Goal: Task Accomplishment & Management: Manage account settings

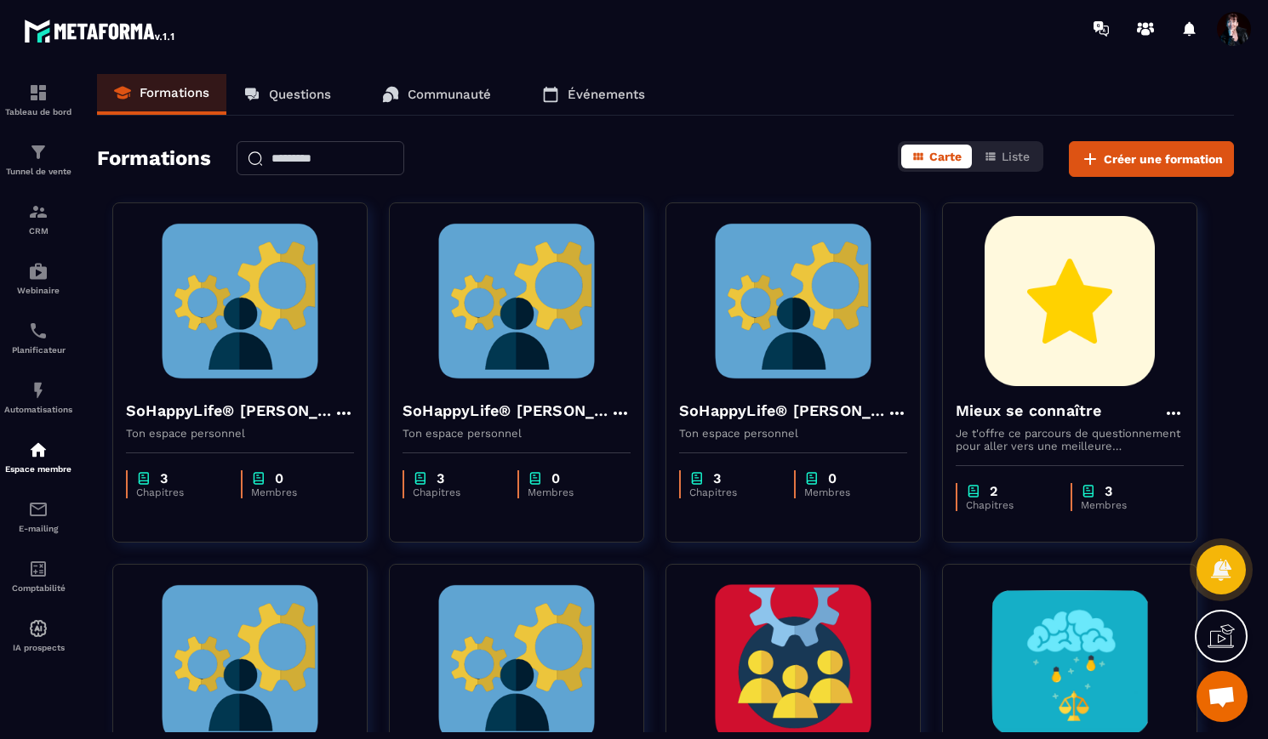
scroll to position [14579, 0]
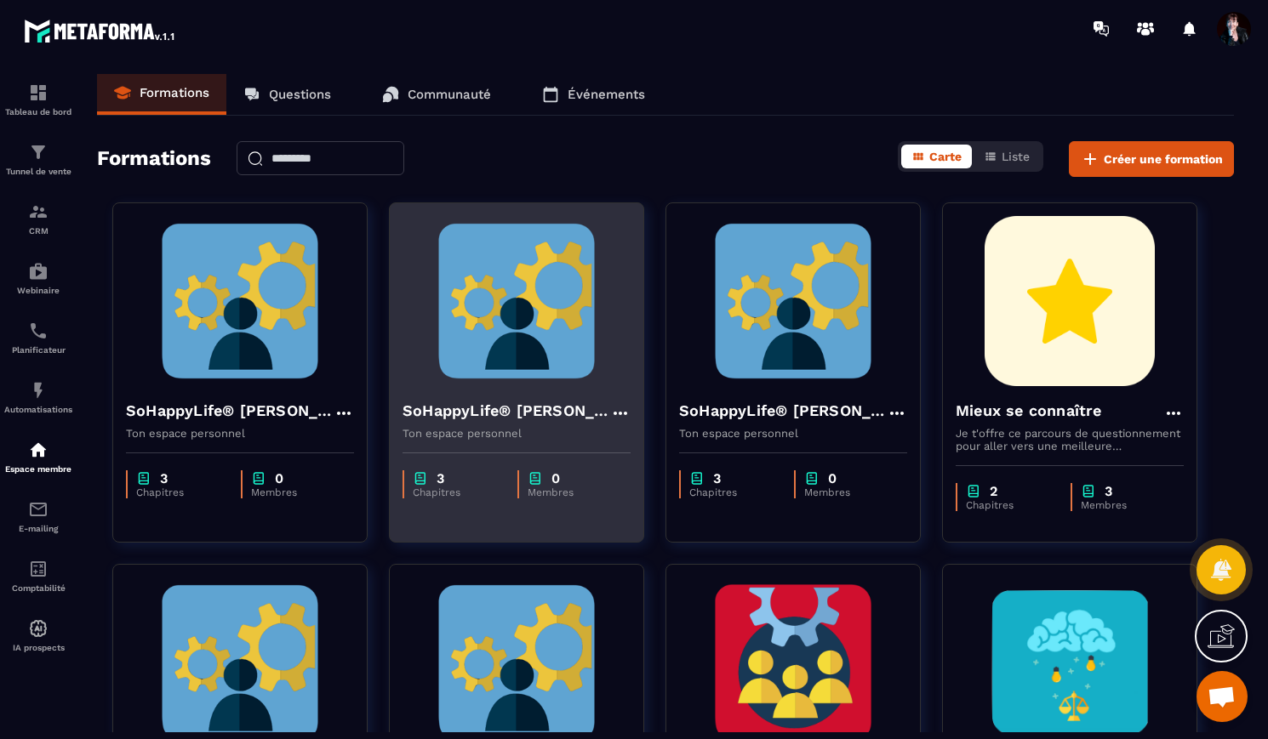
click at [537, 311] on img at bounding box center [516, 301] width 228 height 170
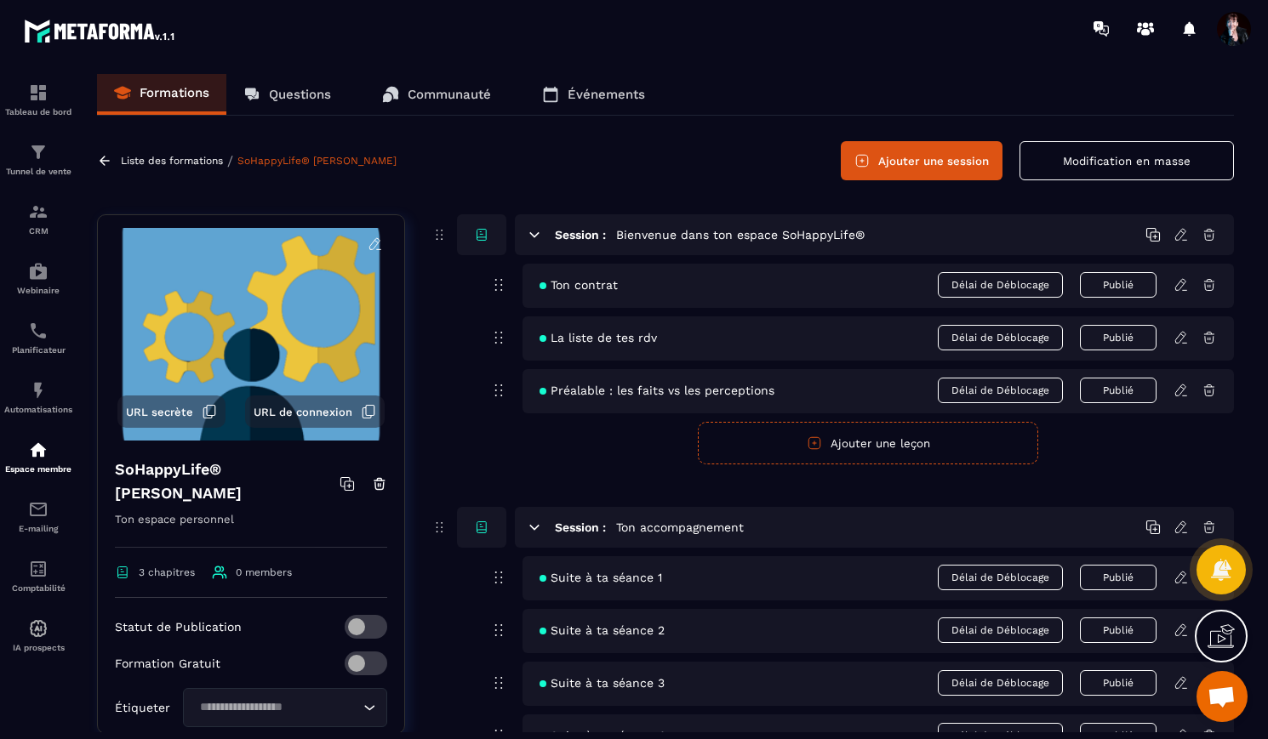
click at [199, 161] on p "Liste des formations" at bounding box center [172, 161] width 102 height 12
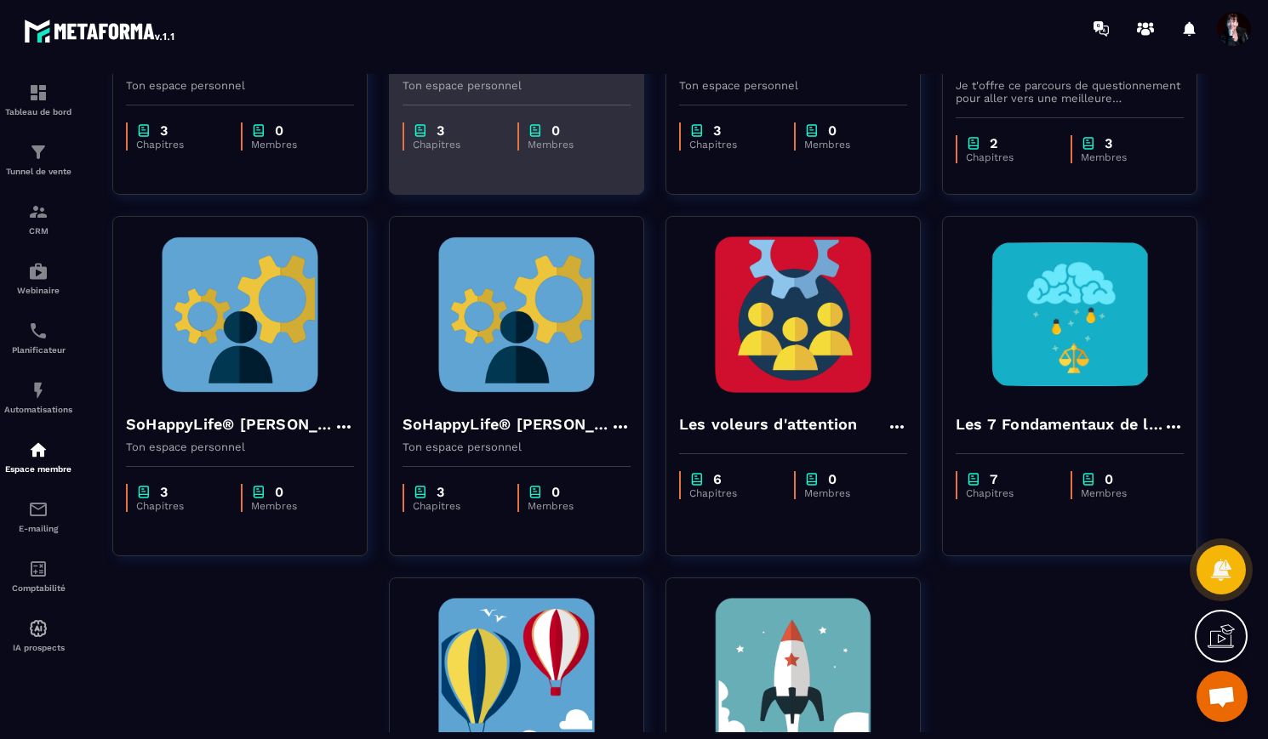
scroll to position [381, 0]
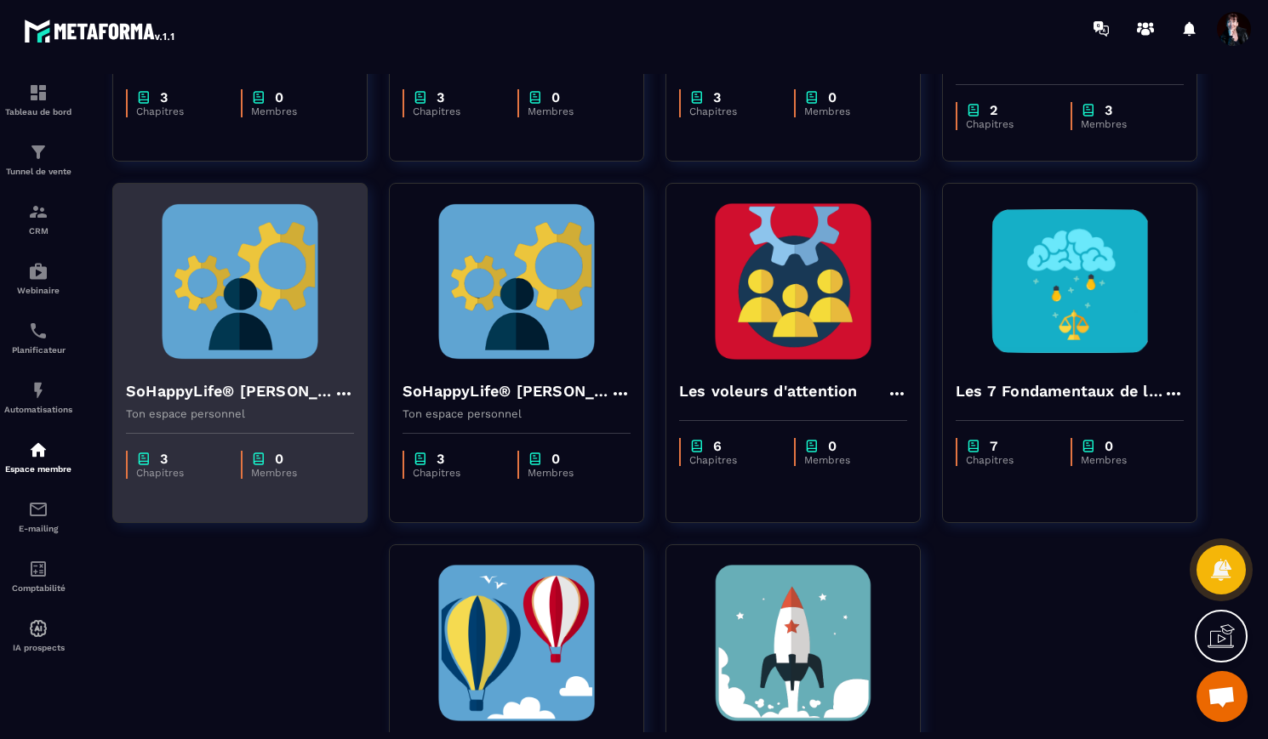
click at [346, 392] on icon at bounding box center [344, 394] width 20 height 20
click at [385, 460] on button "Dupliquer" at bounding box center [393, 459] width 106 height 31
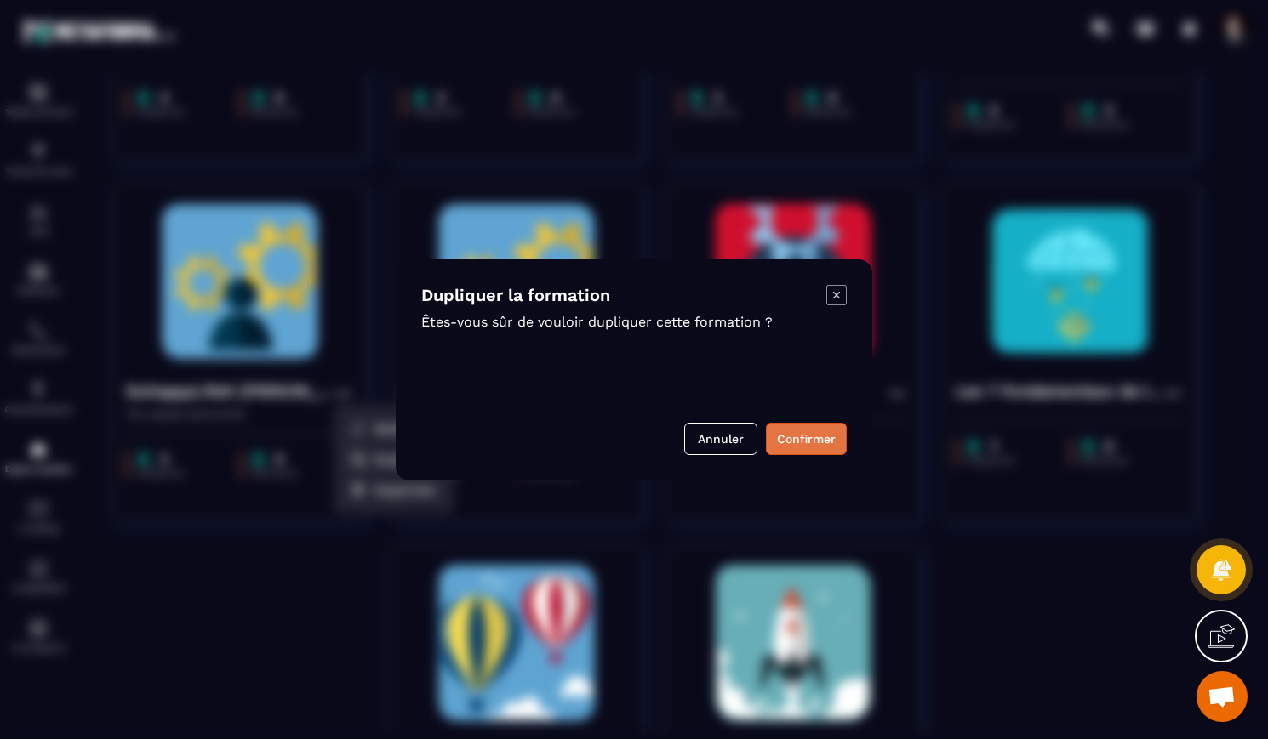
click at [800, 444] on button "Confirmer" at bounding box center [806, 439] width 81 height 32
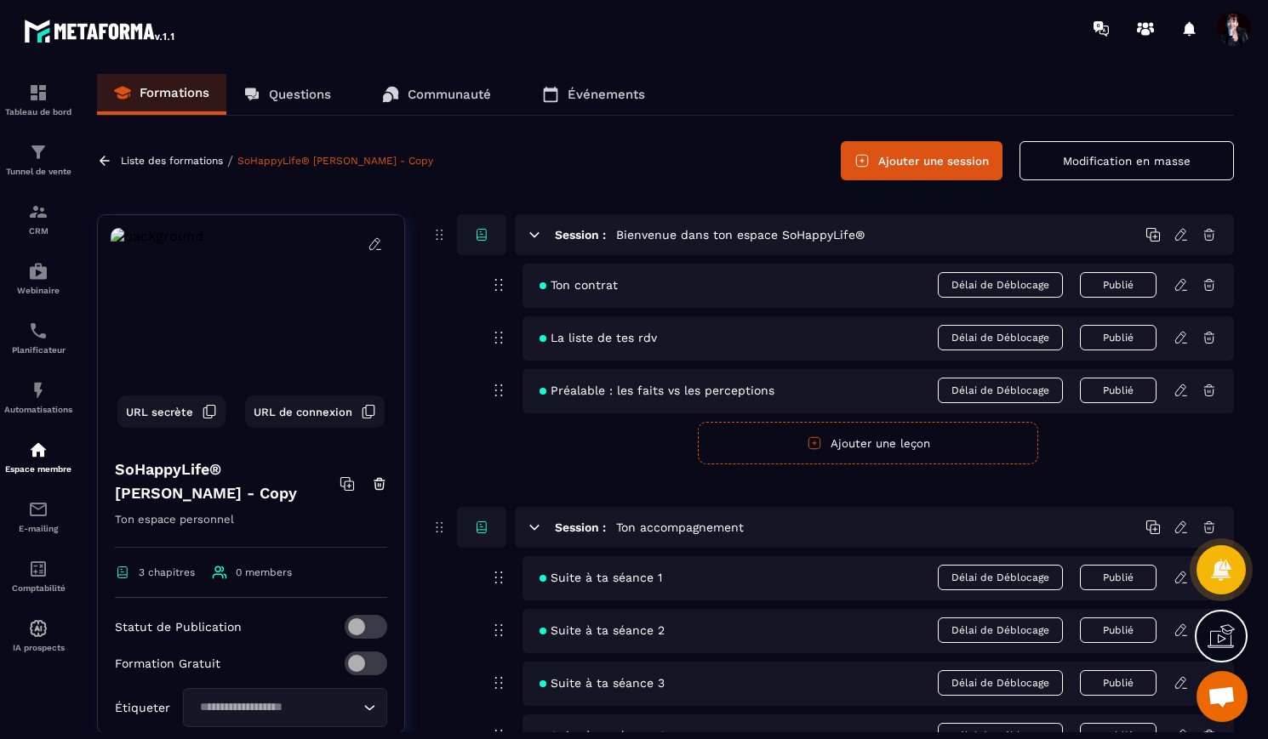
click at [377, 246] on icon at bounding box center [375, 244] width 15 height 15
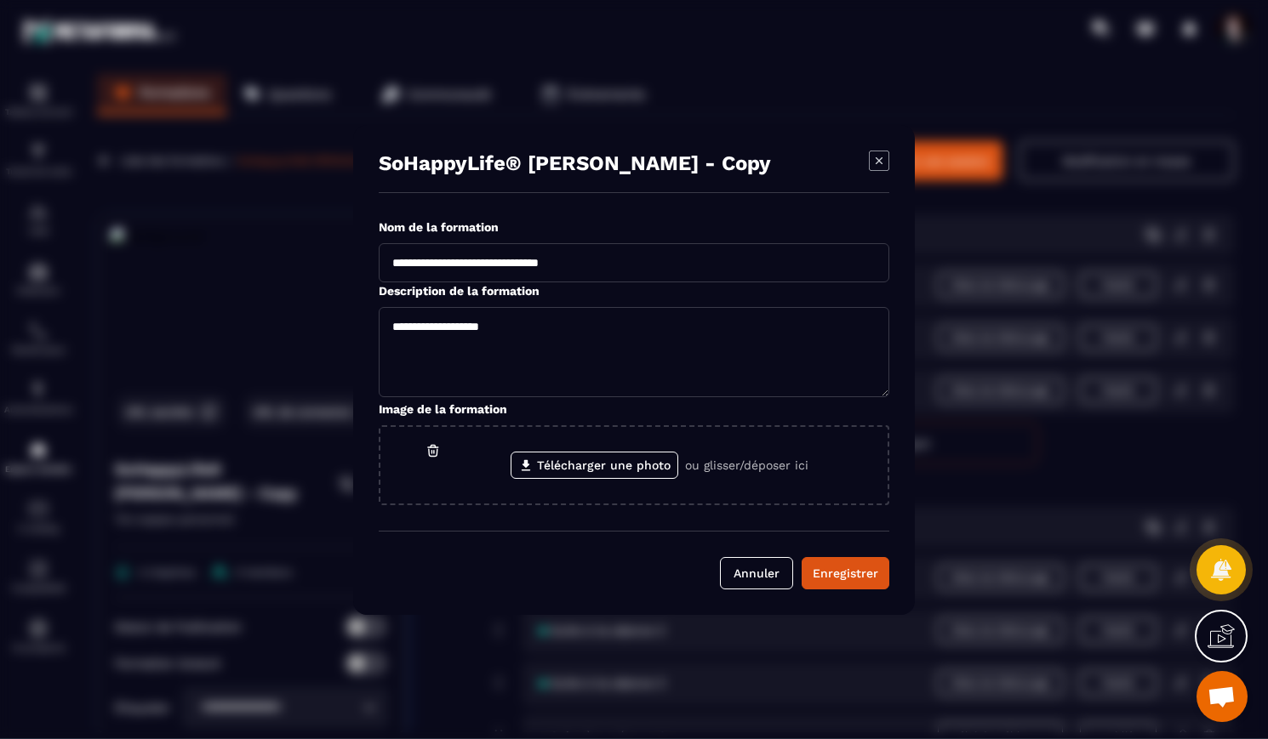
drag, startPoint x: 634, startPoint y: 264, endPoint x: 483, endPoint y: 259, distance: 150.7
click at [482, 259] on input "**********" at bounding box center [634, 262] width 511 height 39
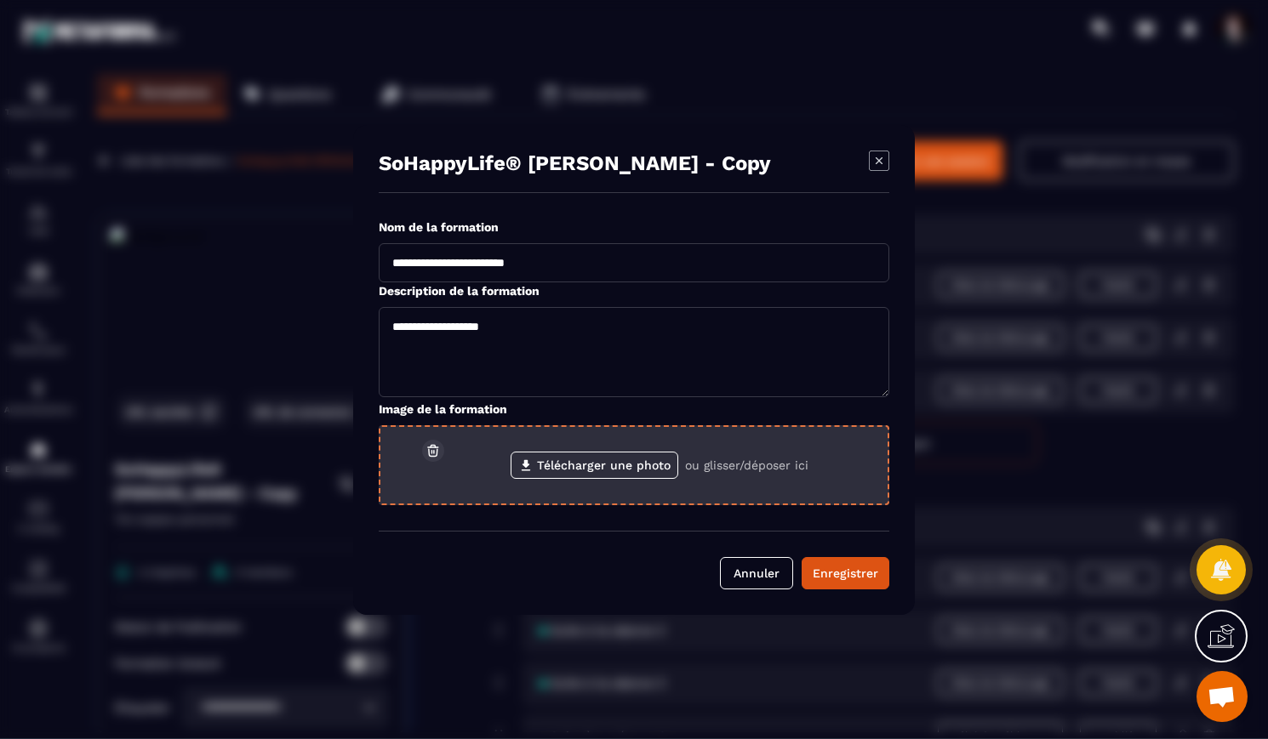
type input "**********"
click at [438, 450] on icon "Modal window" at bounding box center [432, 450] width 15 height 15
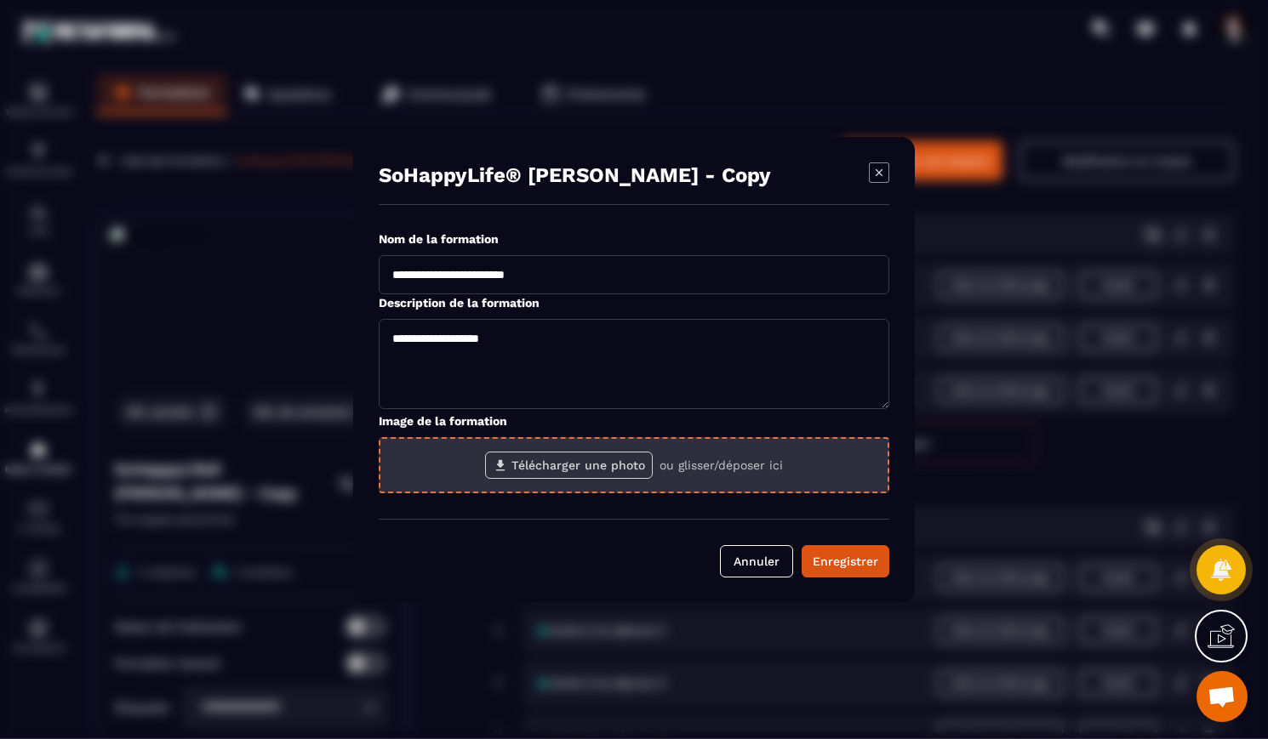
click at [559, 471] on label "Télécharger une photo" at bounding box center [569, 465] width 168 height 27
click at [0, 0] on input "Télécharger une photo" at bounding box center [0, 0] width 0 height 0
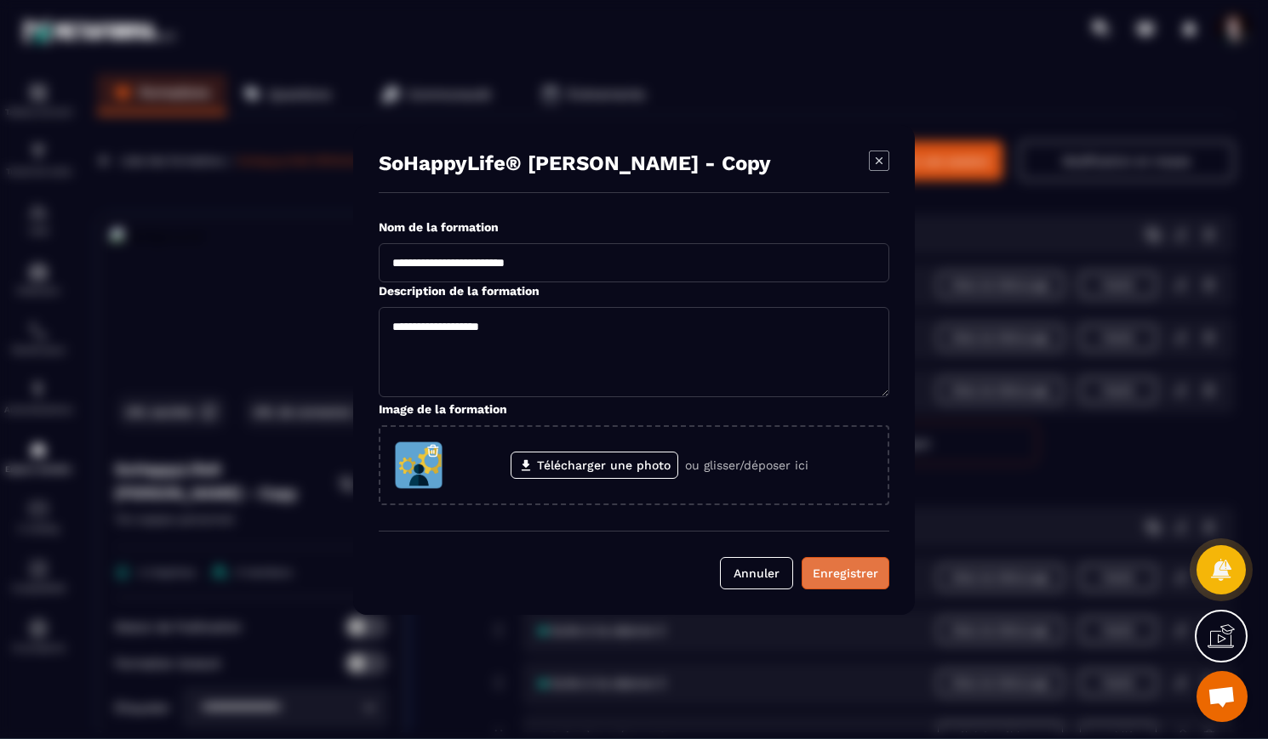
click at [860, 578] on div "Enregistrer" at bounding box center [846, 573] width 66 height 17
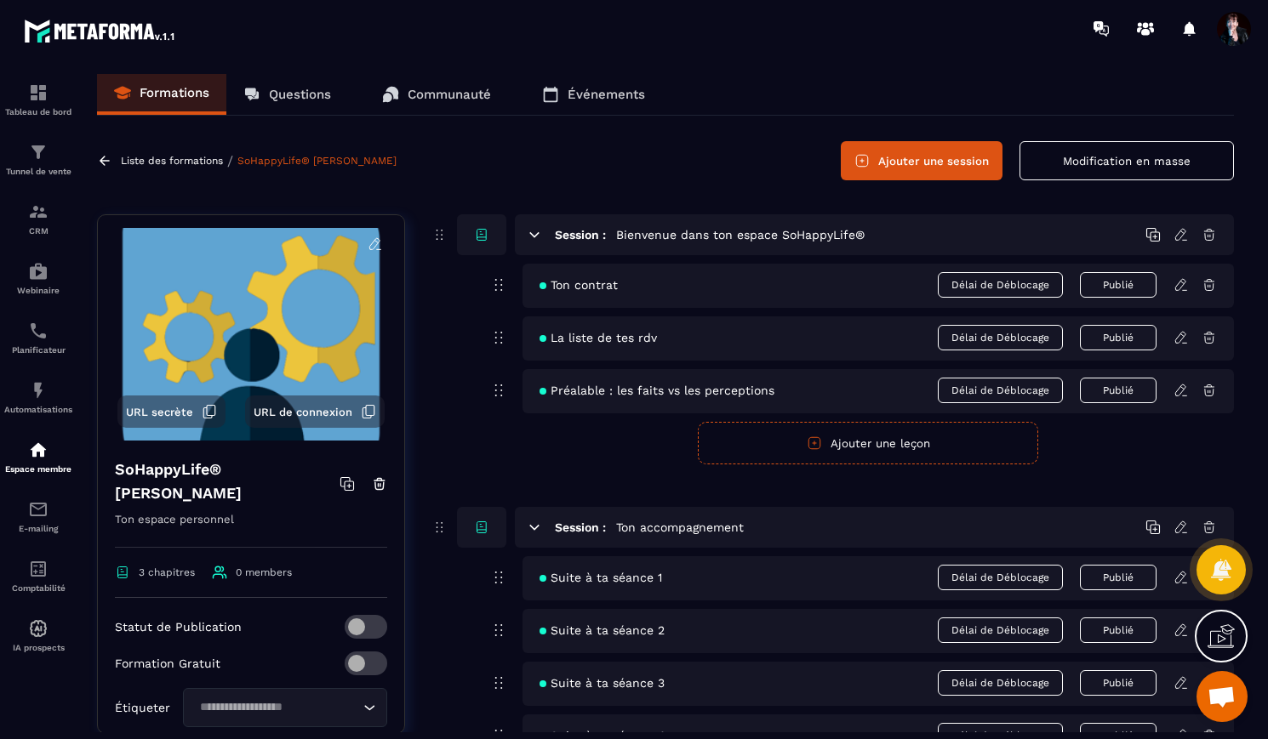
click at [1184, 282] on icon at bounding box center [1180, 284] width 15 height 15
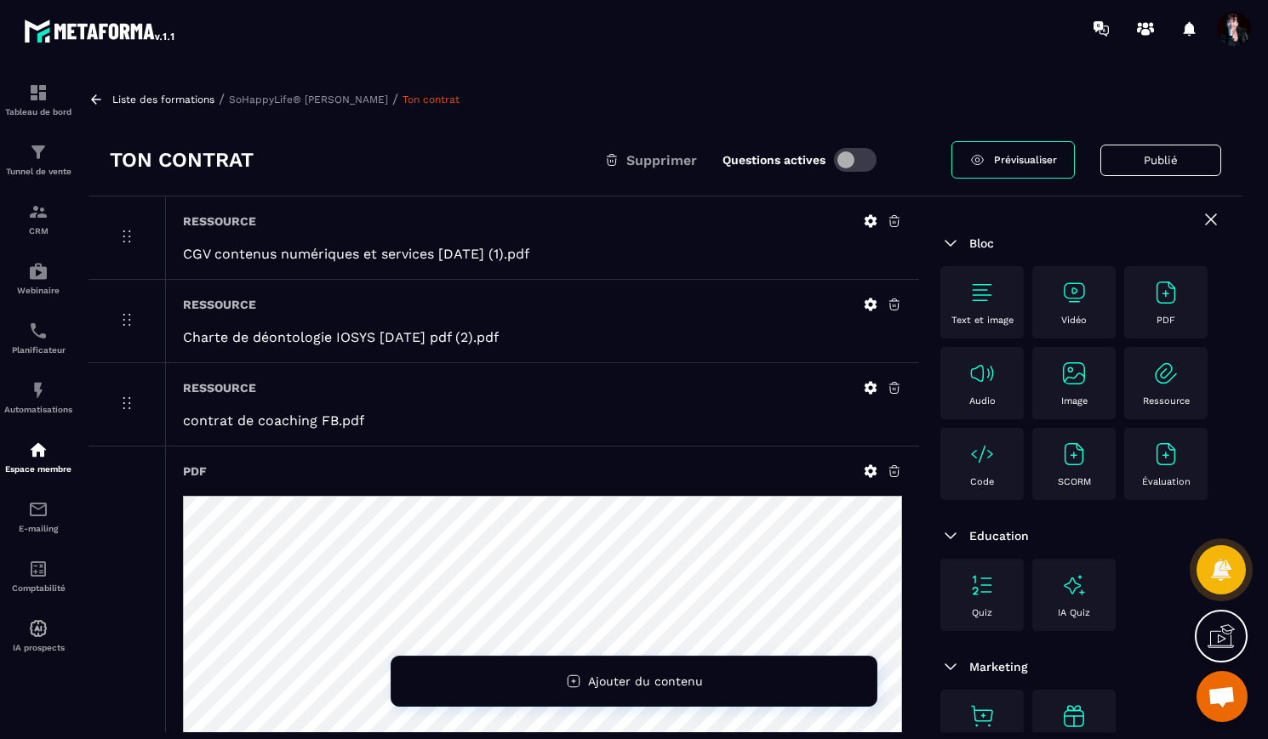
click at [896, 389] on icon at bounding box center [894, 387] width 15 height 15
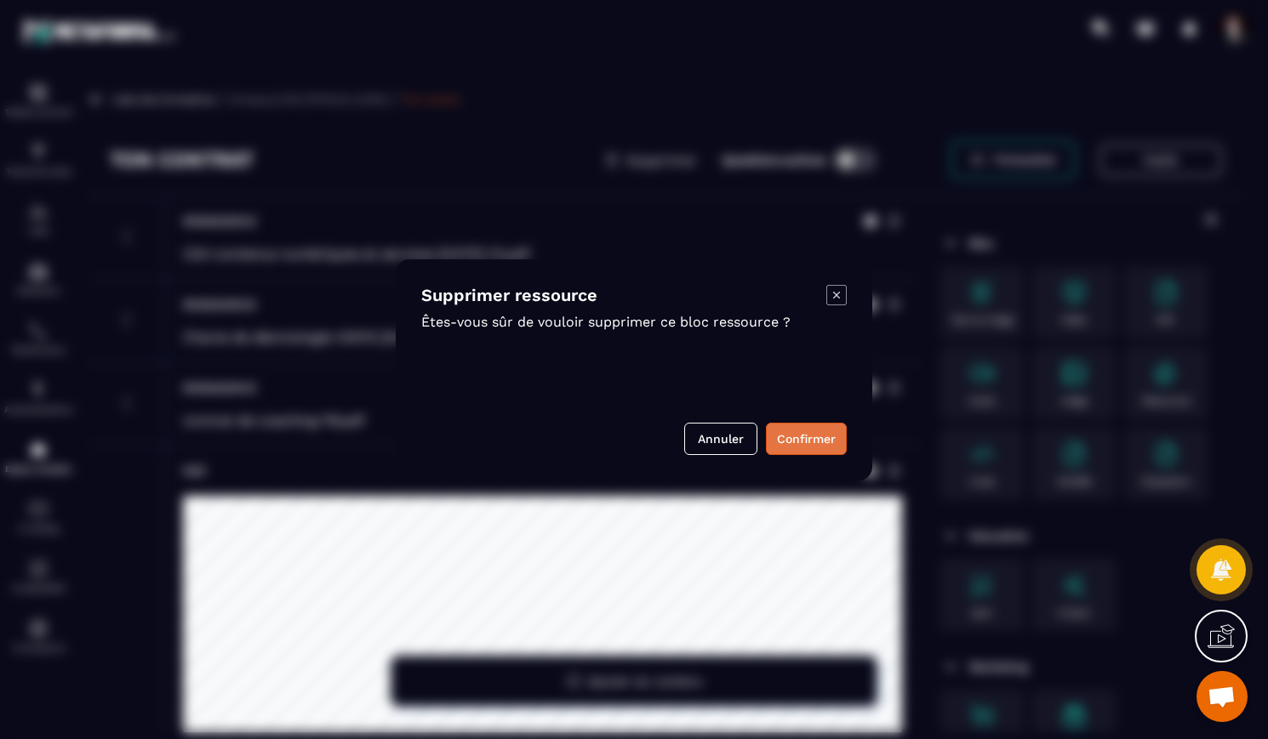
click at [832, 434] on button "Confirmer" at bounding box center [806, 439] width 81 height 32
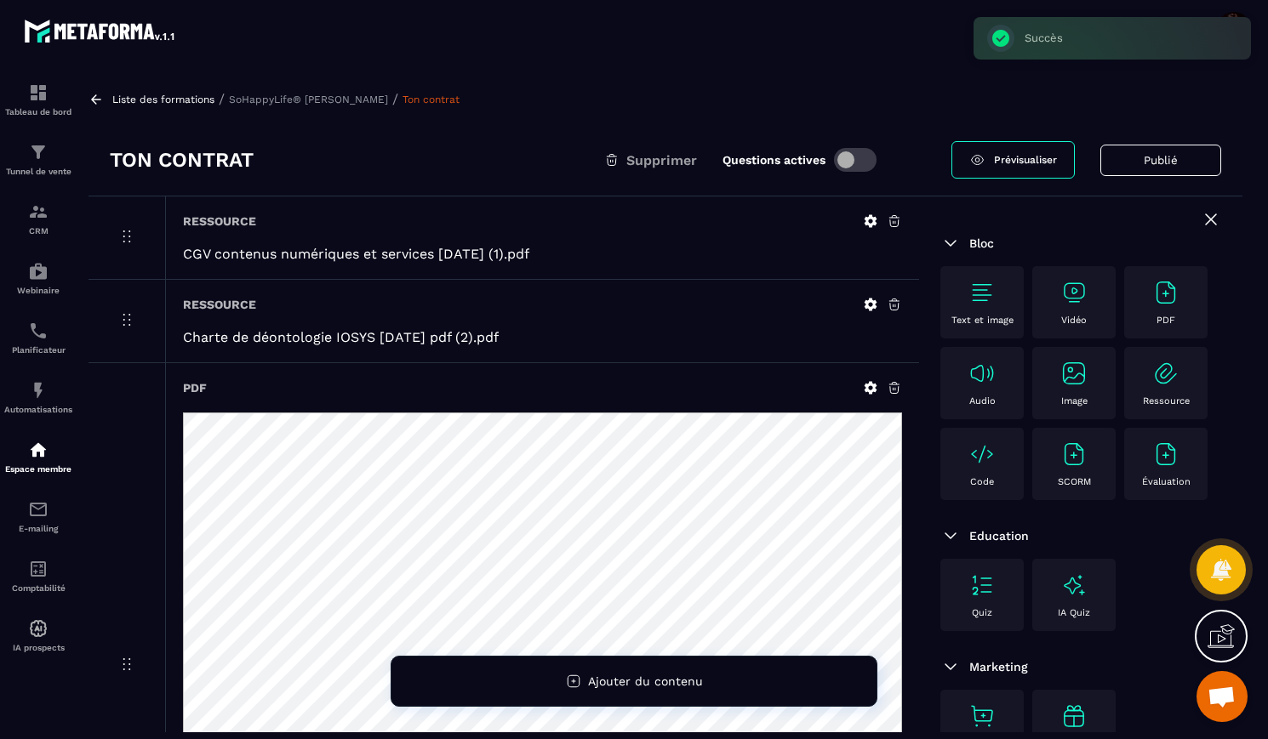
click at [896, 390] on icon at bounding box center [894, 387] width 15 height 15
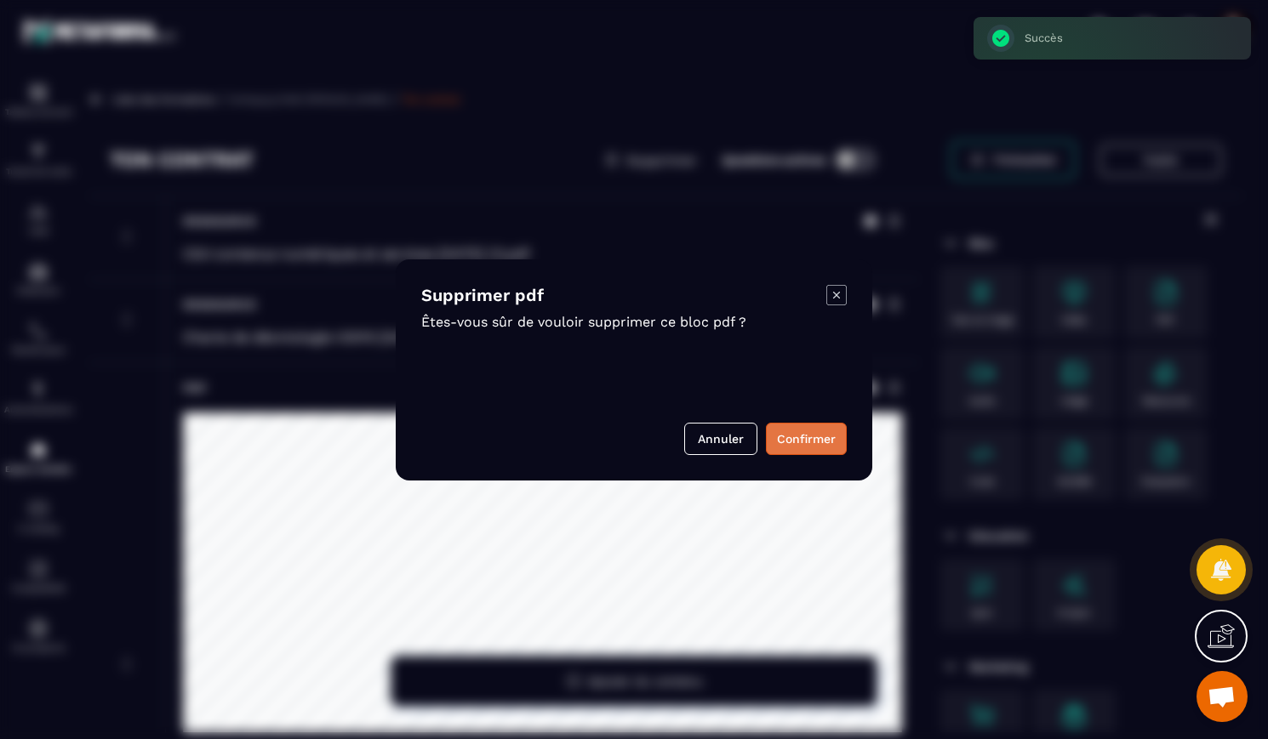
click at [812, 441] on button "Confirmer" at bounding box center [806, 439] width 81 height 32
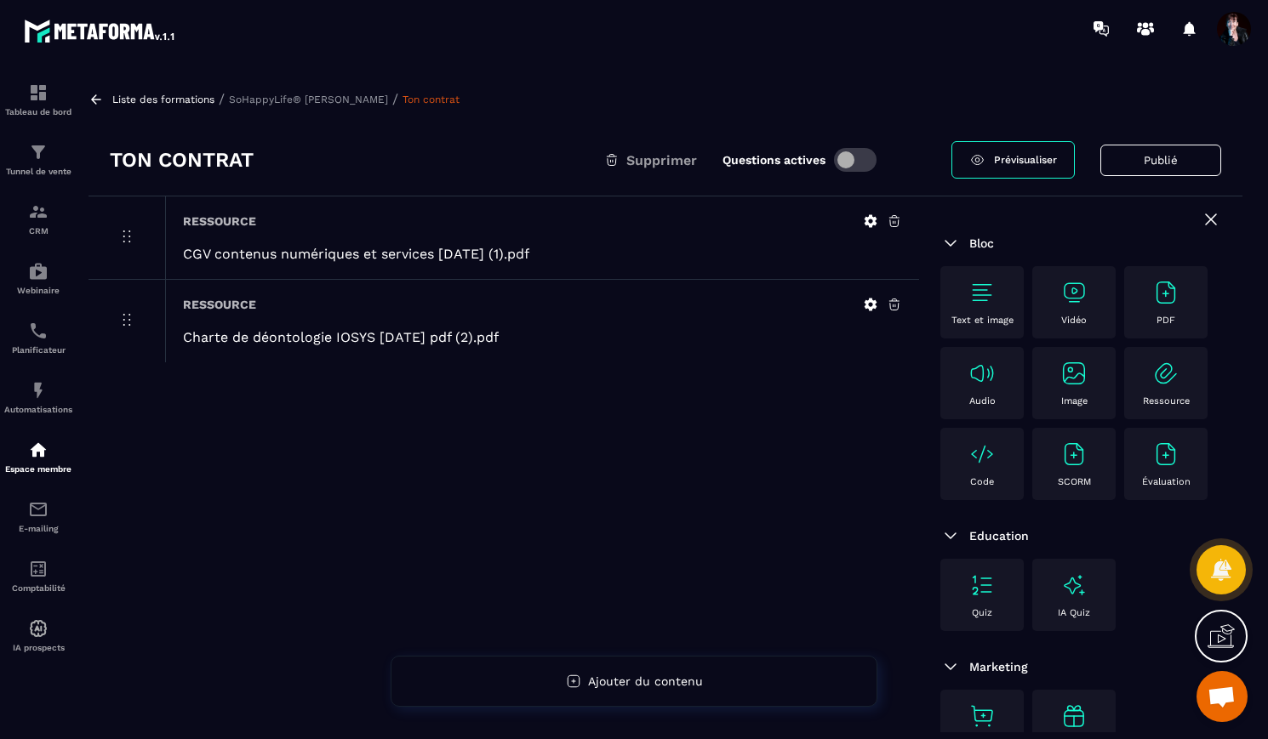
click at [335, 94] on p "SoHappyLife® [PERSON_NAME]" at bounding box center [308, 100] width 159 height 12
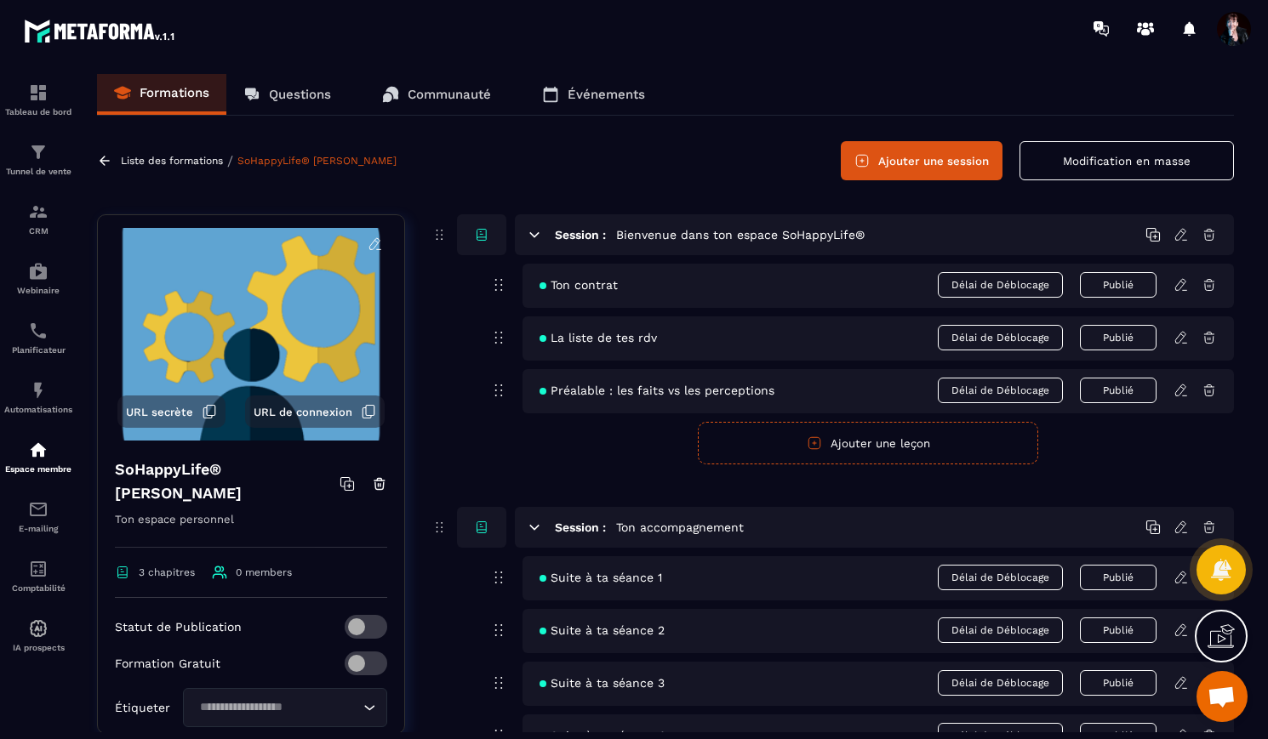
click at [1182, 336] on icon at bounding box center [1180, 337] width 15 height 15
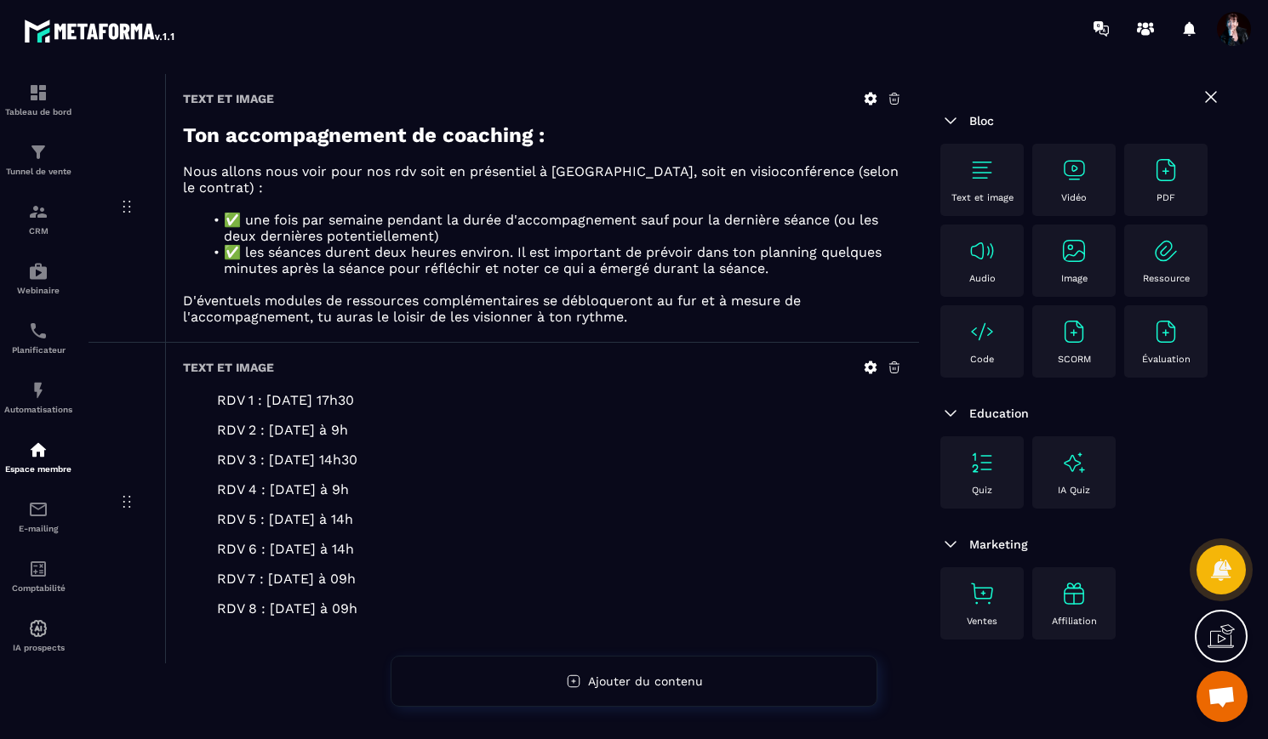
scroll to position [141, 0]
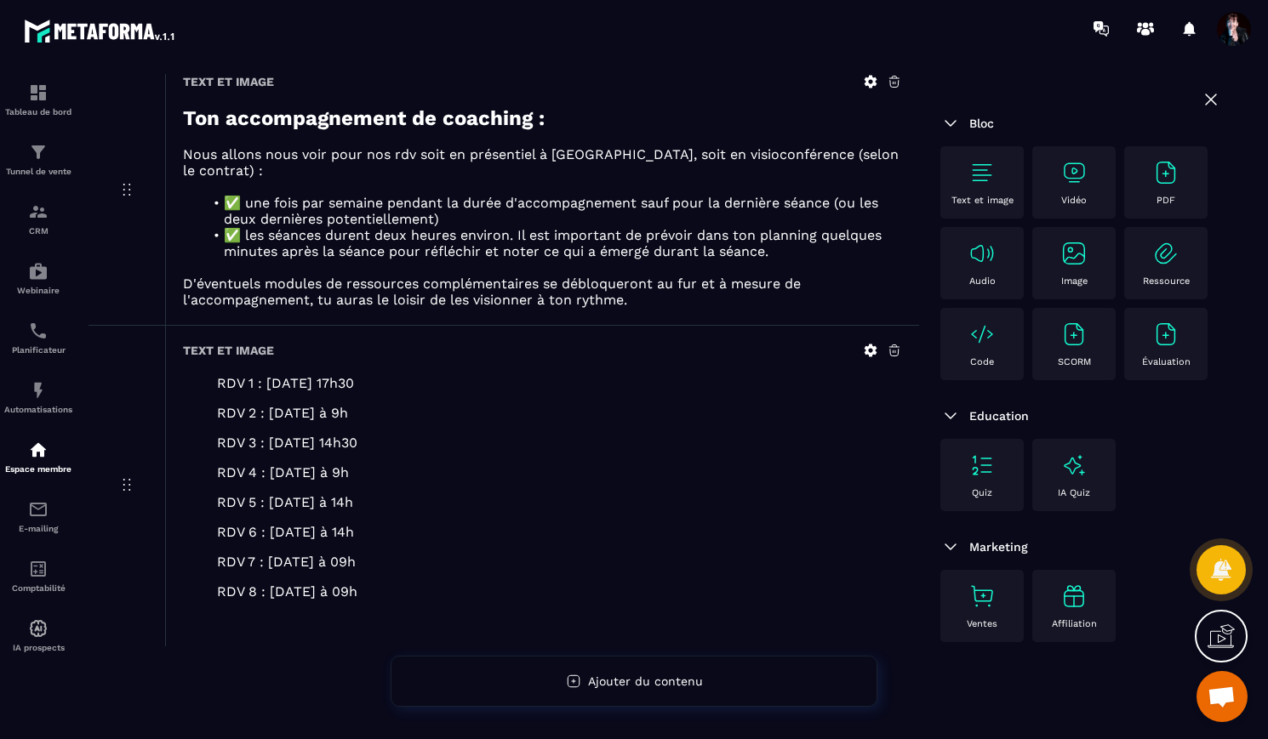
click at [873, 350] on icon at bounding box center [870, 351] width 13 height 13
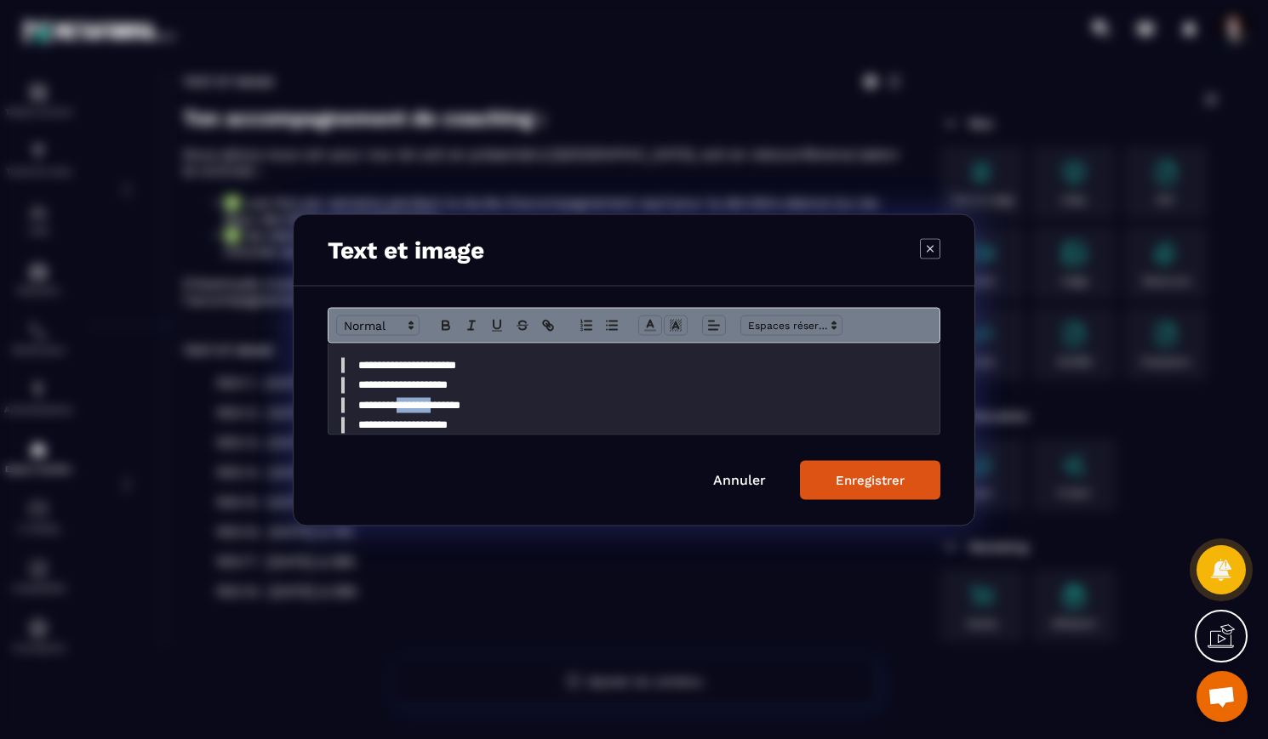
drag, startPoint x: 436, startPoint y: 406, endPoint x: 407, endPoint y: 403, distance: 29.9
click at [407, 403] on blockquote "**********" at bounding box center [633, 404] width 585 height 15
drag, startPoint x: 485, startPoint y: 406, endPoint x: 465, endPoint y: 403, distance: 20.6
click at [465, 403] on blockquote "**********" at bounding box center [633, 404] width 585 height 15
drag, startPoint x: 461, startPoint y: 385, endPoint x: 408, endPoint y: 386, distance: 53.6
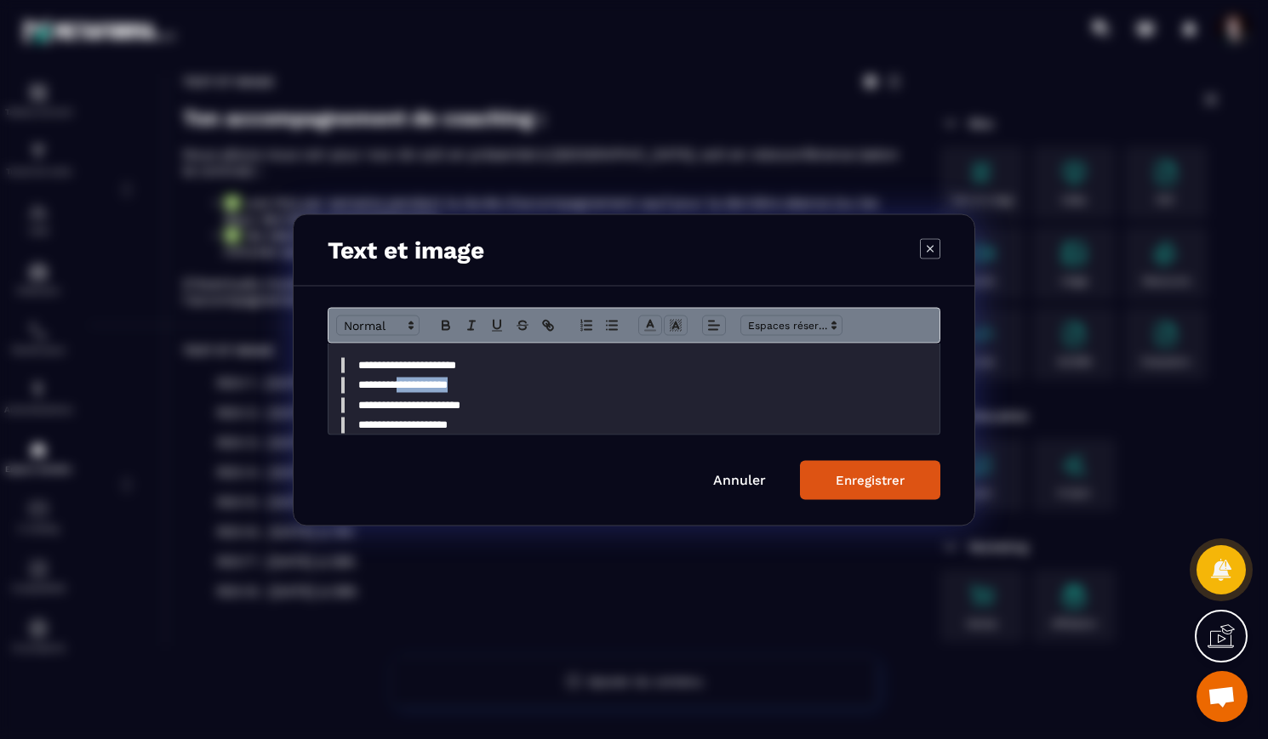
click at [408, 386] on blockquote "**********" at bounding box center [633, 384] width 585 height 15
drag, startPoint x: 475, startPoint y: 385, endPoint x: 403, endPoint y: 383, distance: 71.5
click at [402, 384] on blockquote "**********" at bounding box center [633, 384] width 585 height 15
copy blockquote "**********"
drag, startPoint x: 482, startPoint y: 367, endPoint x: 402, endPoint y: 367, distance: 80.8
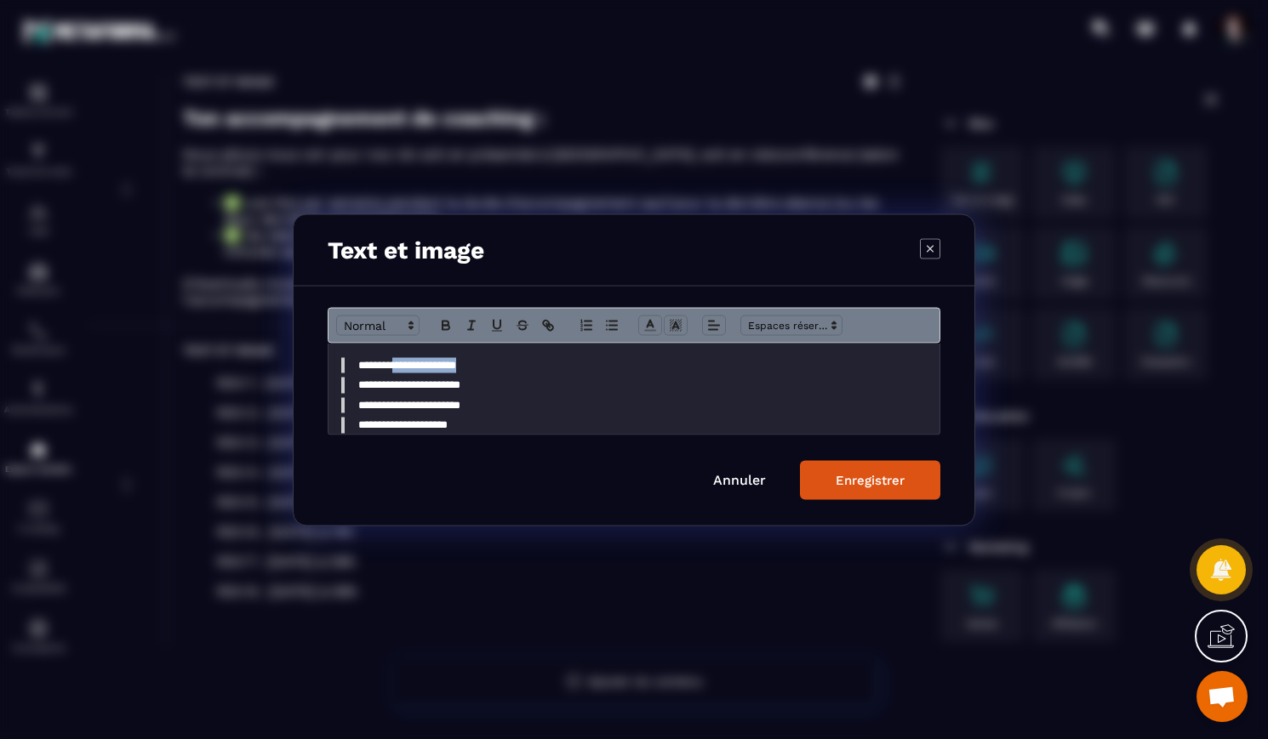
click at [402, 367] on blockquote "**********" at bounding box center [633, 364] width 585 height 15
click at [409, 390] on blockquote "**********" at bounding box center [633, 384] width 585 height 15
click at [467, 388] on blockquote "**********" at bounding box center [633, 384] width 585 height 15
click at [479, 387] on blockquote "**********" at bounding box center [633, 384] width 585 height 15
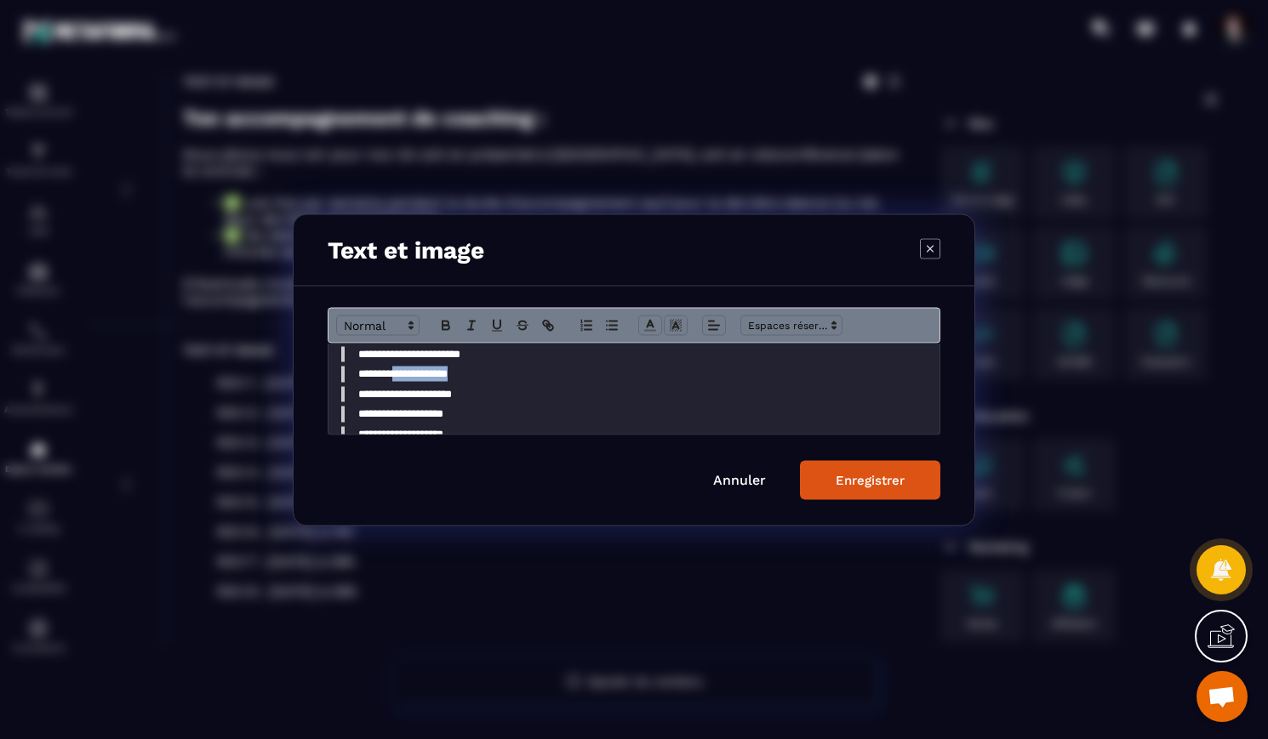
drag, startPoint x: 462, startPoint y: 378, endPoint x: 400, endPoint y: 374, distance: 62.3
click at [400, 374] on blockquote "**********" at bounding box center [633, 373] width 585 height 15
drag, startPoint x: 465, startPoint y: 371, endPoint x: 402, endPoint y: 368, distance: 62.2
click at [402, 368] on blockquote "**********" at bounding box center [633, 368] width 585 height 15
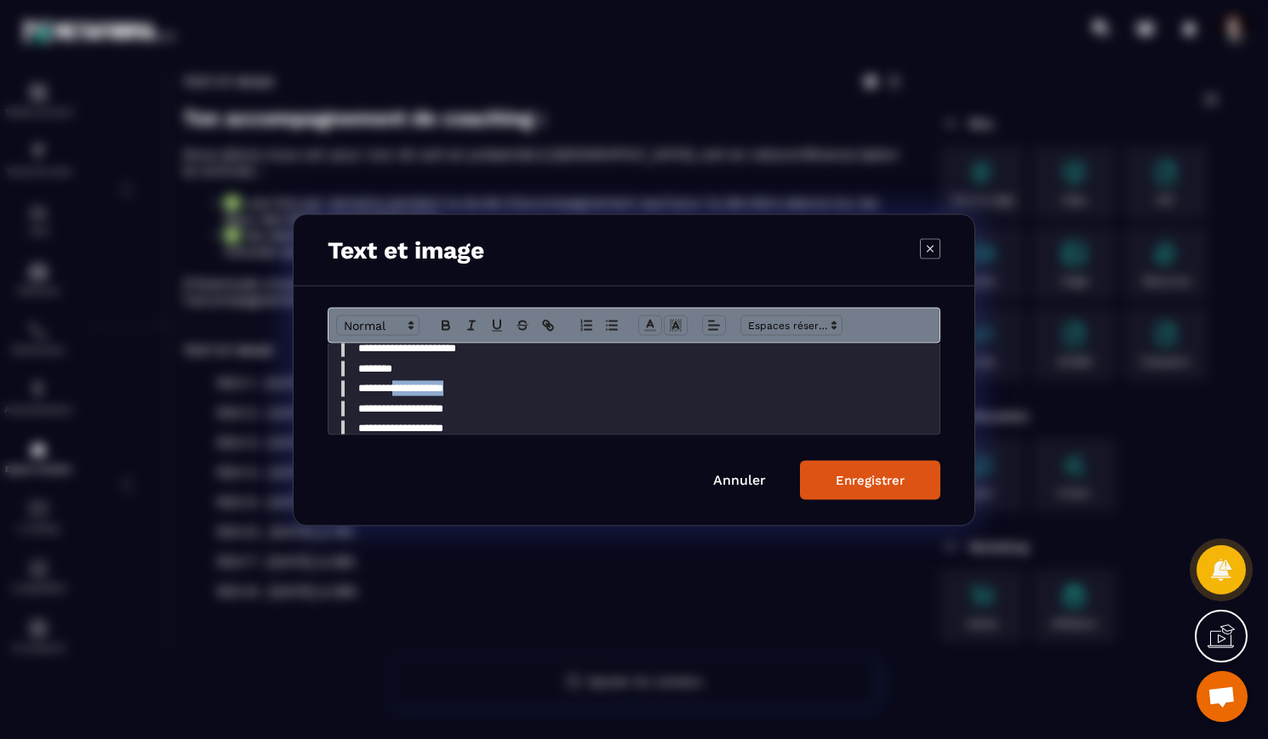
drag, startPoint x: 462, startPoint y: 391, endPoint x: 402, endPoint y: 388, distance: 59.6
click at [402, 388] on blockquote "**********" at bounding box center [633, 387] width 585 height 15
drag, startPoint x: 464, startPoint y: 408, endPoint x: 402, endPoint y: 408, distance: 61.3
click at [402, 408] on blockquote "**********" at bounding box center [633, 408] width 585 height 15
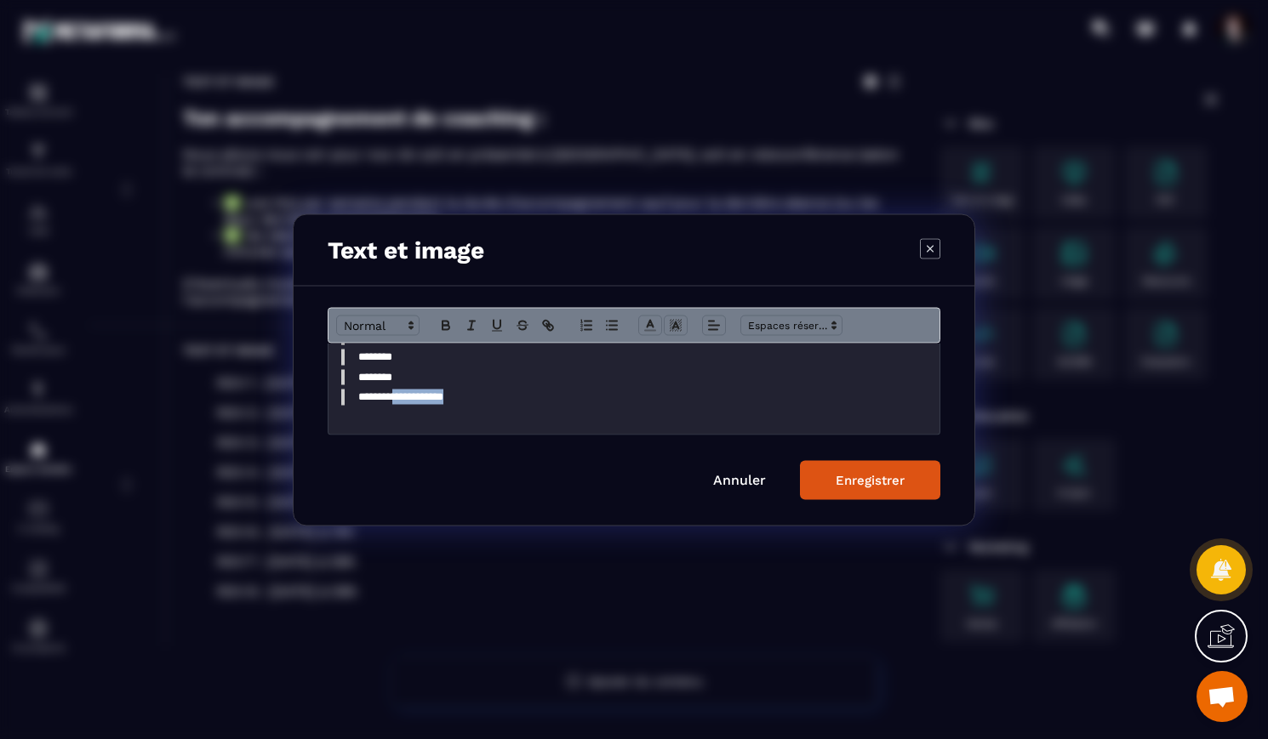
drag, startPoint x: 461, startPoint y: 399, endPoint x: 402, endPoint y: 397, distance: 59.6
click at [402, 397] on blockquote "**********" at bounding box center [633, 396] width 585 height 15
click at [842, 486] on div "Enregistrer" at bounding box center [870, 479] width 69 height 15
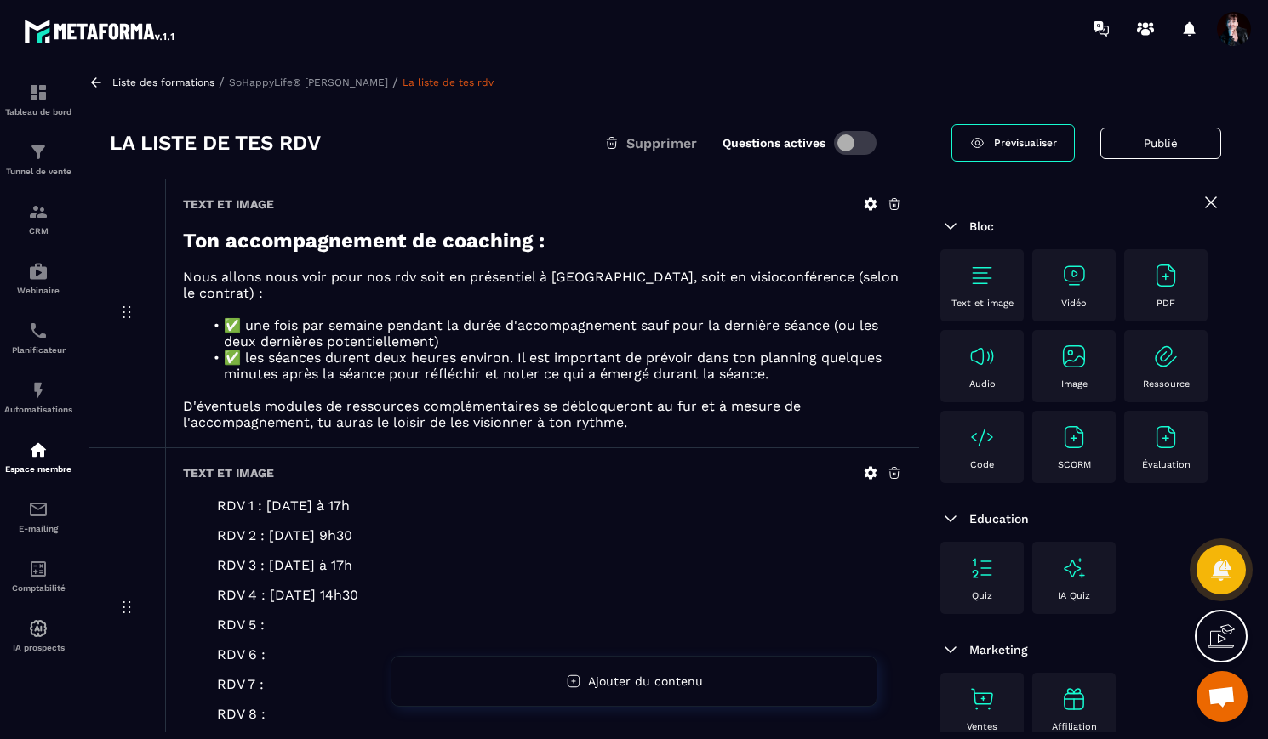
scroll to position [0, 0]
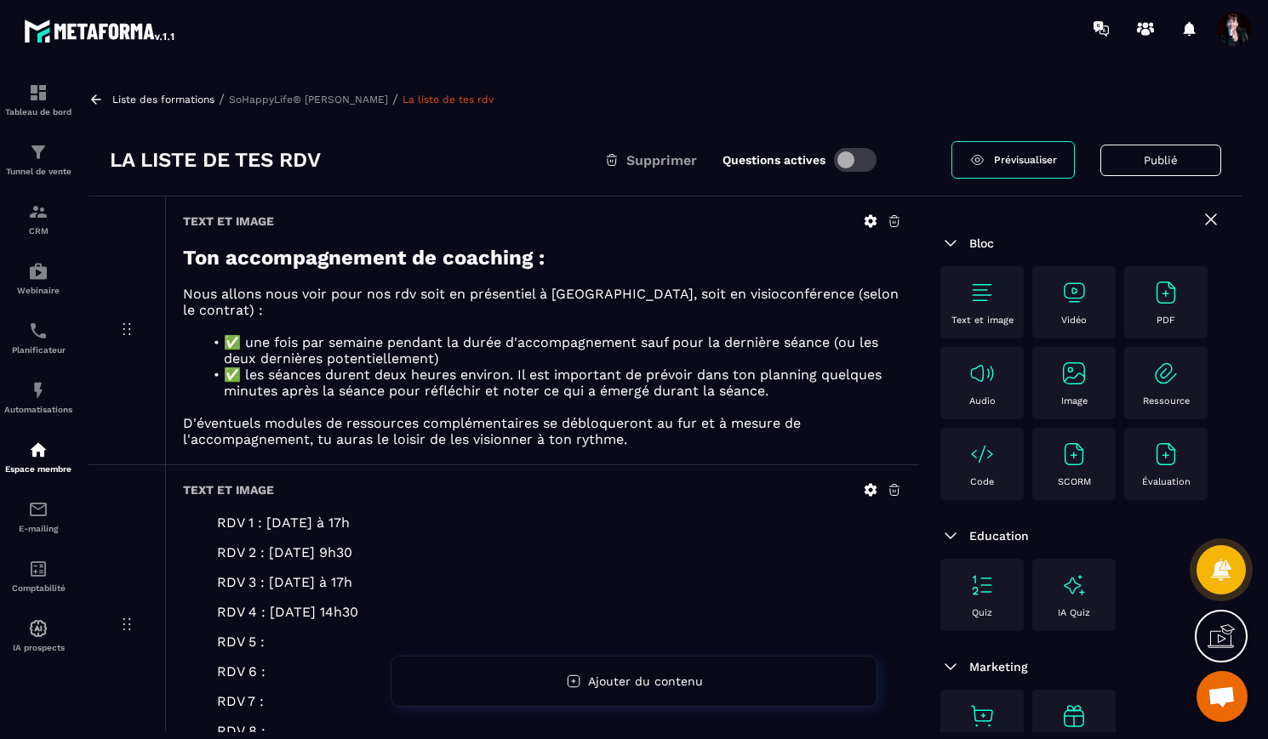
click at [341, 100] on p "SoHappyLife® [PERSON_NAME]" at bounding box center [308, 100] width 159 height 12
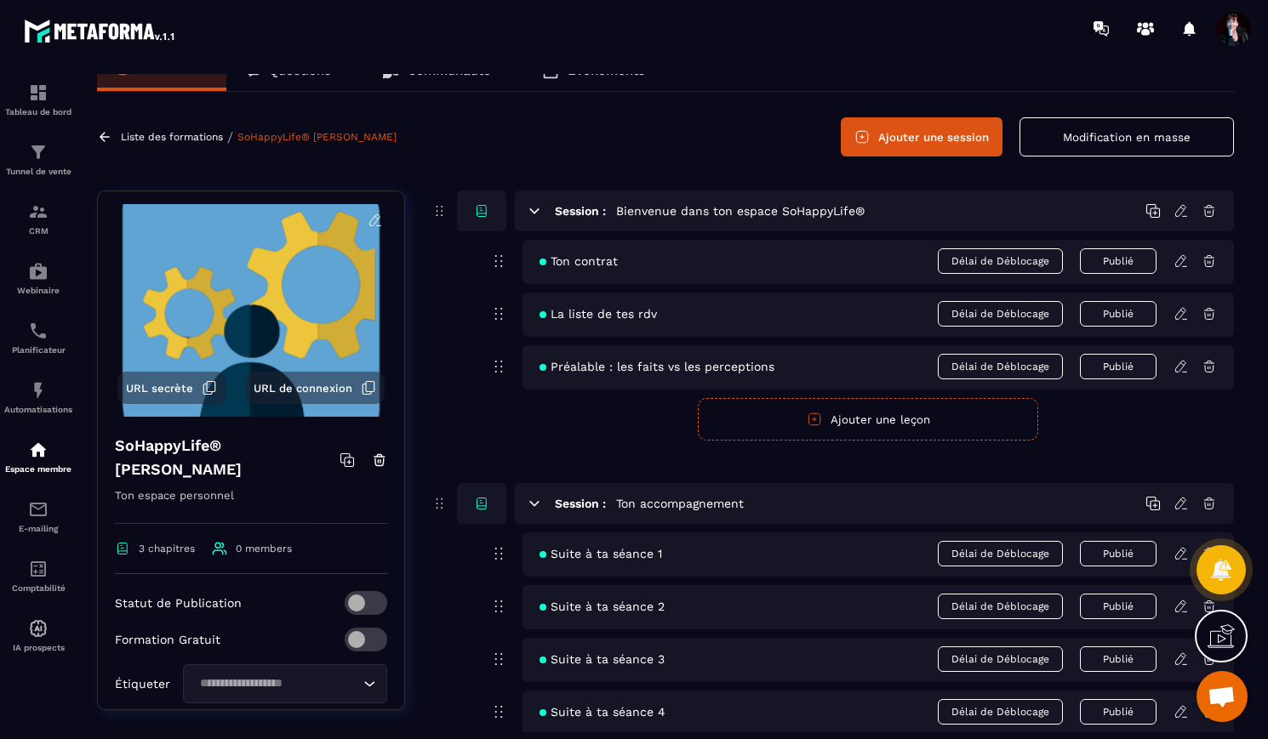
scroll to position [30, 0]
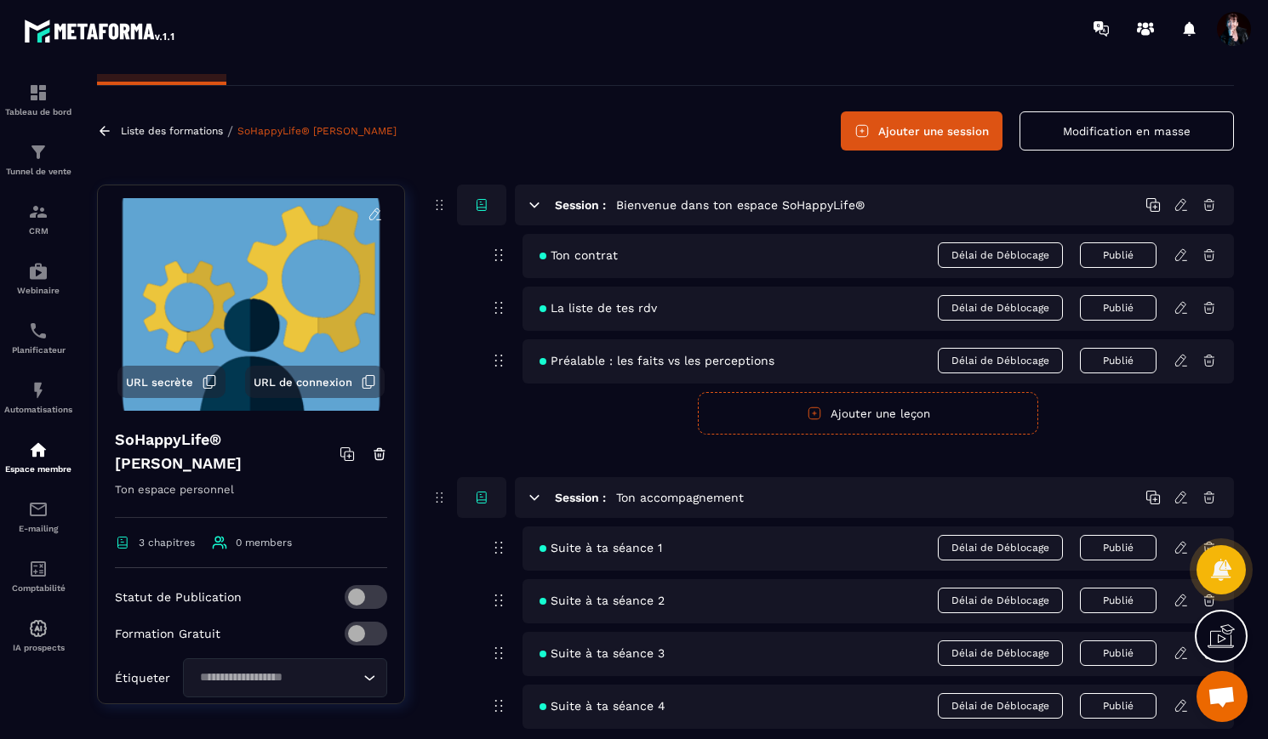
click at [1184, 307] on icon at bounding box center [1180, 307] width 10 height 11
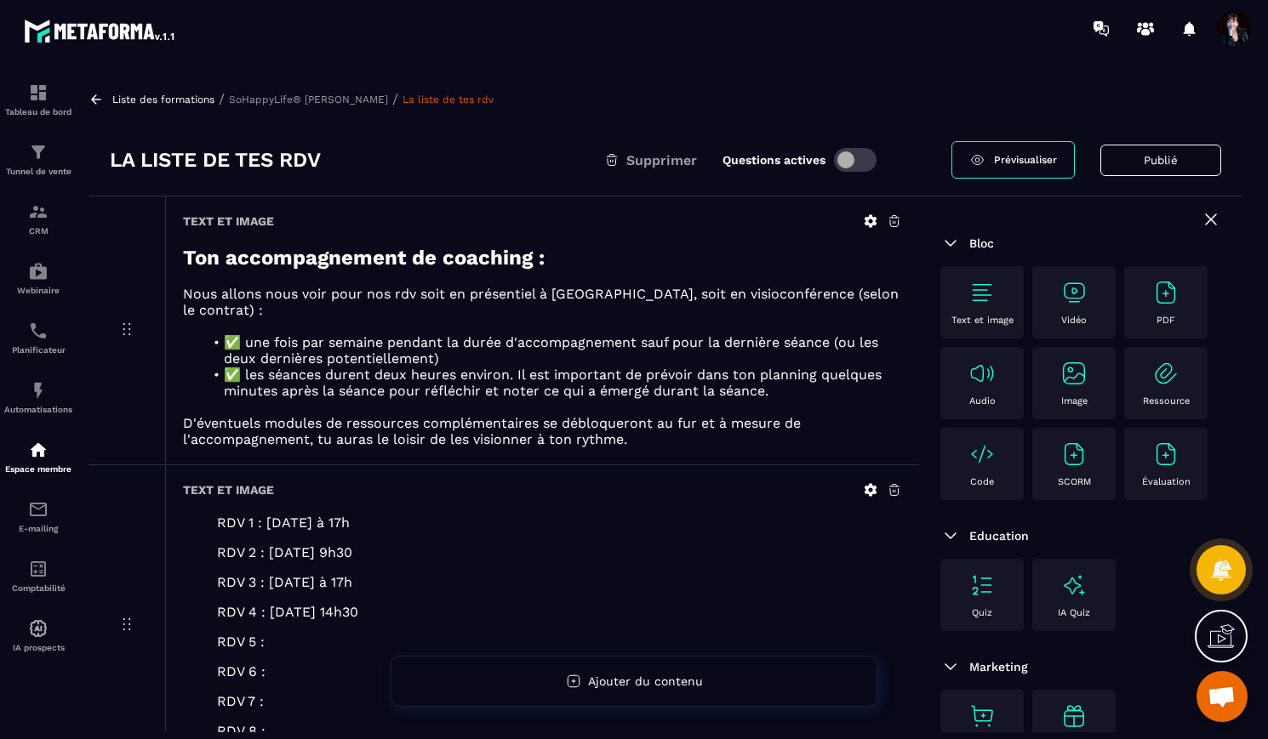
click at [364, 97] on p "SoHappyLife® [PERSON_NAME]" at bounding box center [308, 100] width 159 height 12
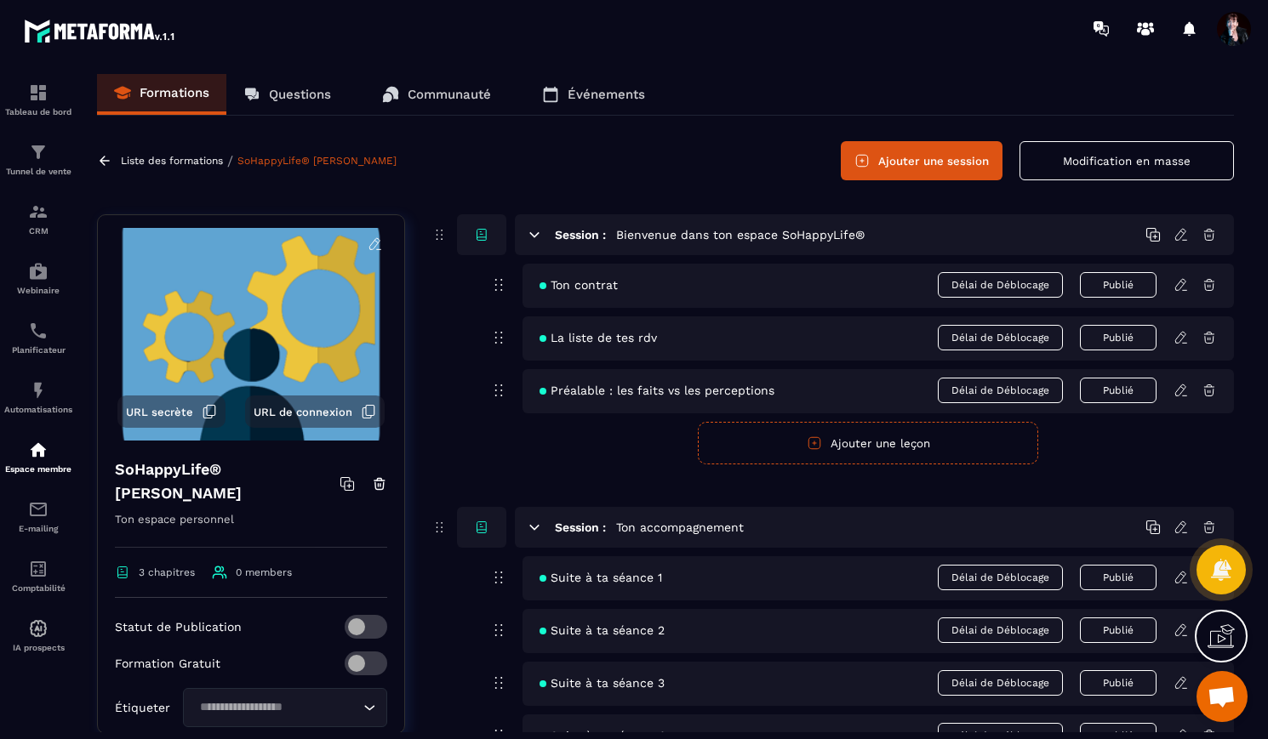
click at [1178, 390] on icon at bounding box center [1180, 390] width 10 height 11
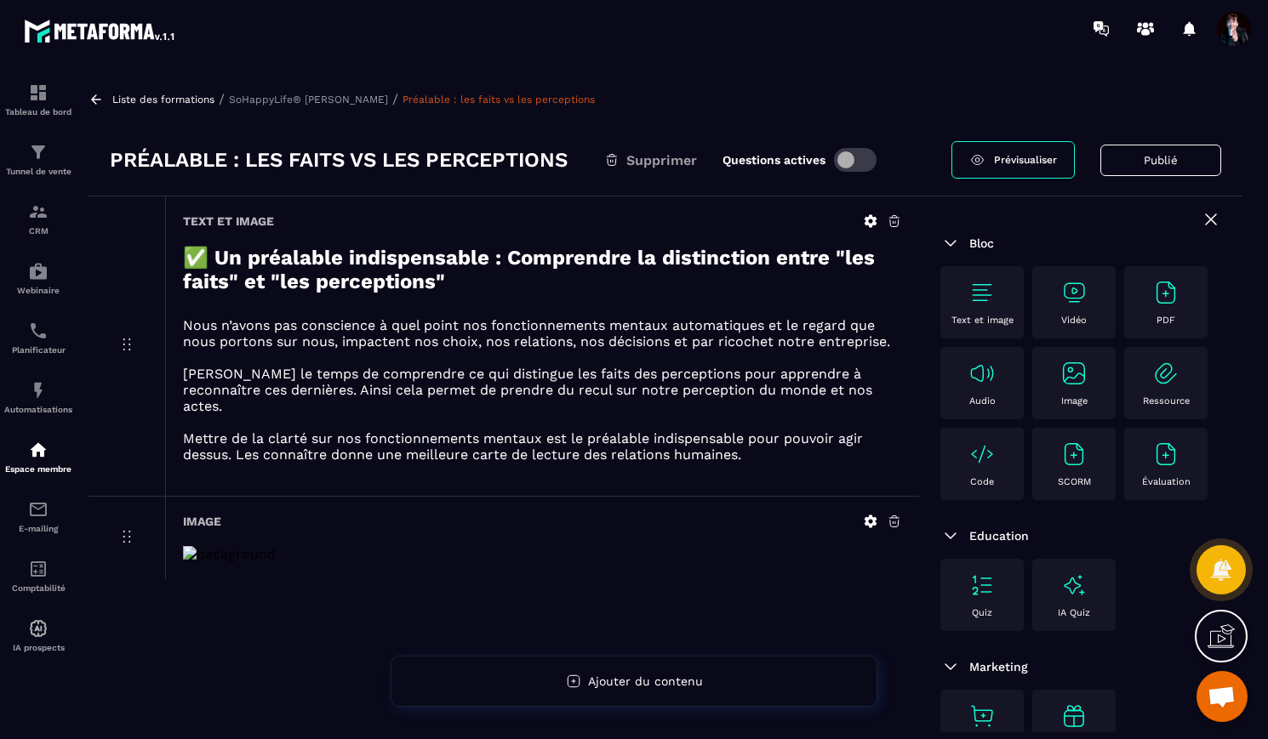
click at [875, 516] on icon at bounding box center [870, 522] width 13 height 13
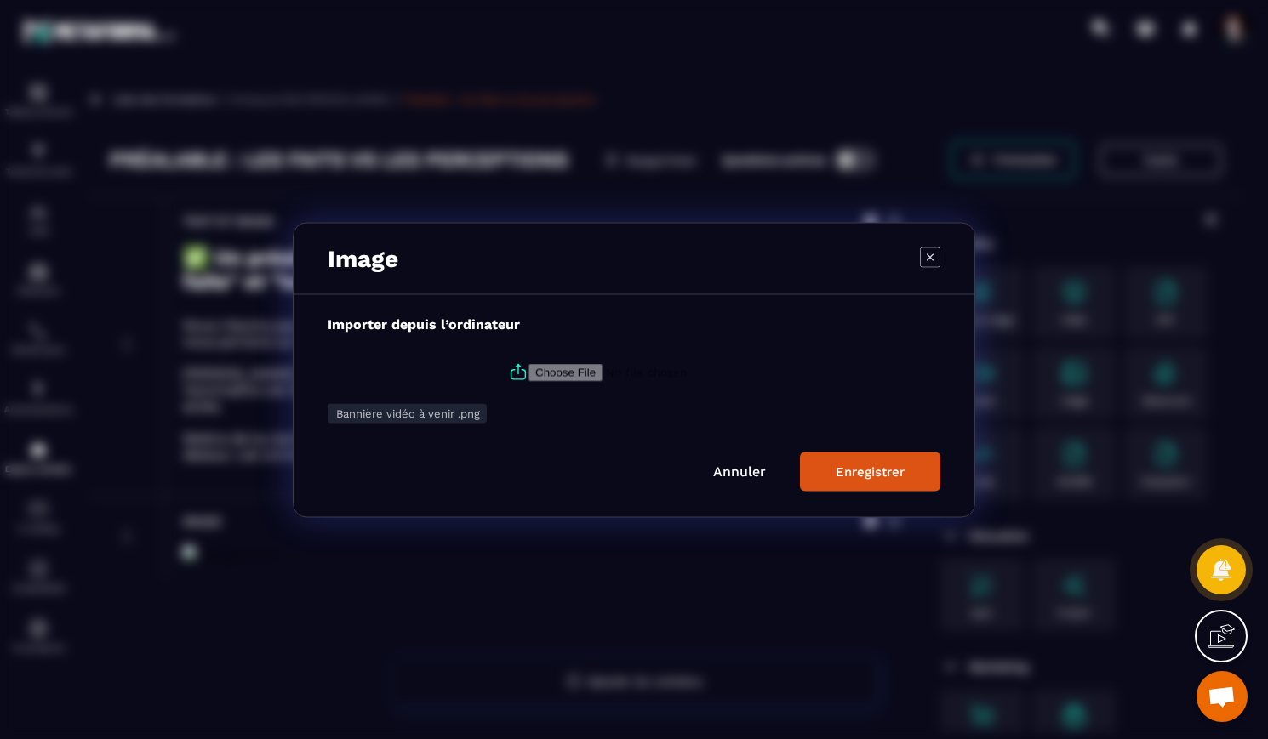
click at [521, 371] on icon "Modal window" at bounding box center [518, 373] width 14 height 9
click at [528, 371] on input "Modal window" at bounding box center [643, 372] width 231 height 18
type input "**********"
click at [895, 474] on div "Enregistrer" at bounding box center [870, 471] width 69 height 15
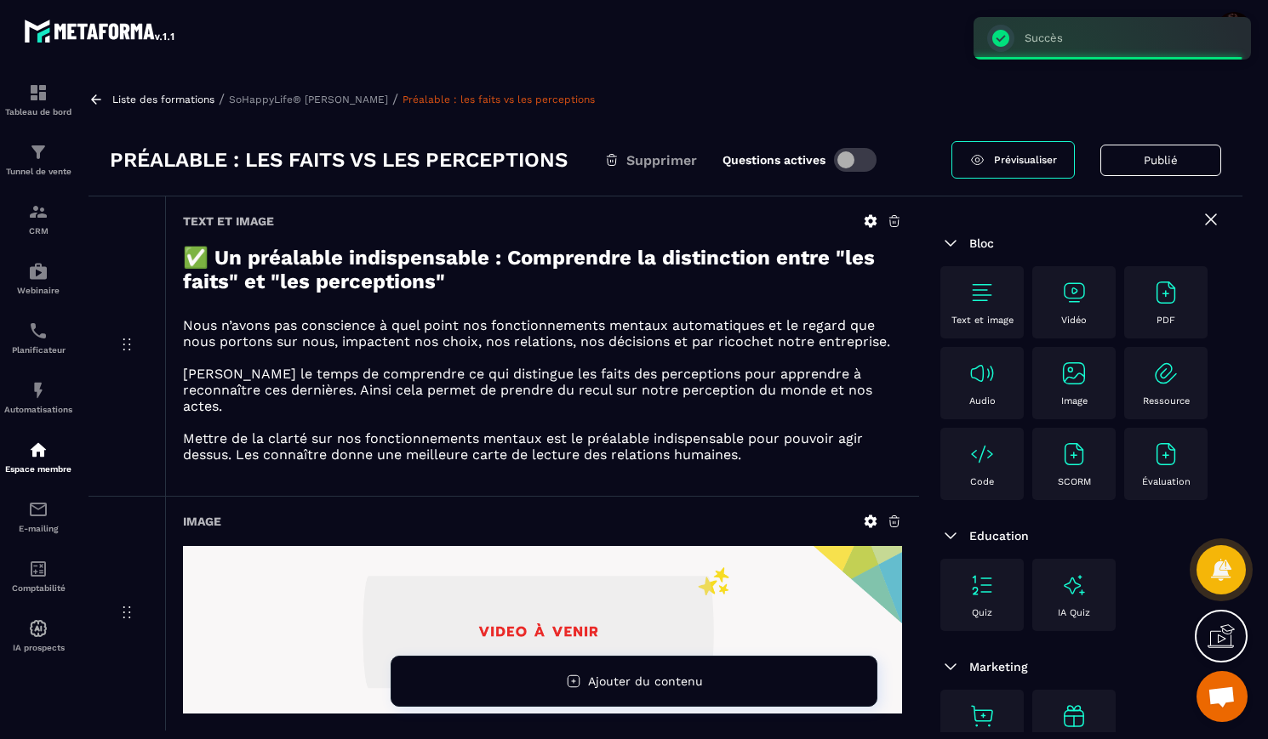
click at [366, 100] on p "SoHappyLife® [PERSON_NAME]" at bounding box center [308, 100] width 159 height 12
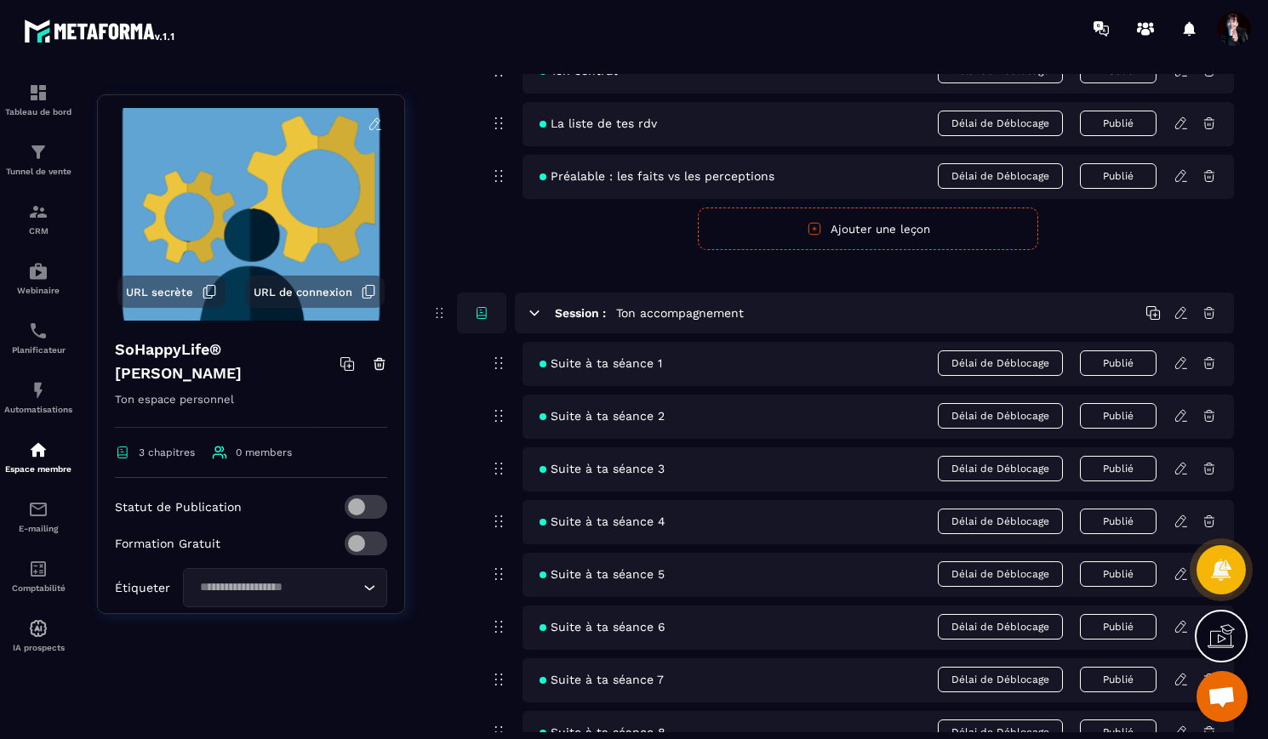
scroll to position [237, 0]
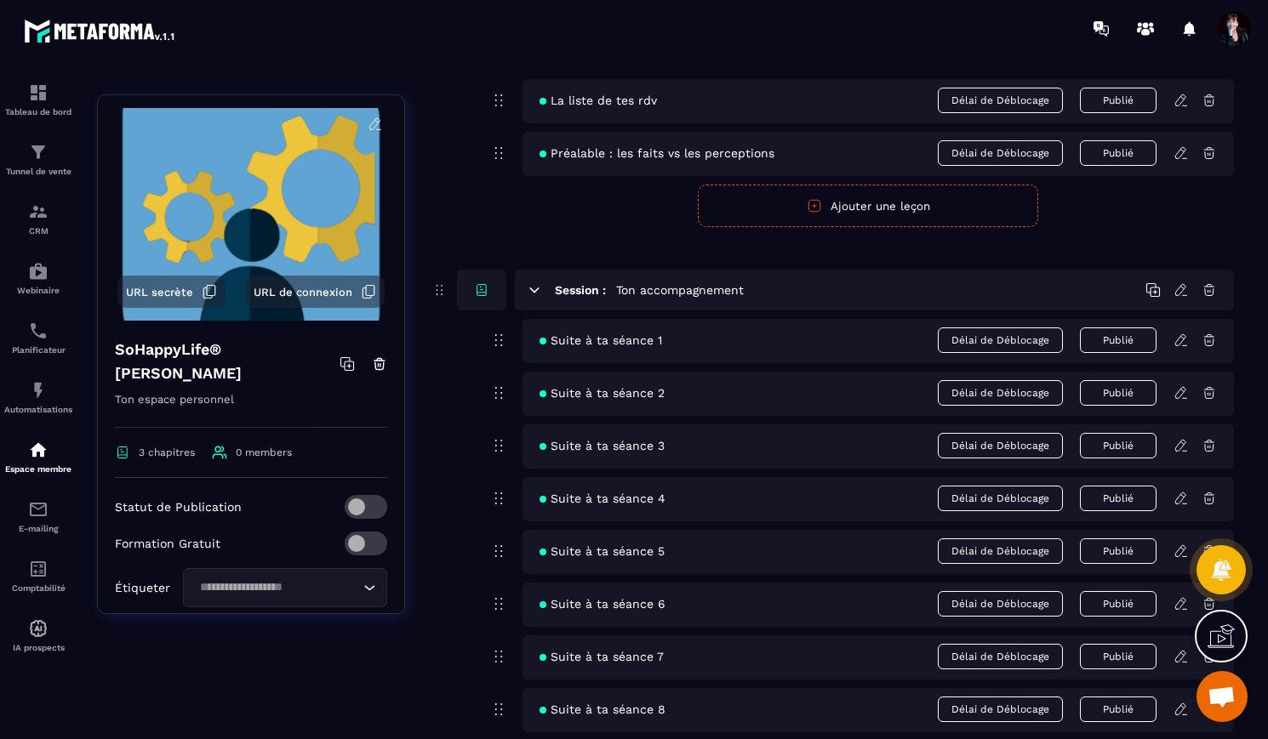
click at [1181, 340] on icon at bounding box center [1180, 340] width 15 height 15
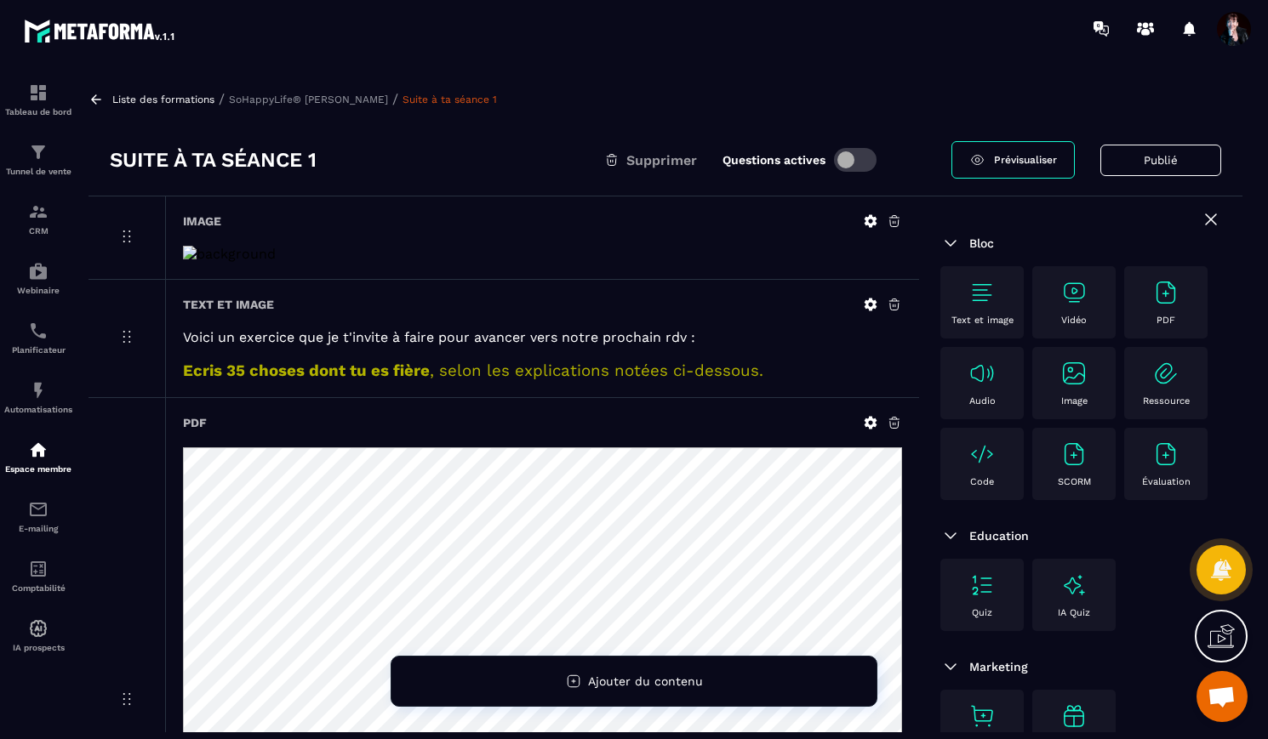
click at [365, 102] on p "SoHappyLife® [PERSON_NAME]" at bounding box center [308, 100] width 159 height 12
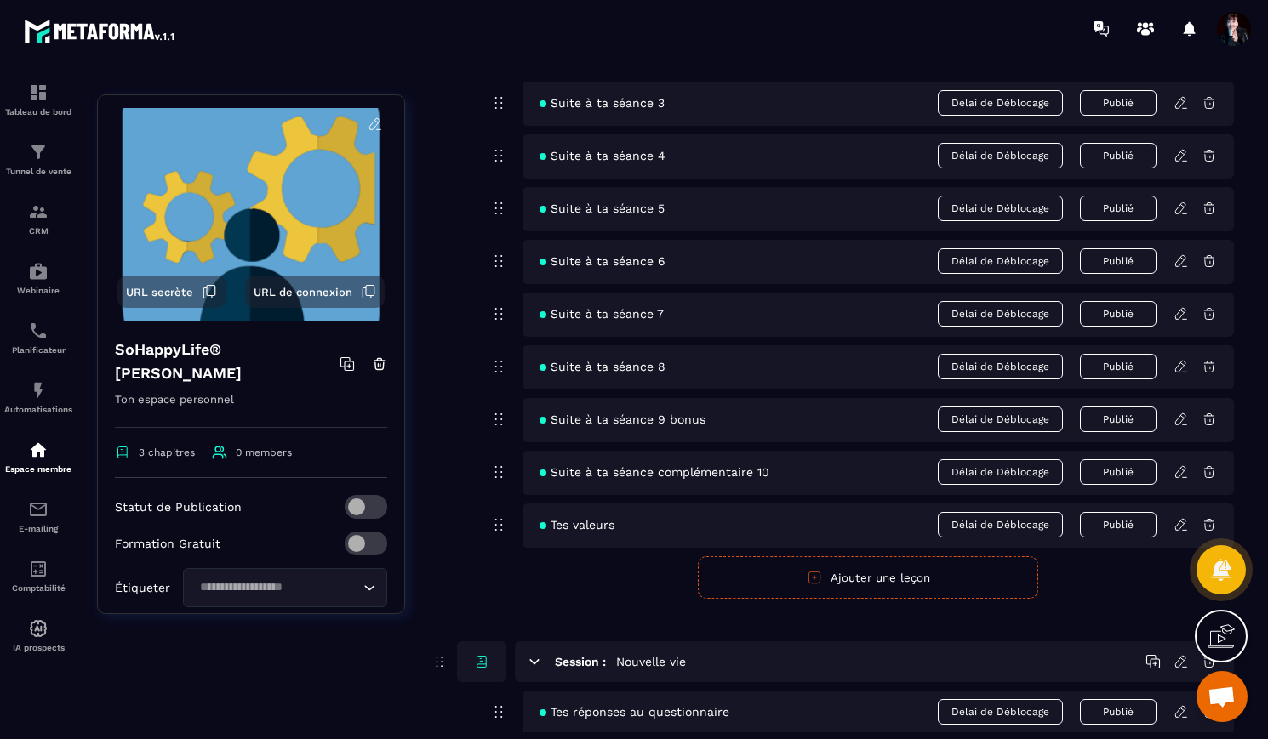
scroll to position [585, 0]
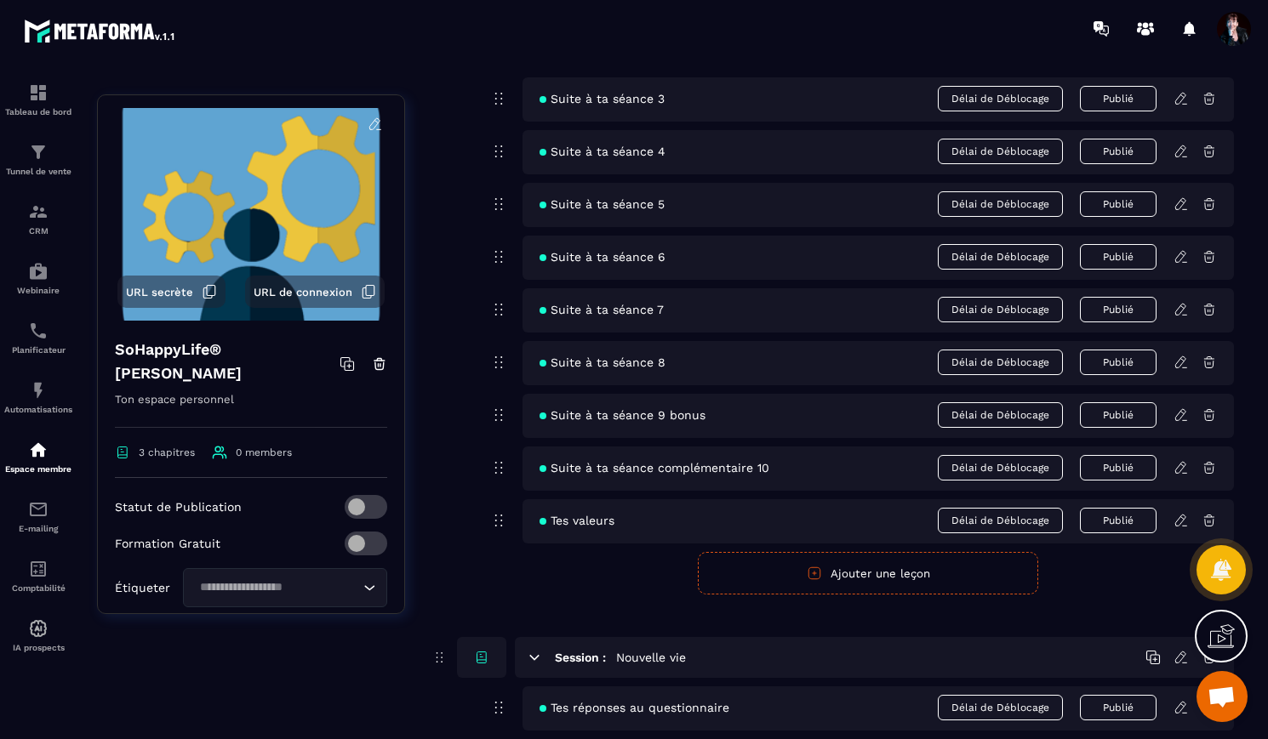
click at [1211, 468] on icon at bounding box center [1208, 467] width 15 height 15
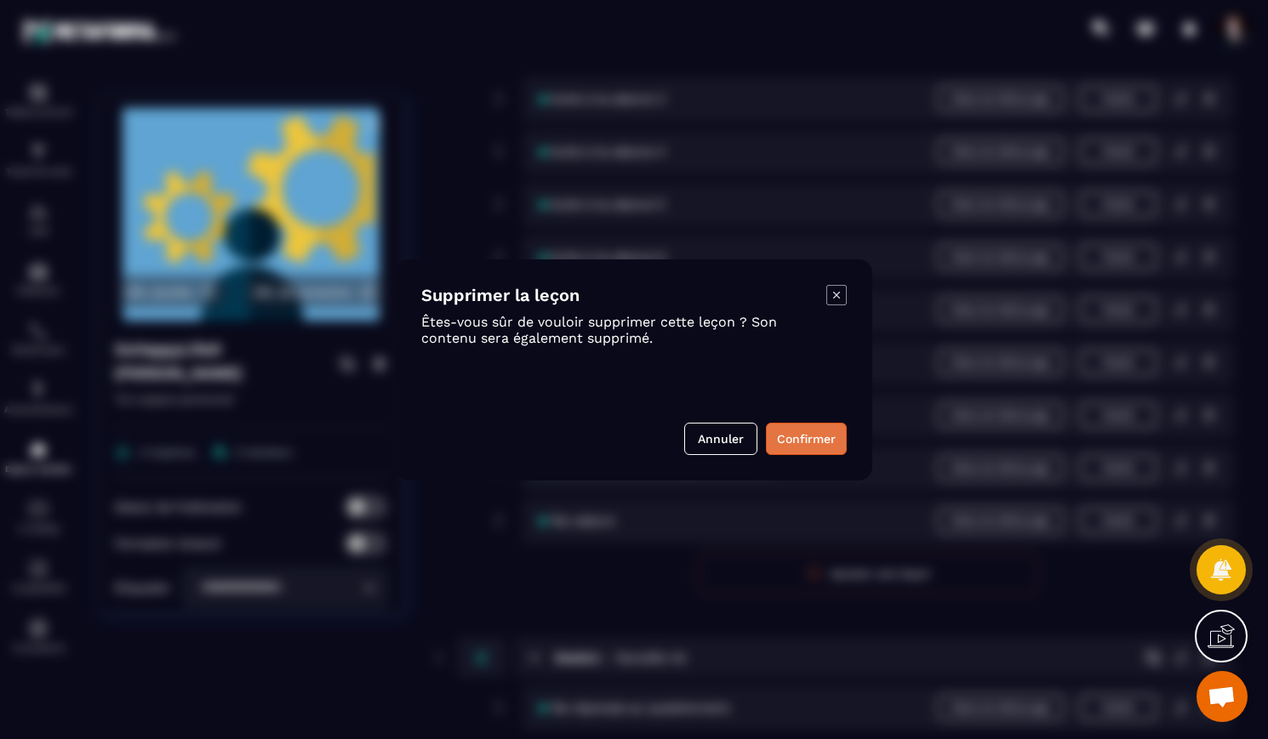
click at [830, 440] on button "Confirmer" at bounding box center [806, 439] width 81 height 32
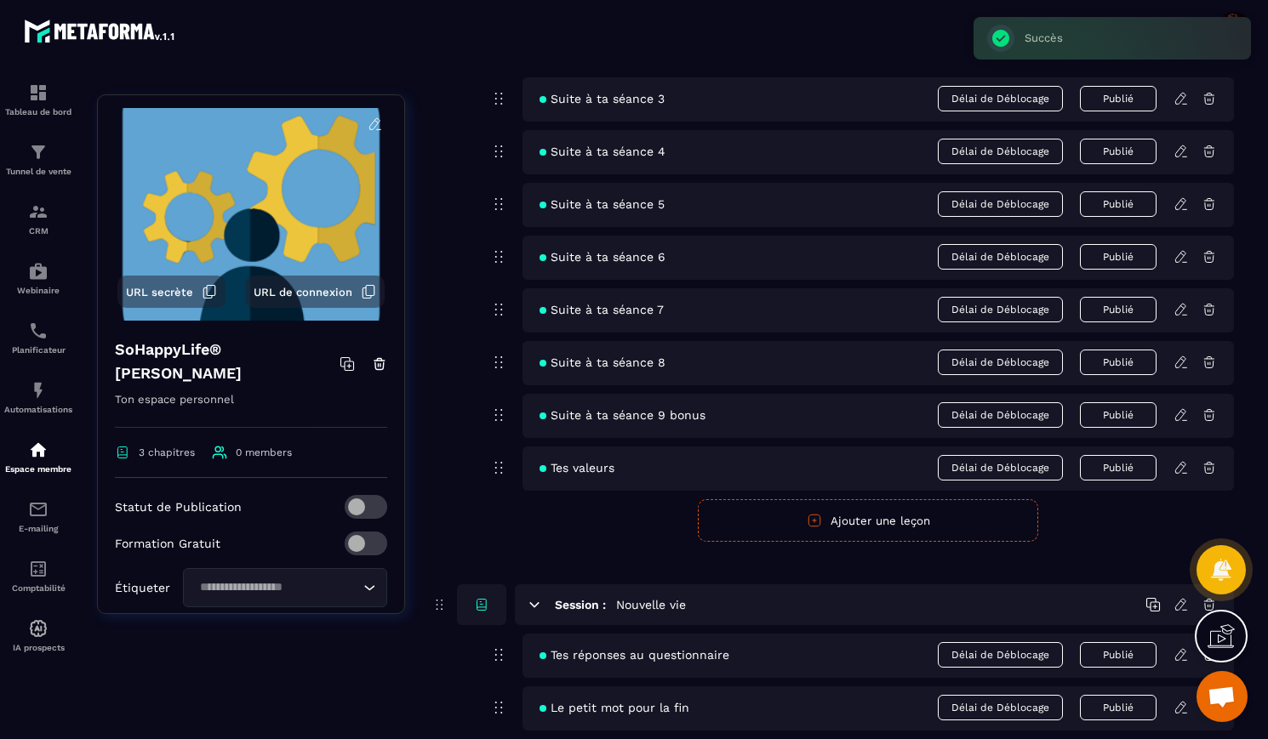
click at [1209, 414] on icon at bounding box center [1208, 415] width 15 height 15
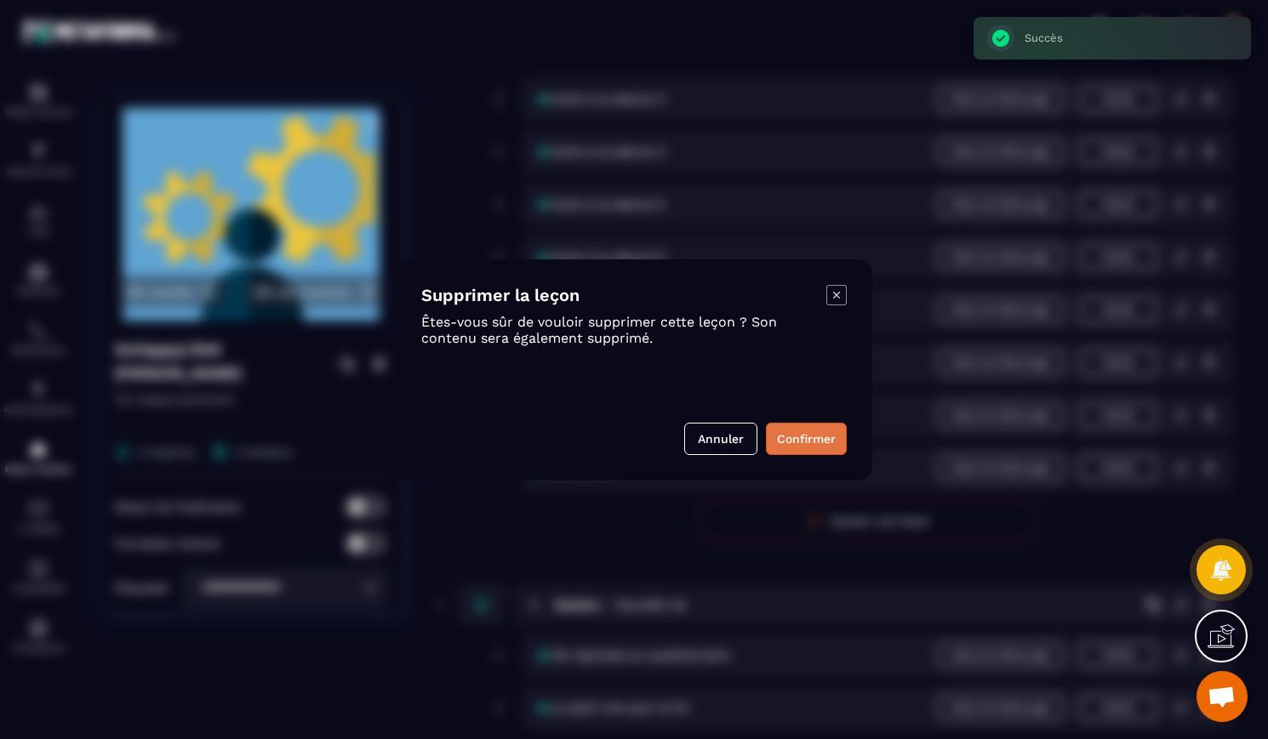
click at [819, 433] on button "Confirmer" at bounding box center [806, 439] width 81 height 32
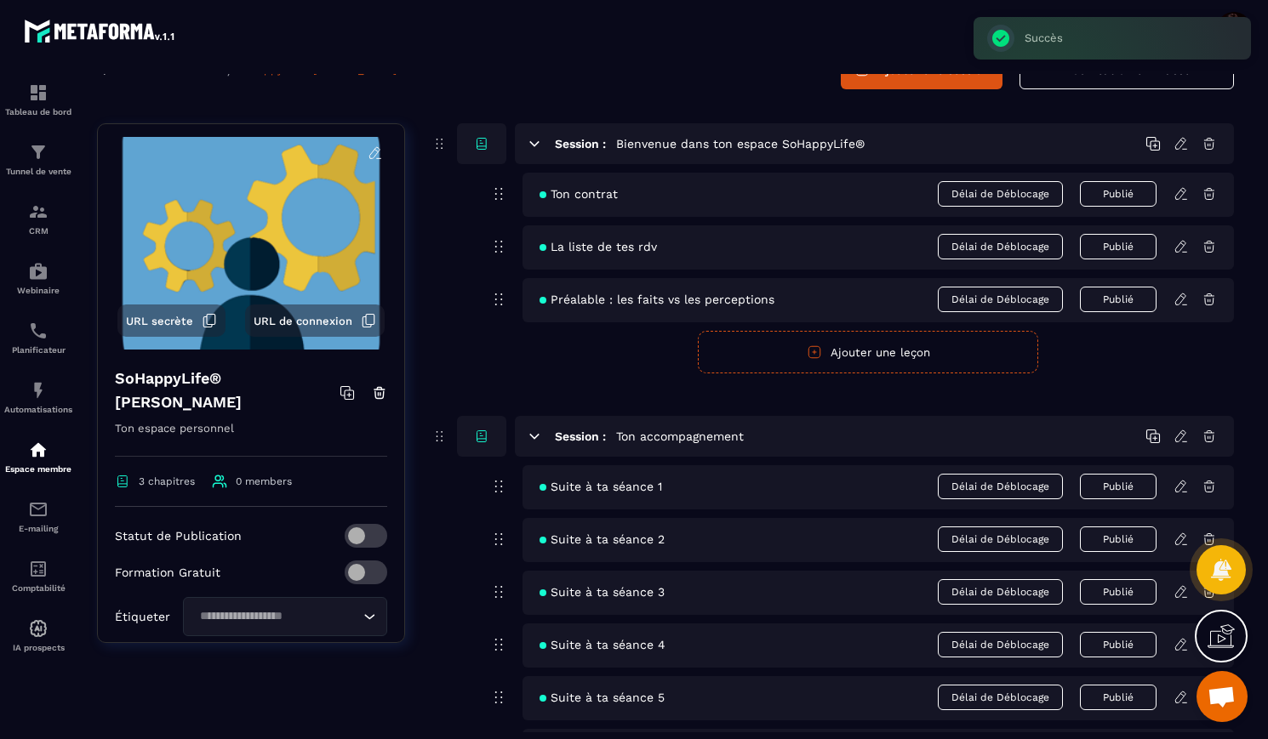
scroll to position [88, 0]
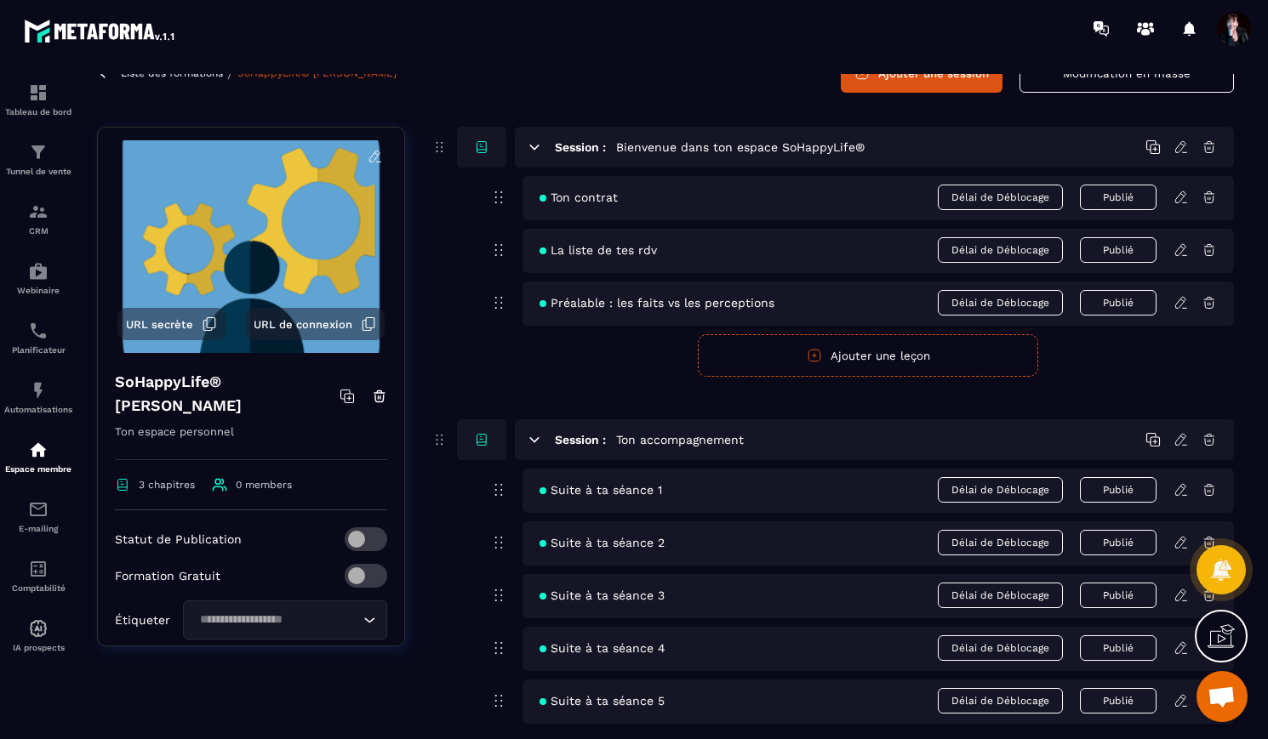
click at [1120, 204] on button "Publié" at bounding box center [1118, 198] width 77 height 26
click at [1115, 252] on button "Publié" at bounding box center [1118, 250] width 77 height 26
click at [1115, 252] on button "Publier" at bounding box center [1118, 250] width 77 height 24
click at [1121, 193] on button "Publier" at bounding box center [1118, 197] width 77 height 24
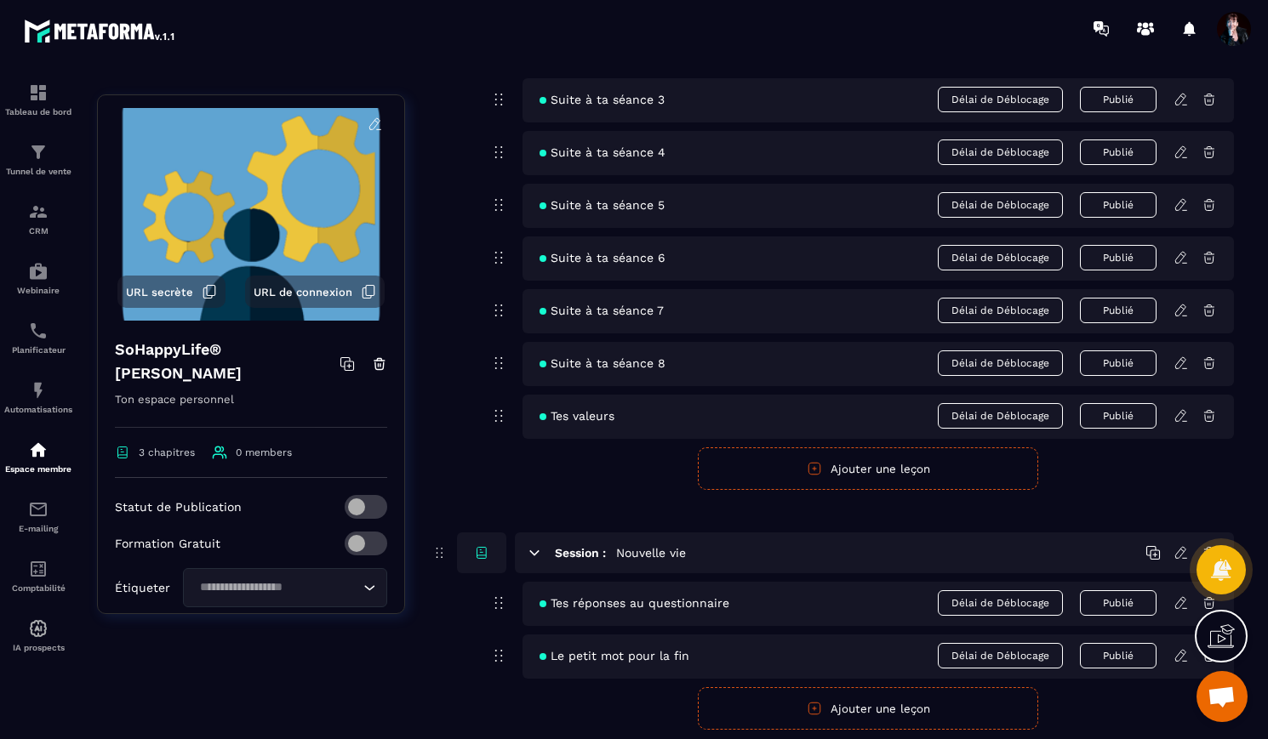
scroll to position [596, 0]
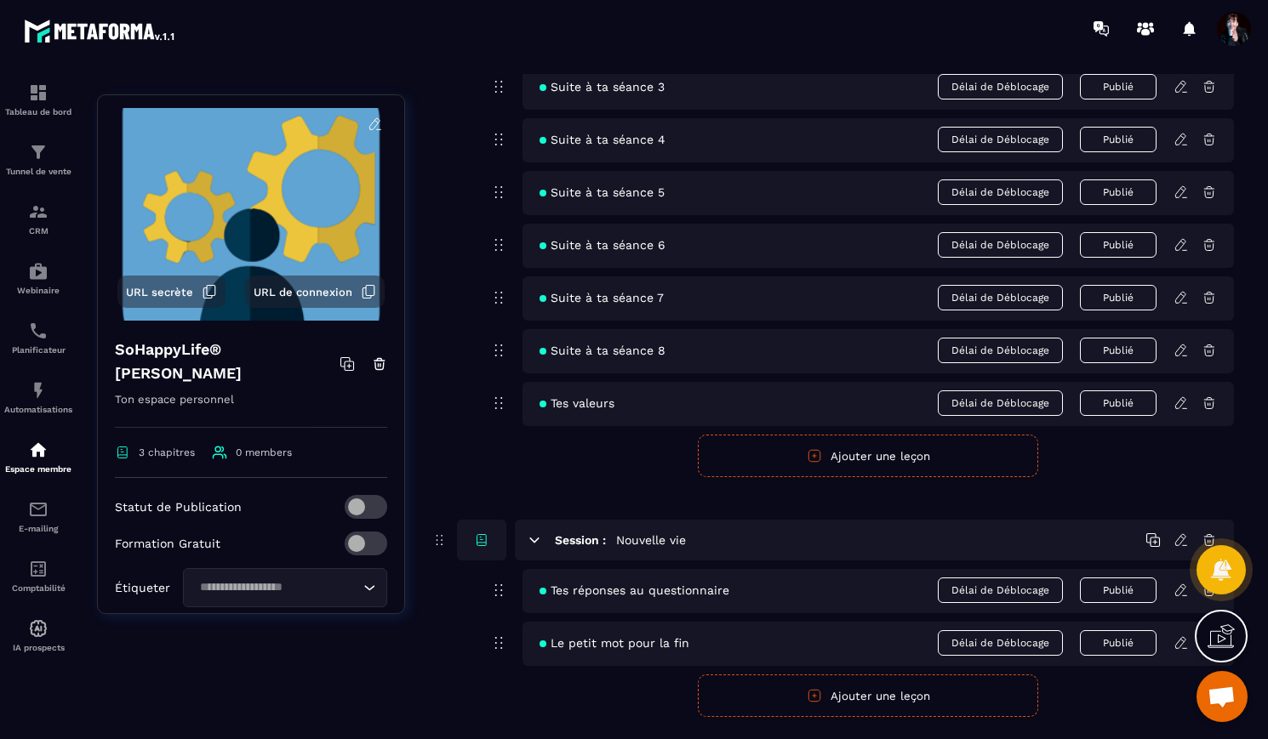
click at [1105, 406] on button "Publié" at bounding box center [1118, 404] width 77 height 26
click at [1116, 357] on button "Publié" at bounding box center [1118, 351] width 77 height 26
click at [1116, 588] on button "Publié" at bounding box center [1118, 591] width 77 height 26
click at [1113, 642] on button "Publié" at bounding box center [1118, 643] width 77 height 26
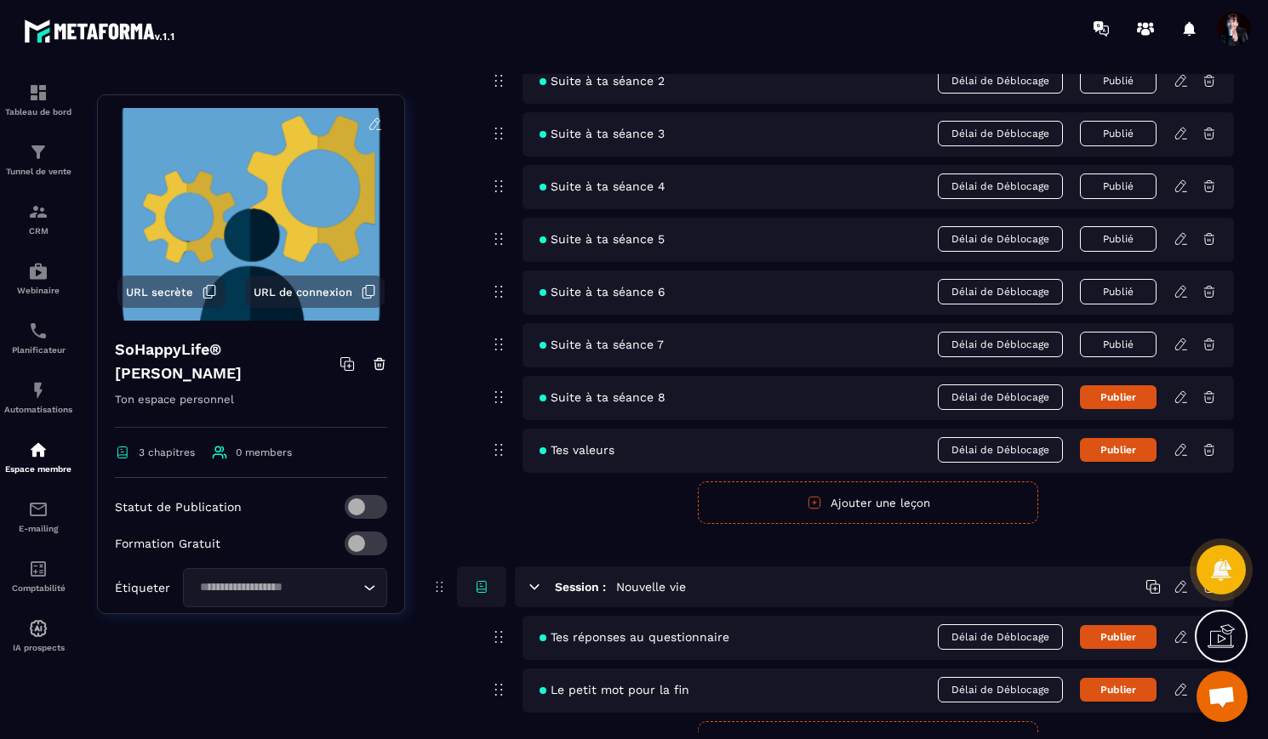
scroll to position [516, 0]
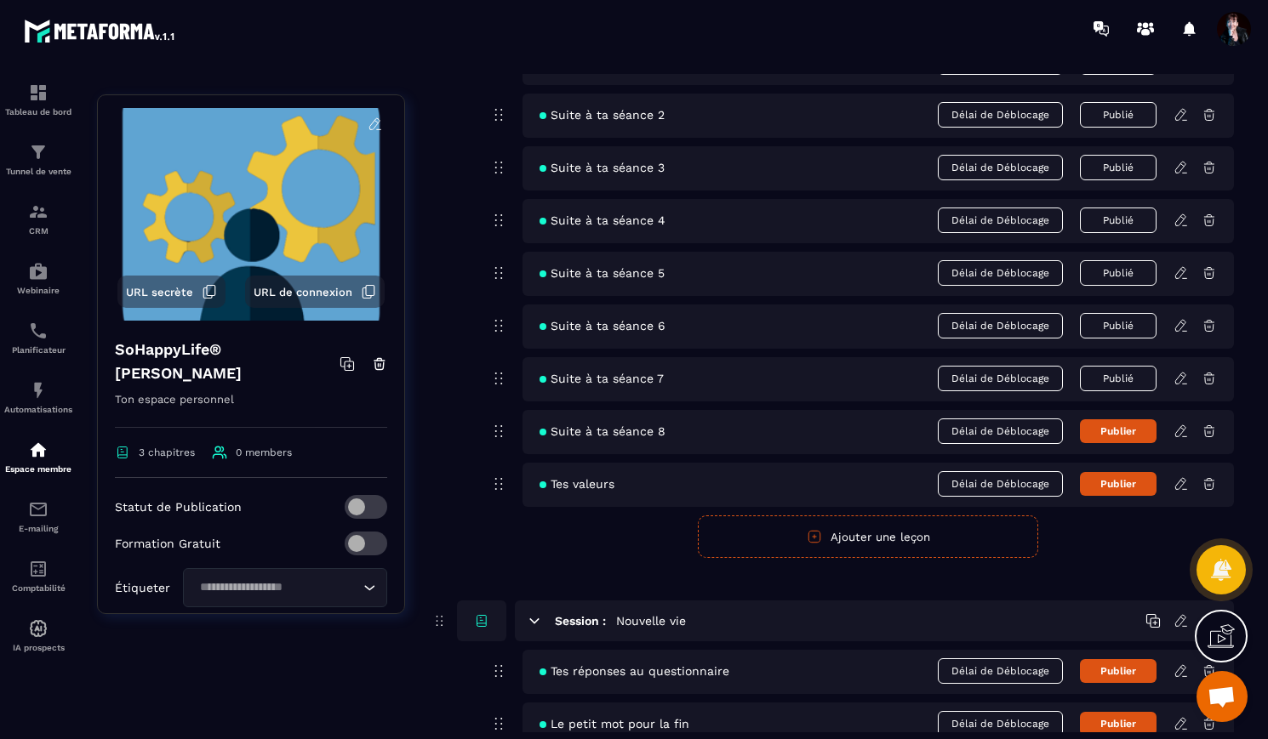
click at [1114, 390] on button "Publié" at bounding box center [1118, 379] width 77 height 26
click at [1115, 331] on button "Publié" at bounding box center [1118, 326] width 77 height 26
click at [1116, 282] on button "Publié" at bounding box center [1118, 273] width 77 height 26
click at [1119, 221] on button "Publié" at bounding box center [1118, 221] width 77 height 26
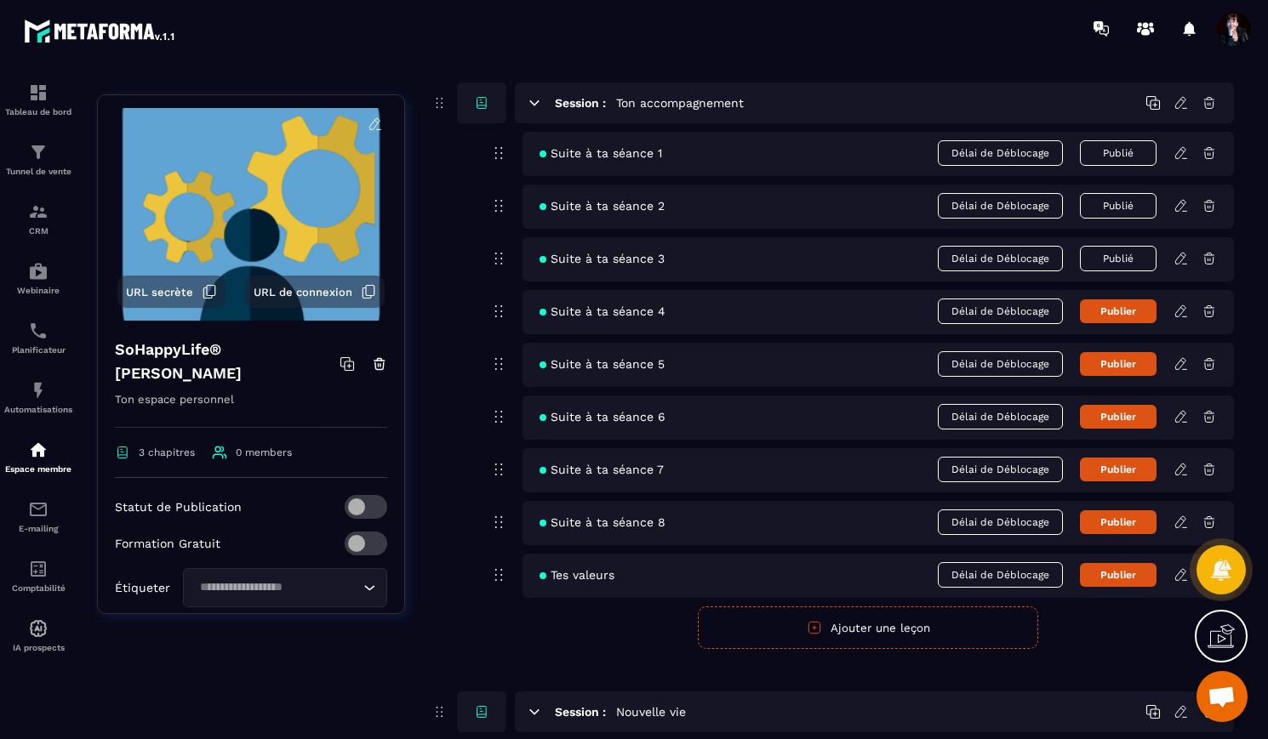
scroll to position [397, 0]
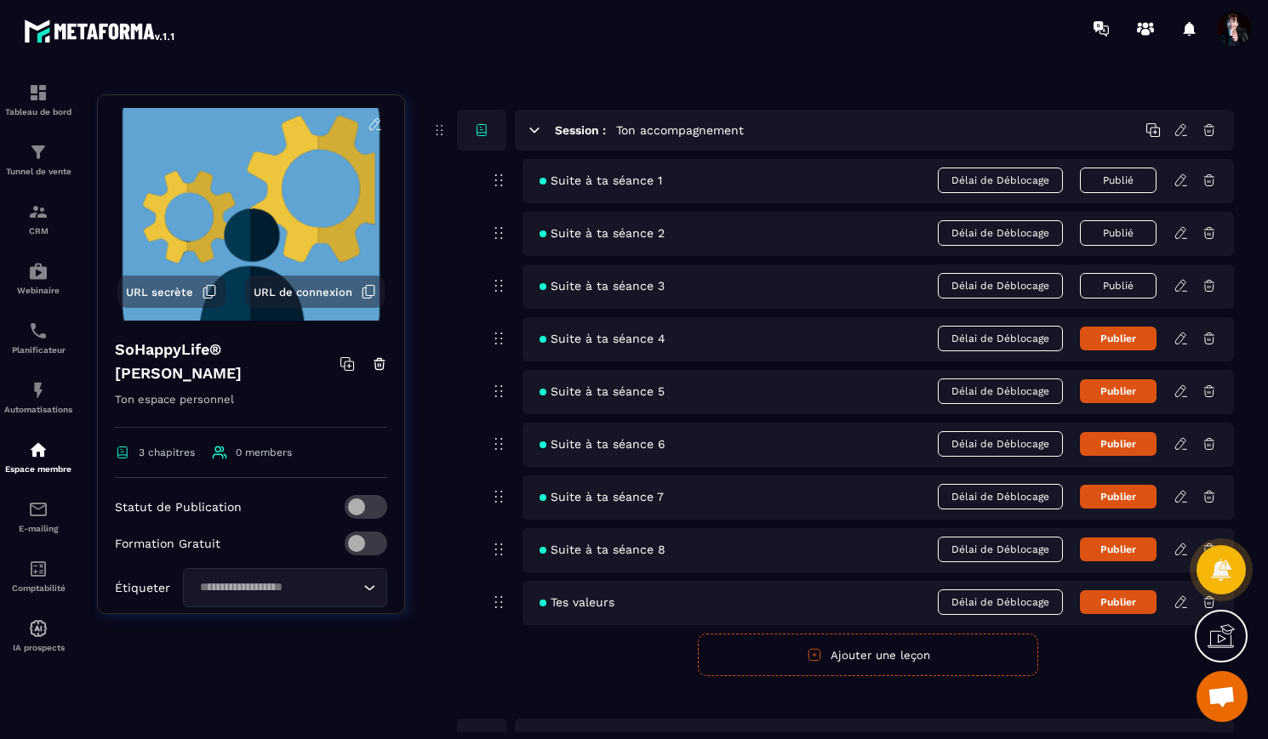
click at [1182, 179] on icon at bounding box center [1180, 180] width 15 height 15
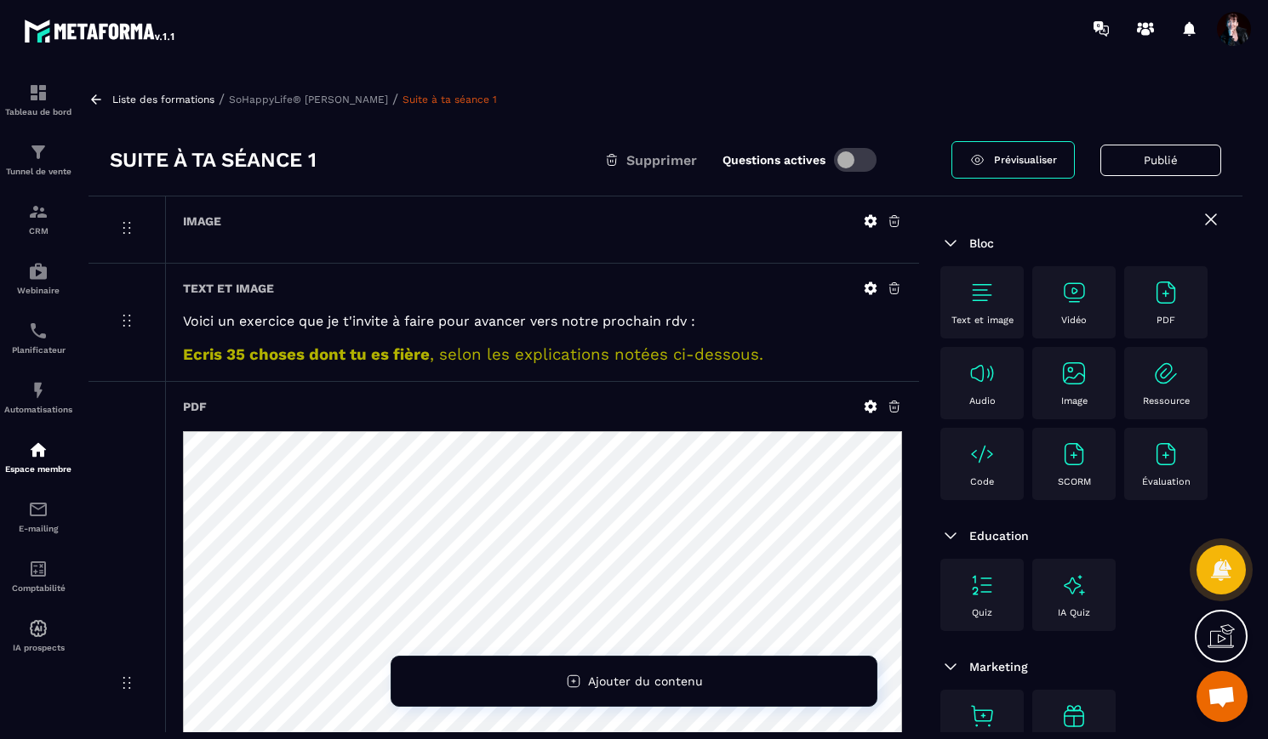
click at [872, 420] on icon at bounding box center [870, 423] width 13 height 13
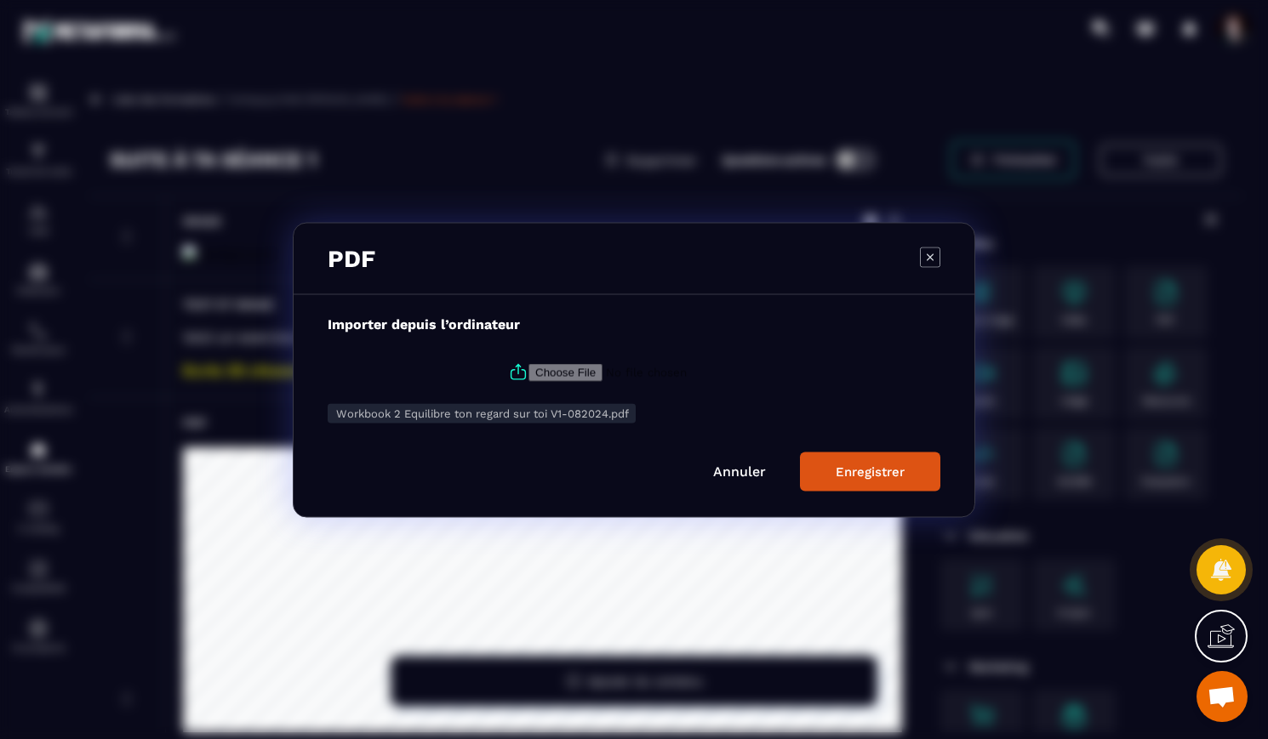
click at [516, 374] on icon "Modal window" at bounding box center [518, 372] width 20 height 20
click at [528, 374] on input "Modal window" at bounding box center [643, 372] width 231 height 18
type input "**********"
click at [909, 480] on button "Enregistrer" at bounding box center [870, 471] width 140 height 39
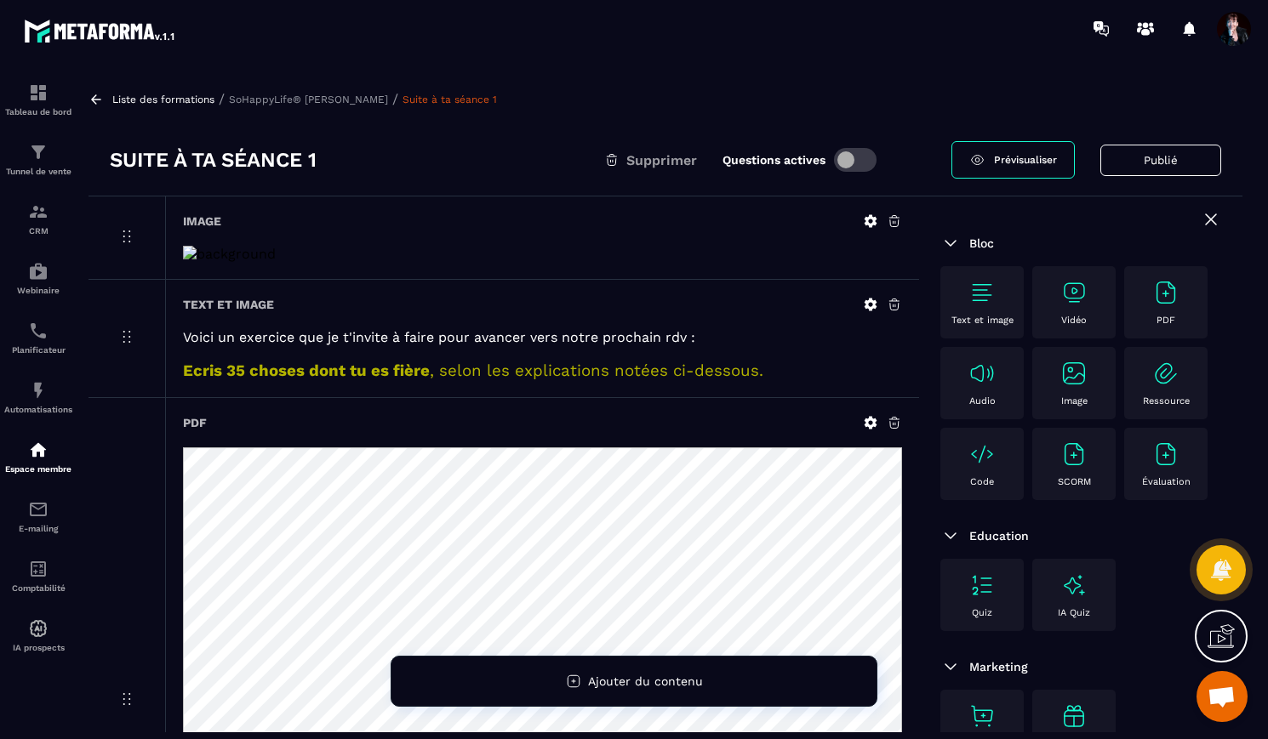
click at [362, 102] on p "SoHappyLife® [PERSON_NAME]" at bounding box center [308, 100] width 159 height 12
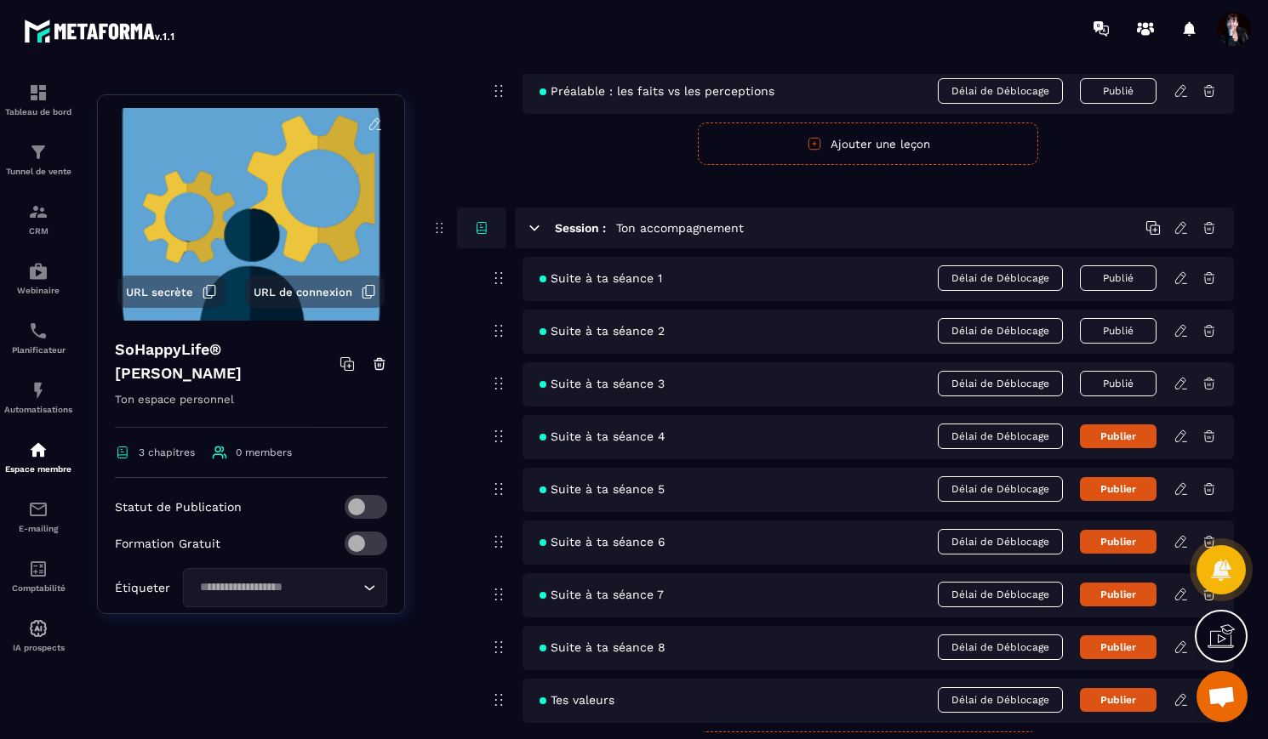
scroll to position [305, 0]
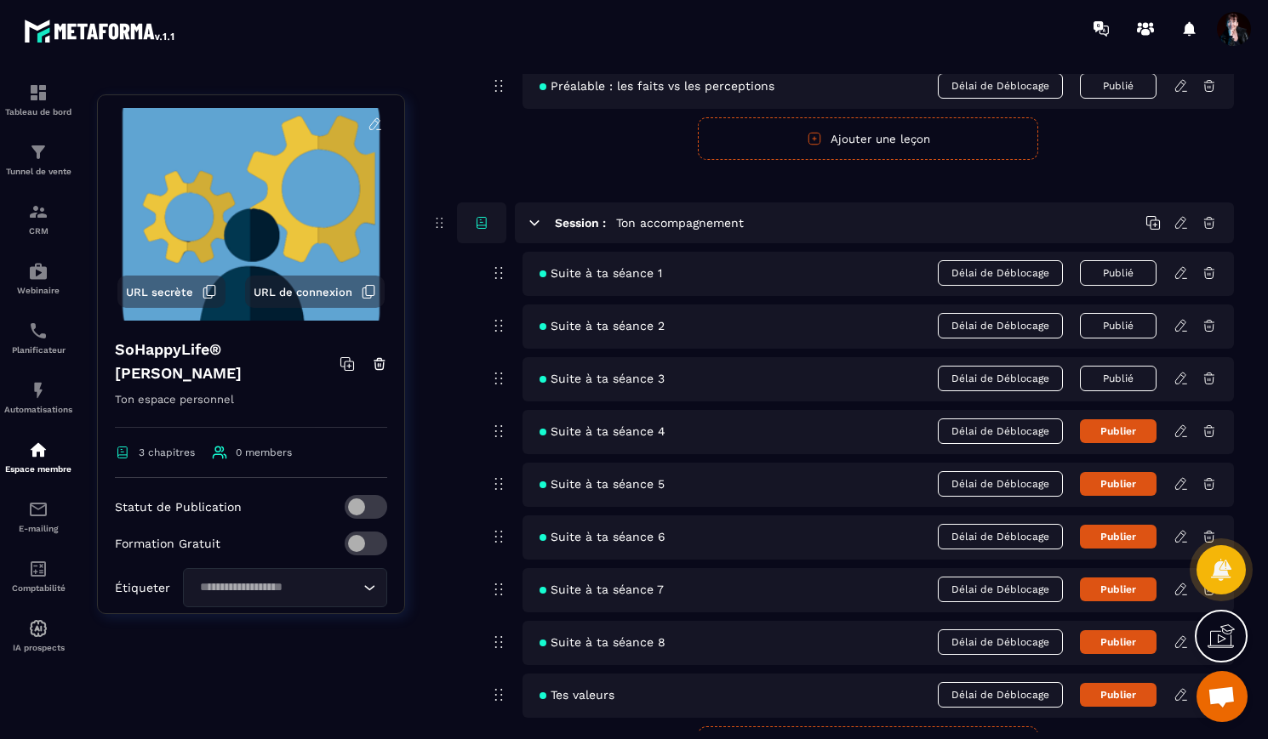
click at [1178, 275] on icon at bounding box center [1180, 272] width 15 height 15
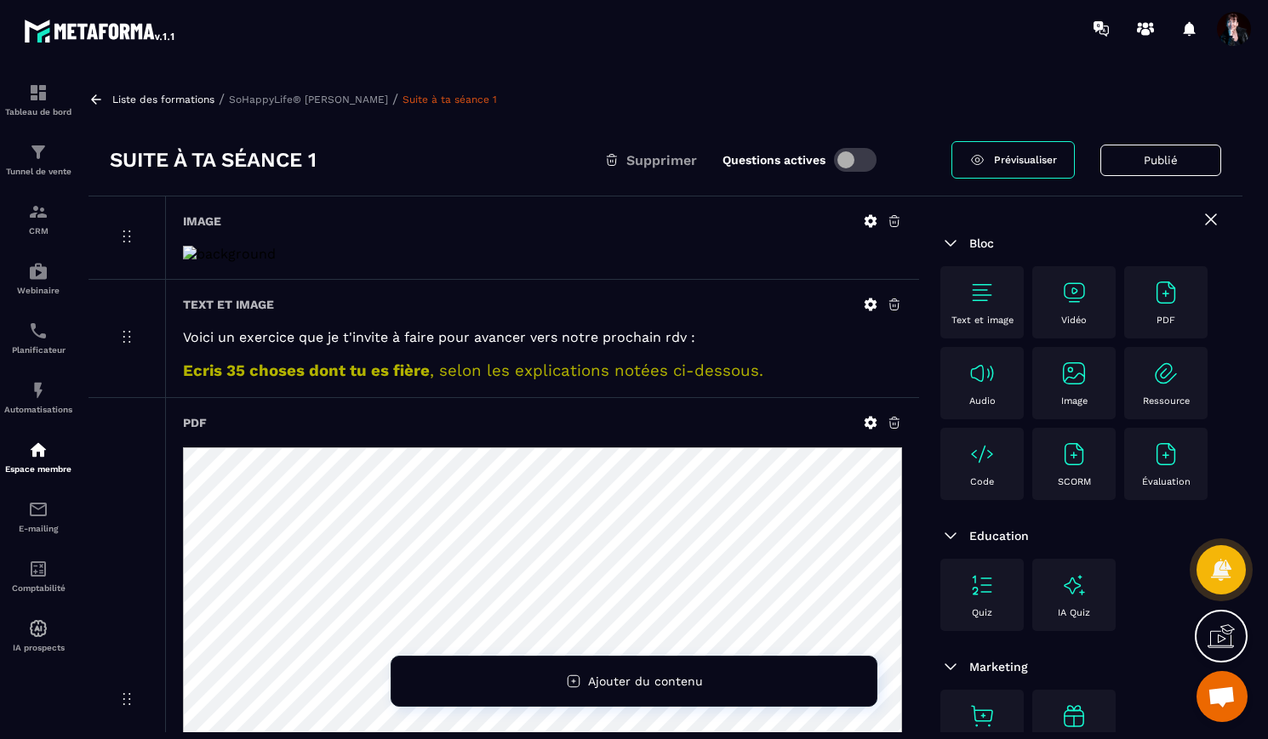
click at [874, 217] on icon at bounding box center [870, 221] width 13 height 13
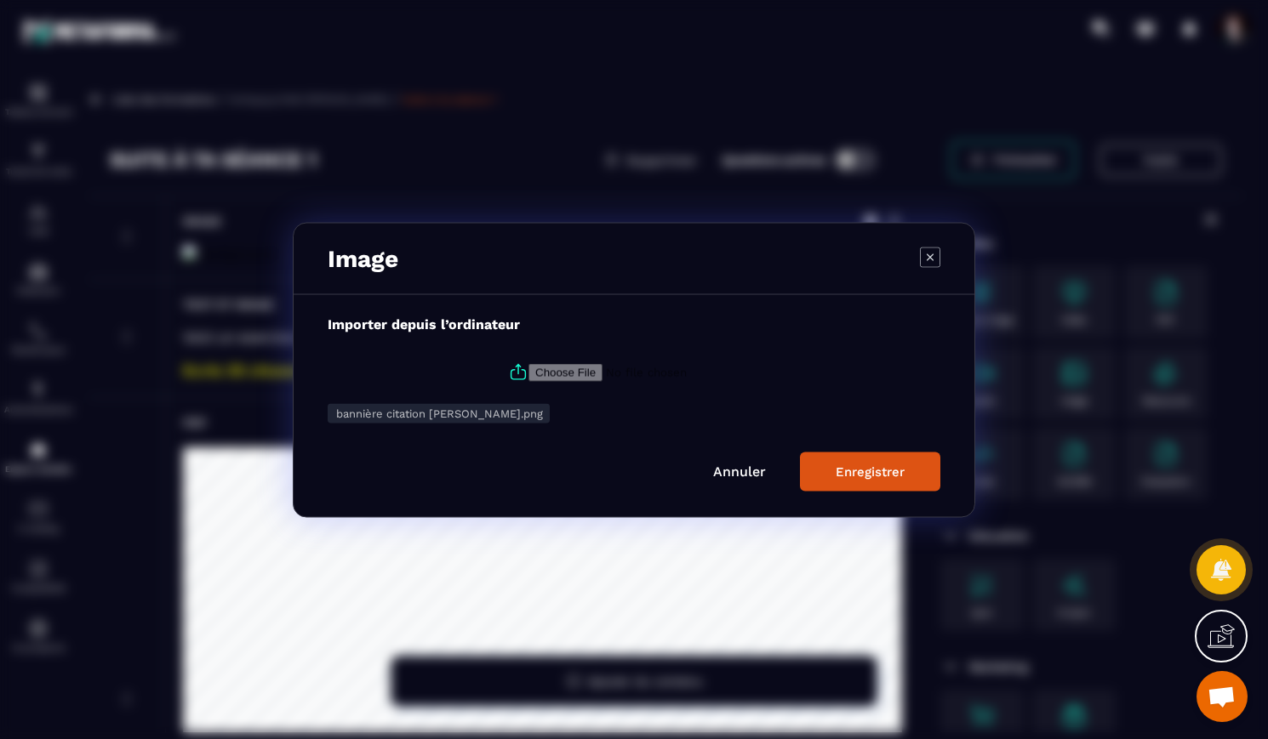
click at [517, 370] on icon "Modal window" at bounding box center [518, 373] width 14 height 9
click at [528, 370] on input "Modal window" at bounding box center [643, 372] width 231 height 18
type input "**********"
click at [886, 464] on div "Enregistrer" at bounding box center [870, 471] width 69 height 15
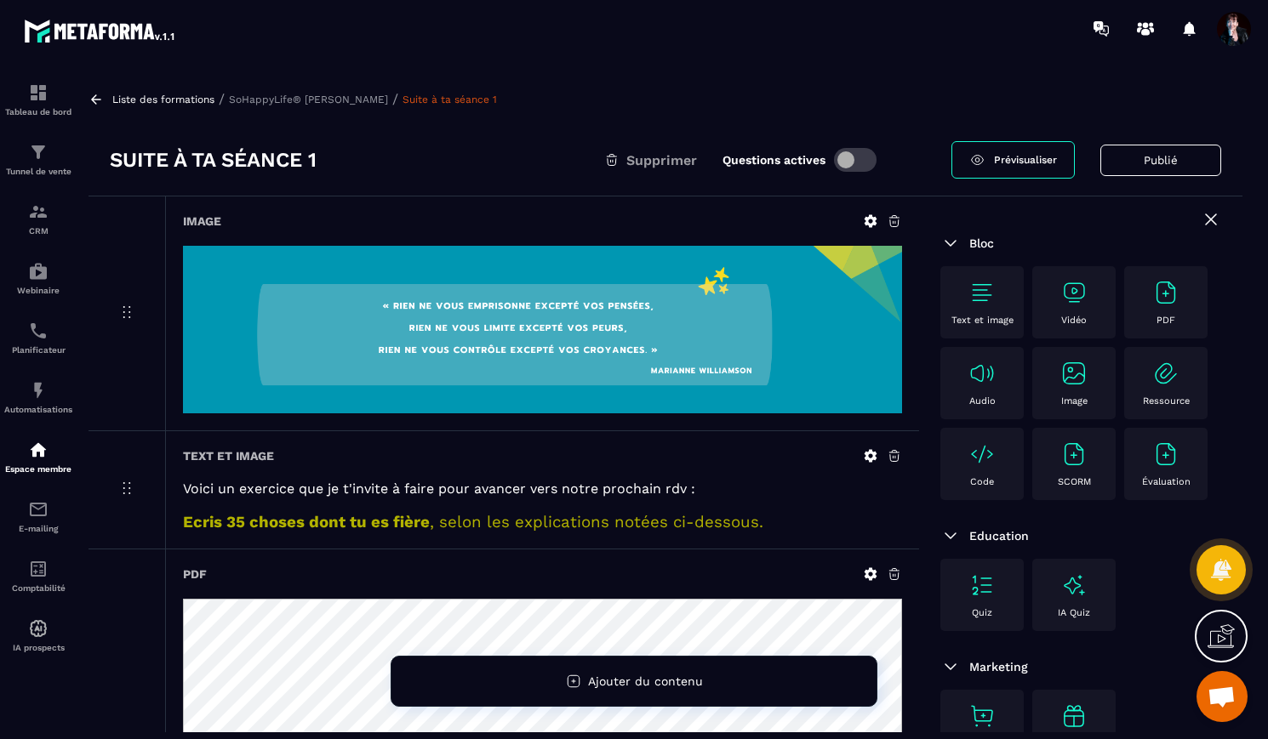
click at [271, 99] on p "SoHappyLife® [PERSON_NAME]" at bounding box center [308, 100] width 159 height 12
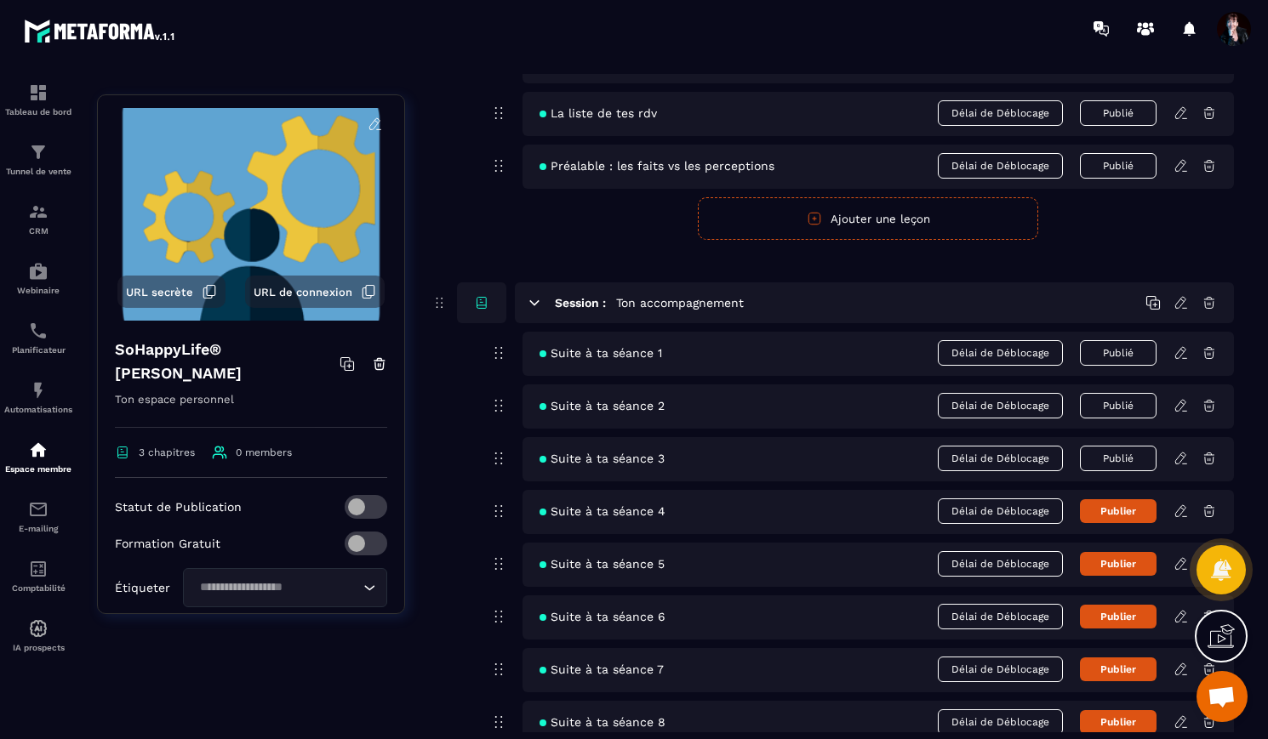
scroll to position [228, 0]
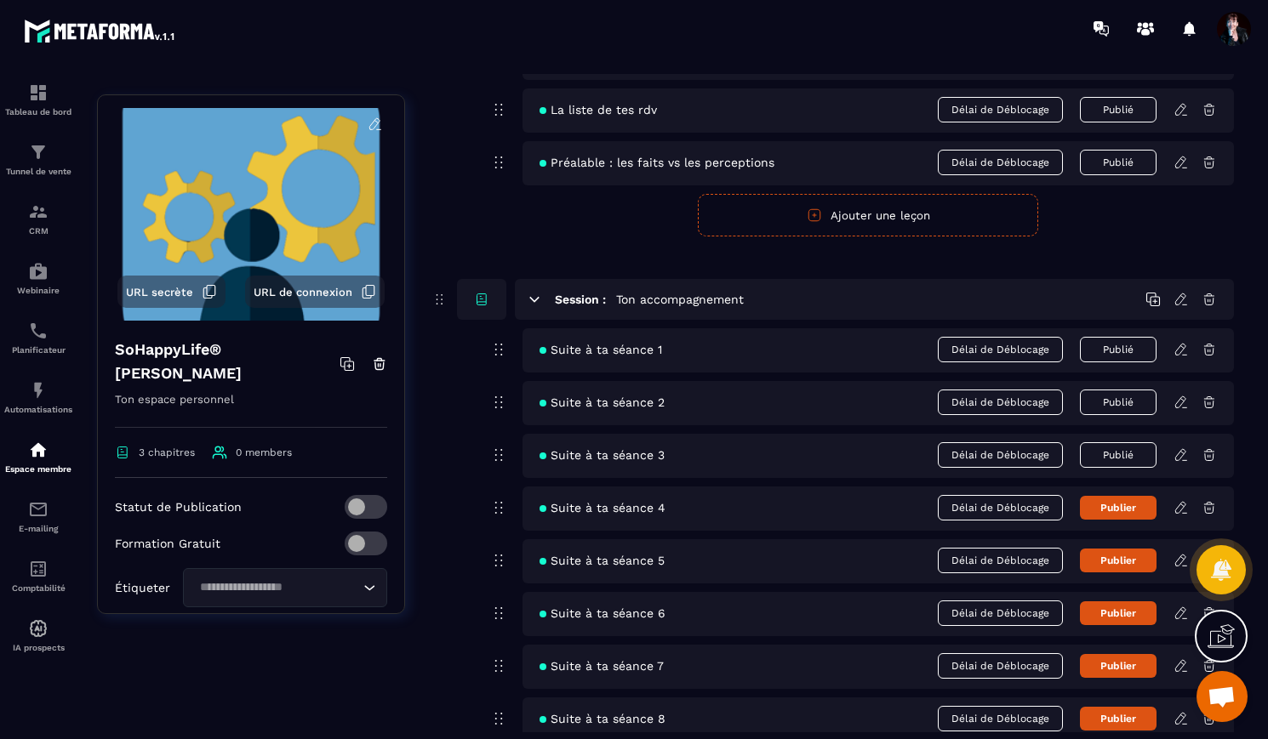
click at [1181, 401] on icon at bounding box center [1180, 402] width 15 height 15
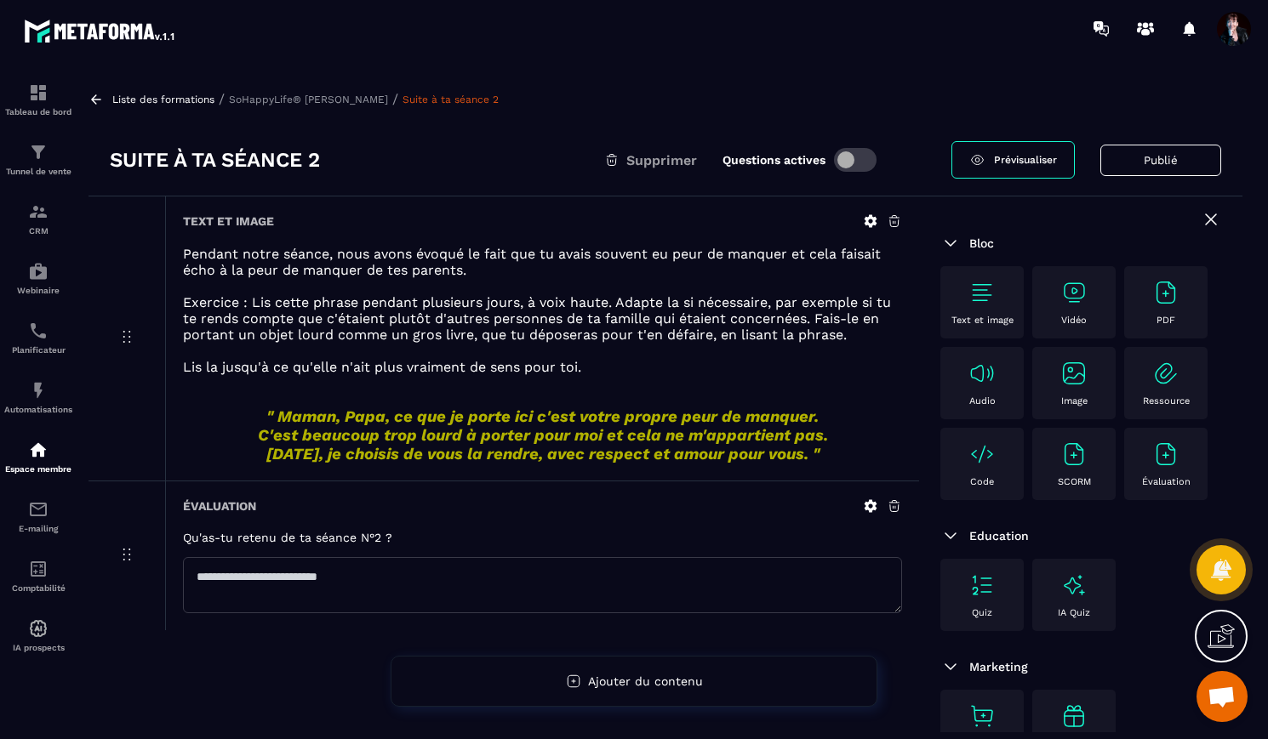
click at [891, 223] on icon at bounding box center [894, 221] width 15 height 15
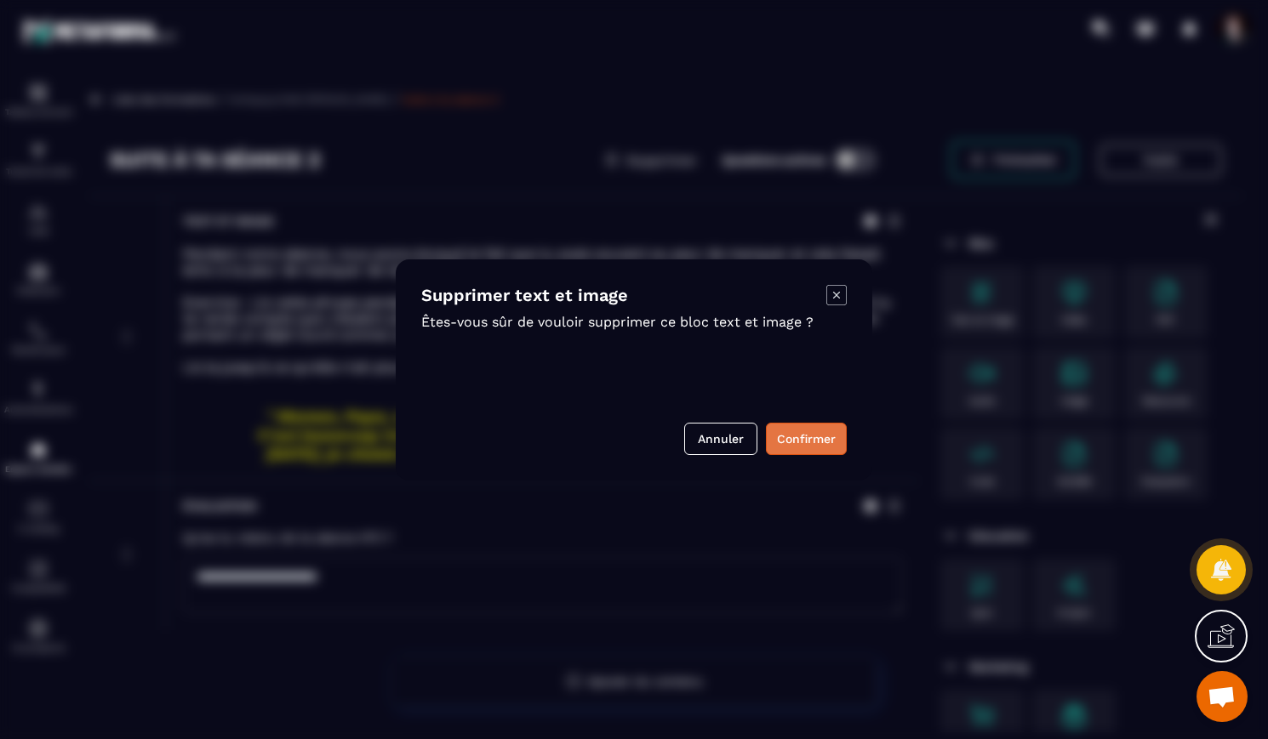
click at [809, 437] on button "Confirmer" at bounding box center [806, 439] width 81 height 32
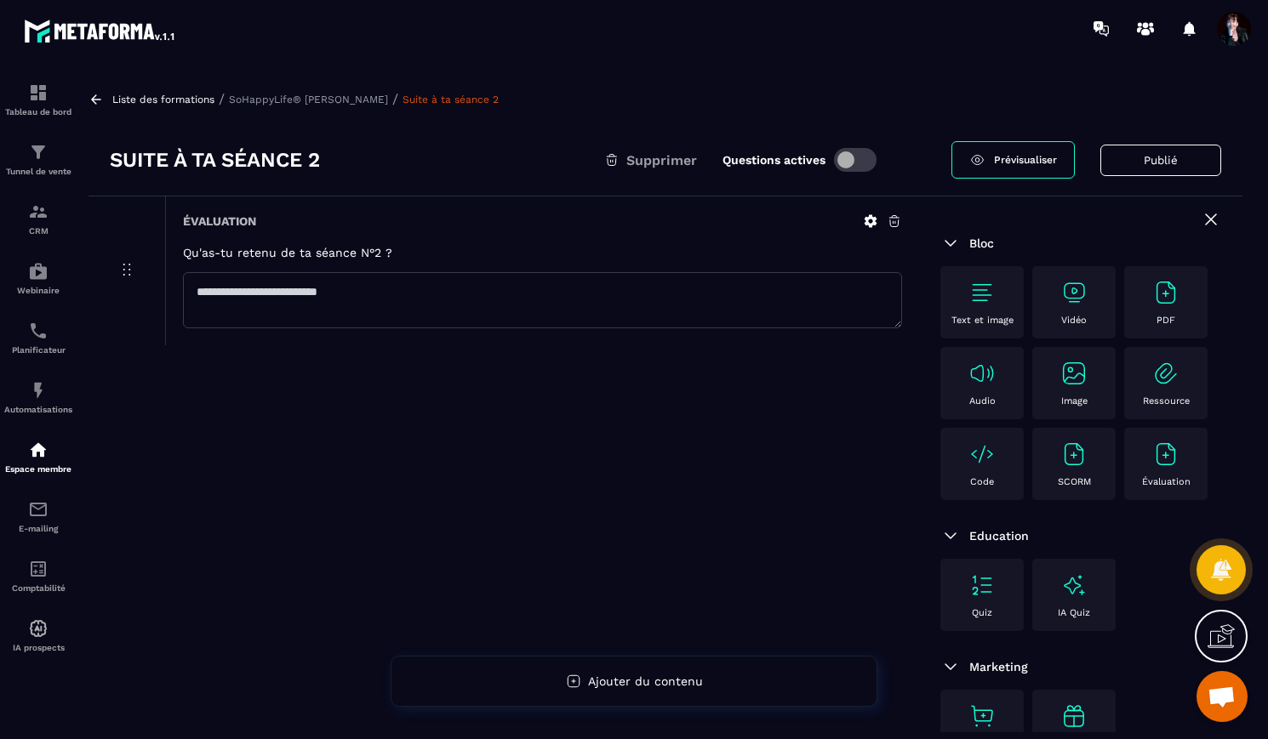
click at [1230, 702] on span "Ouvrir le chat" at bounding box center [1221, 699] width 28 height 24
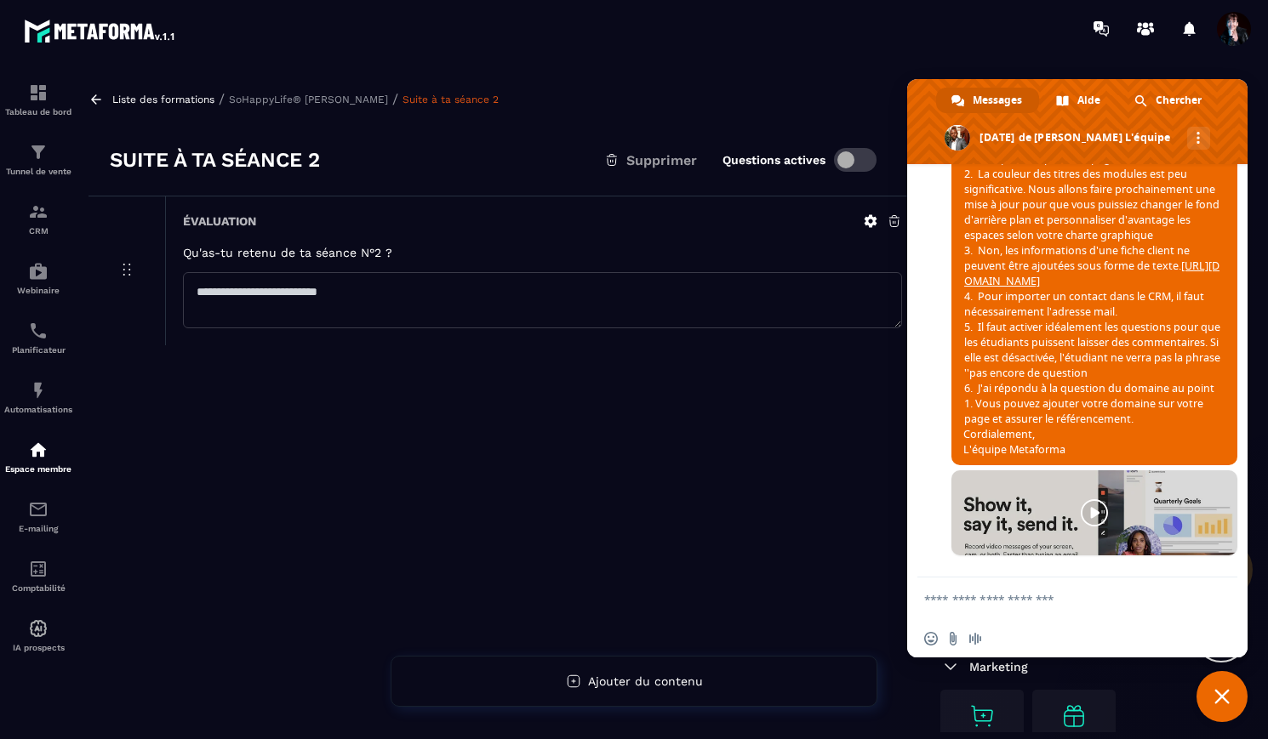
scroll to position [14579, 0]
click at [960, 605] on textarea "Entrez votre message..." at bounding box center [1060, 599] width 272 height 43
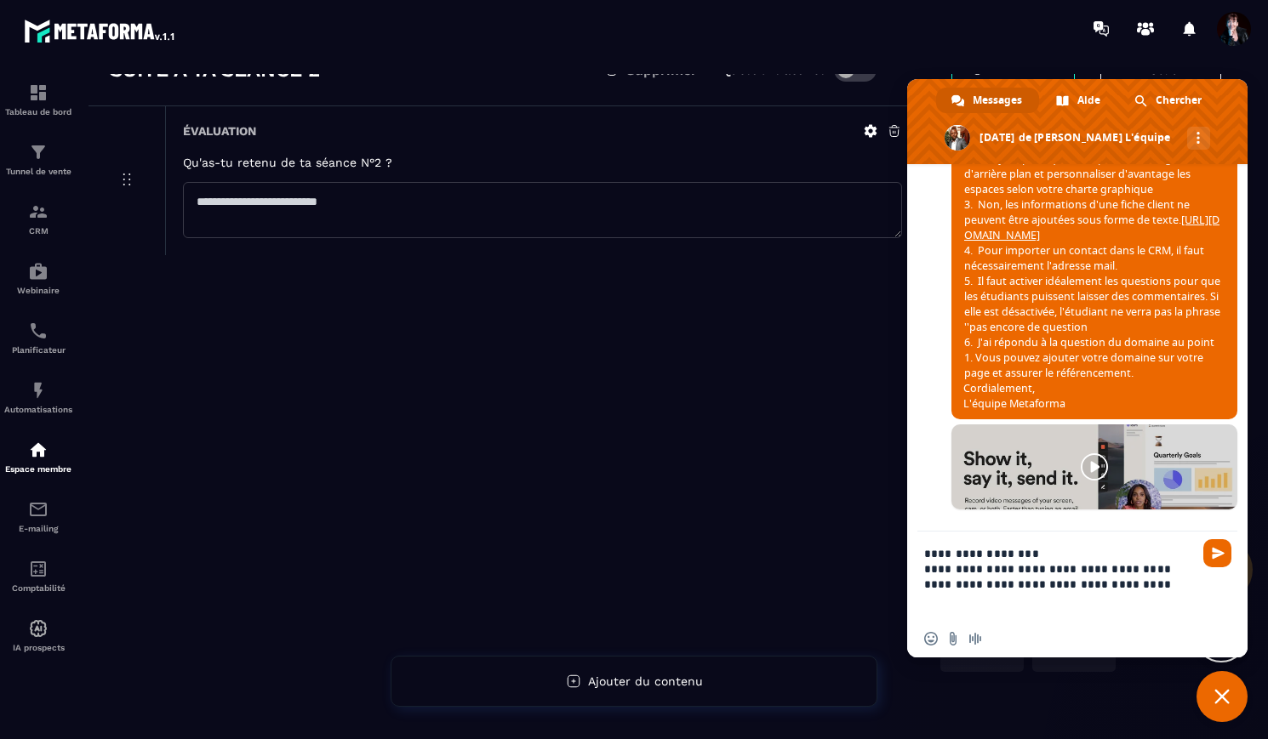
scroll to position [110, 0]
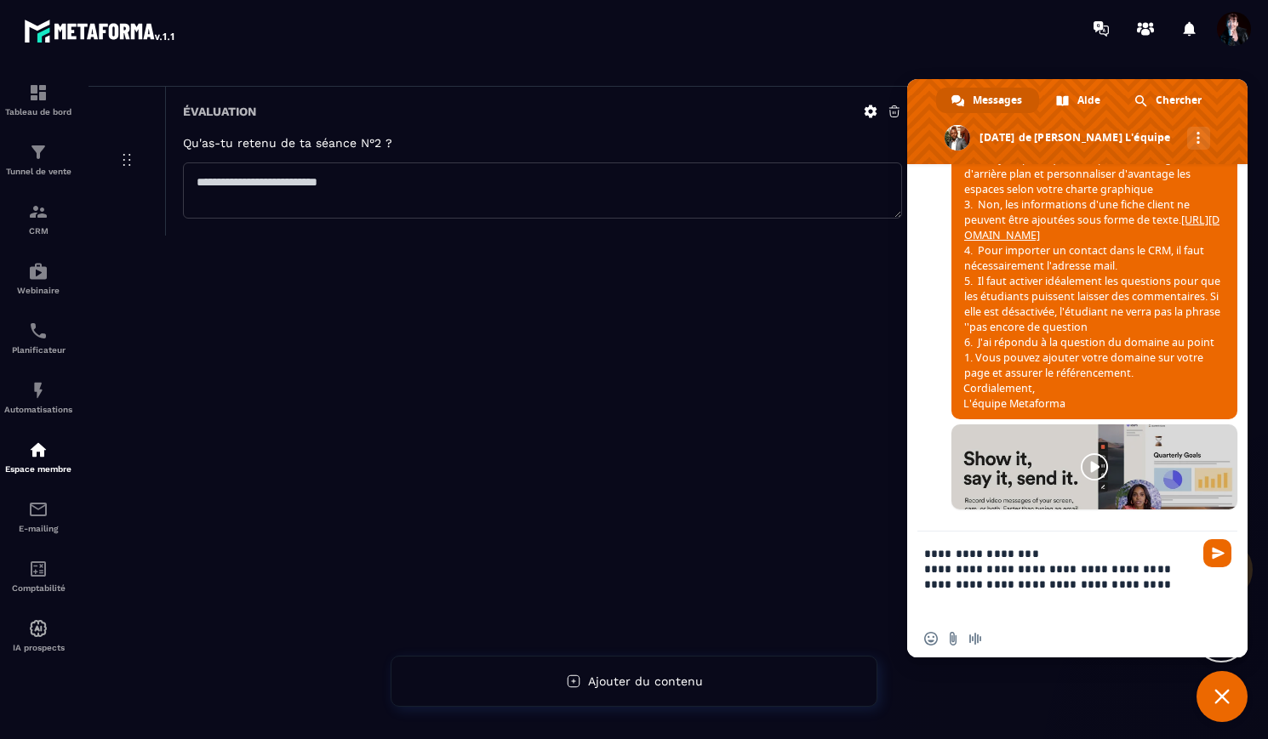
click at [1217, 695] on span "Fermer le chat" at bounding box center [1221, 696] width 15 height 15
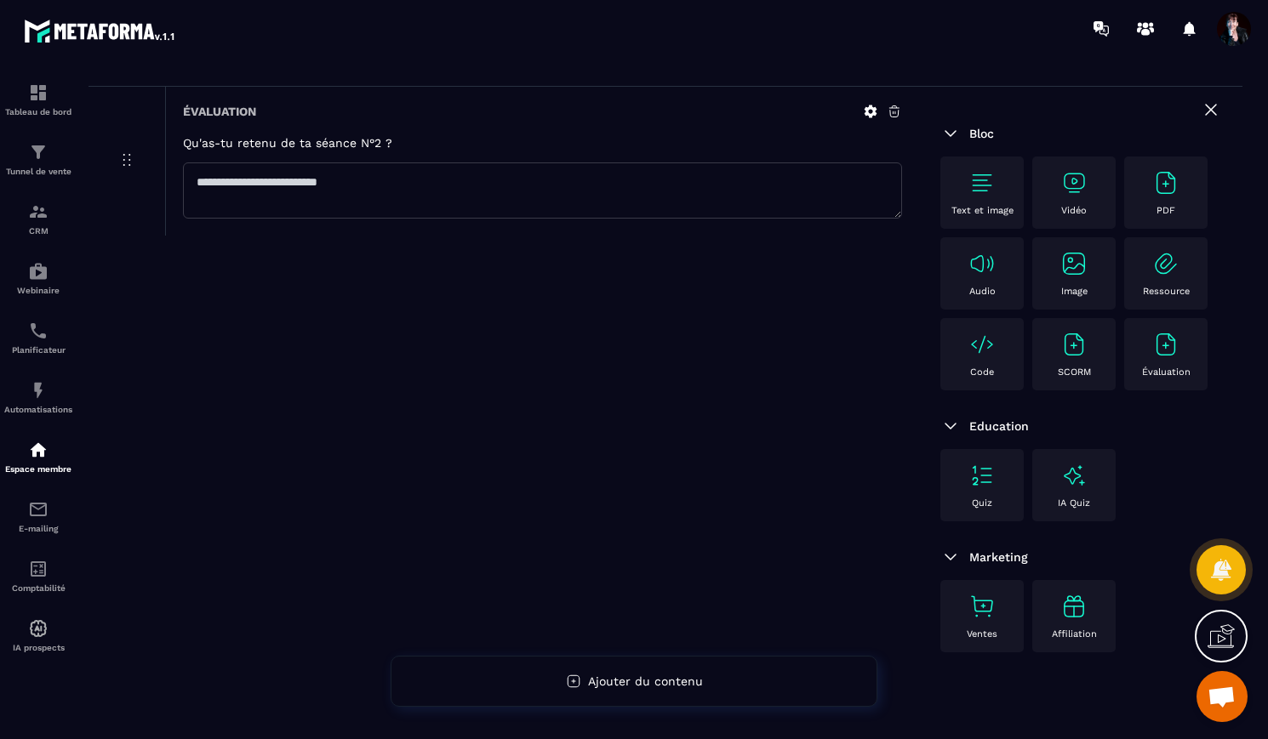
click at [1231, 697] on span "Ouvrir le chat" at bounding box center [1221, 699] width 28 height 24
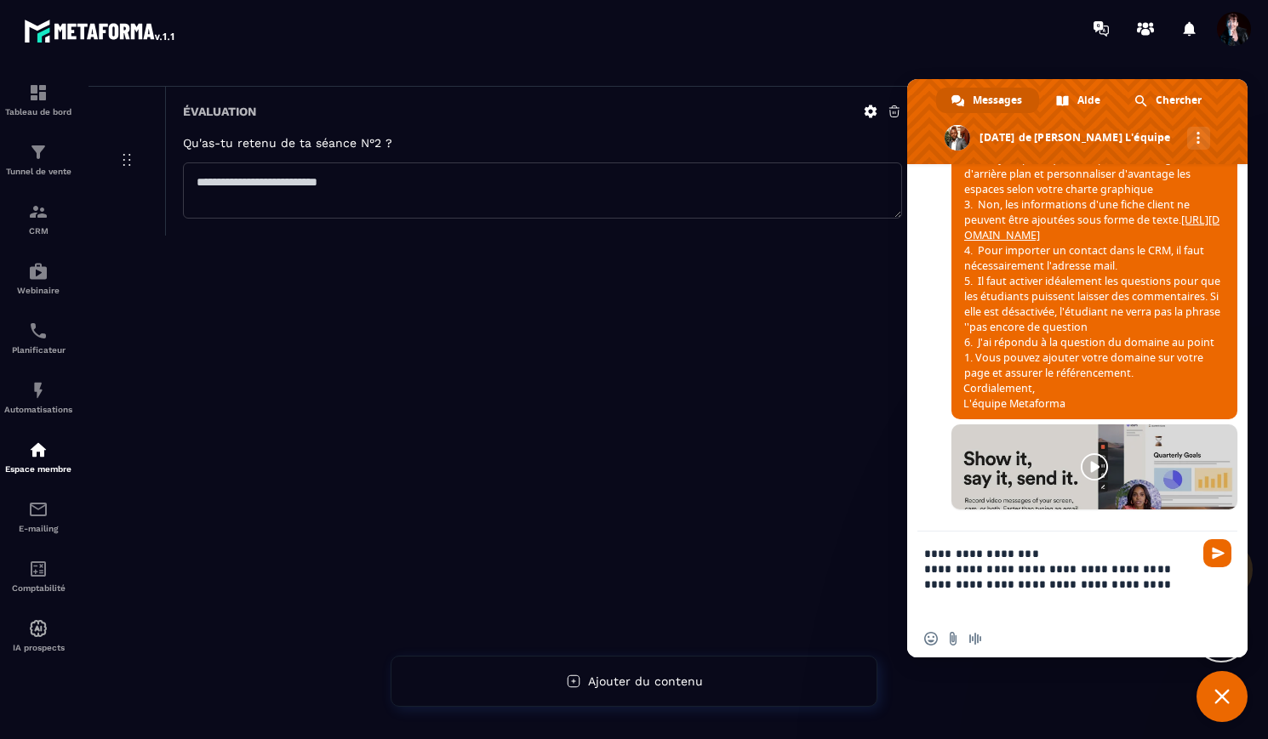
scroll to position [14625, 0]
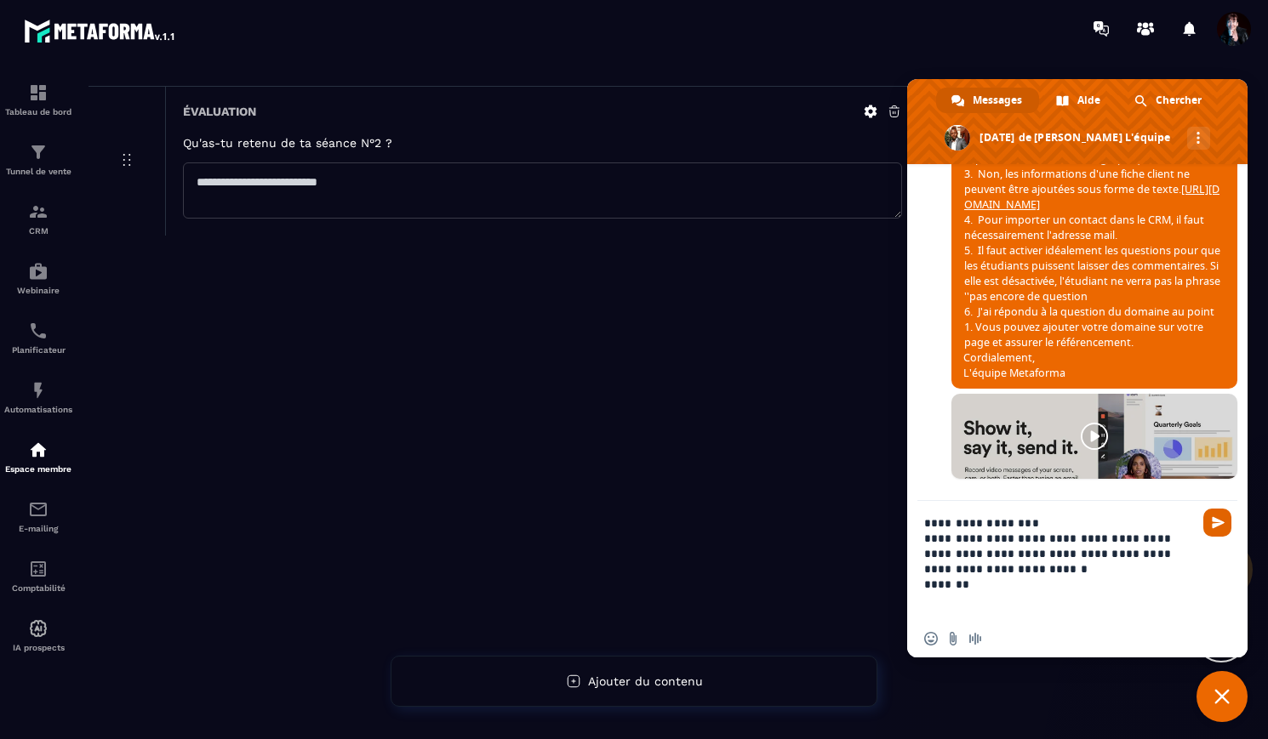
type textarea "**********"
click at [1217, 518] on span "Envoyer" at bounding box center [1218, 522] width 13 height 13
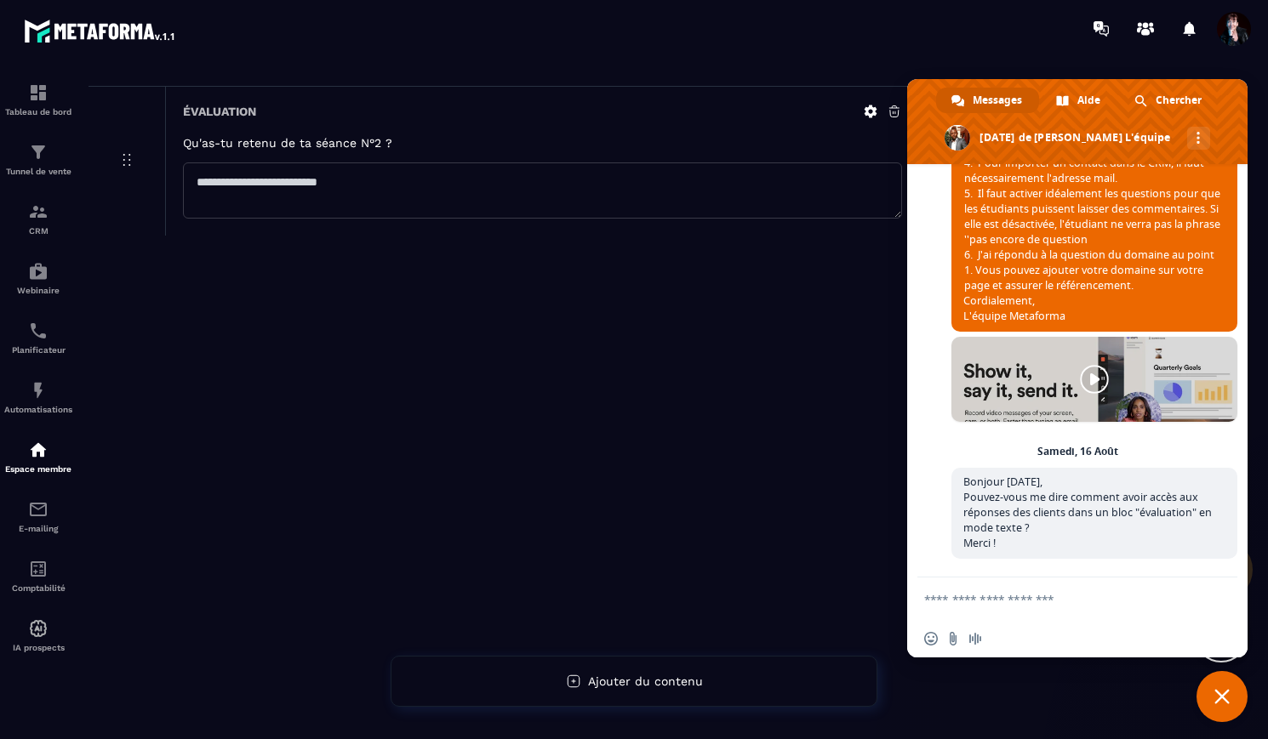
scroll to position [14884, 0]
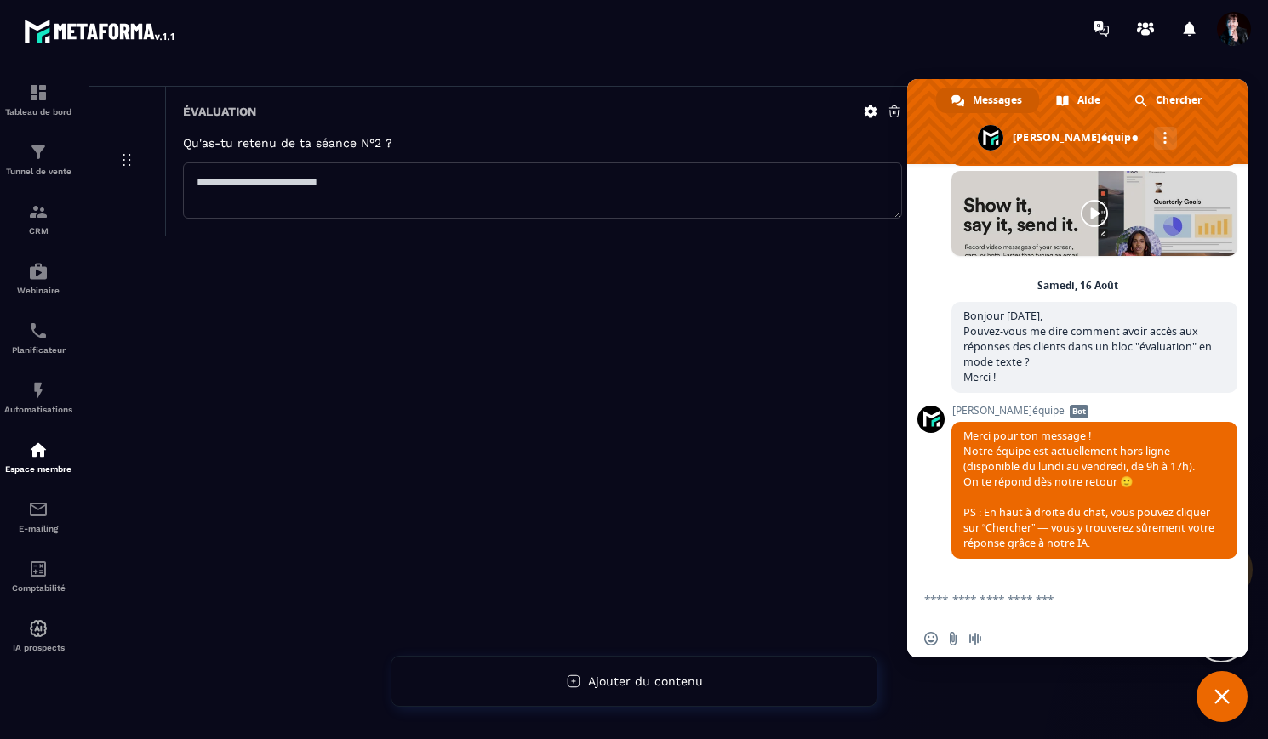
click at [1228, 700] on span "Fermer le chat" at bounding box center [1221, 696] width 15 height 15
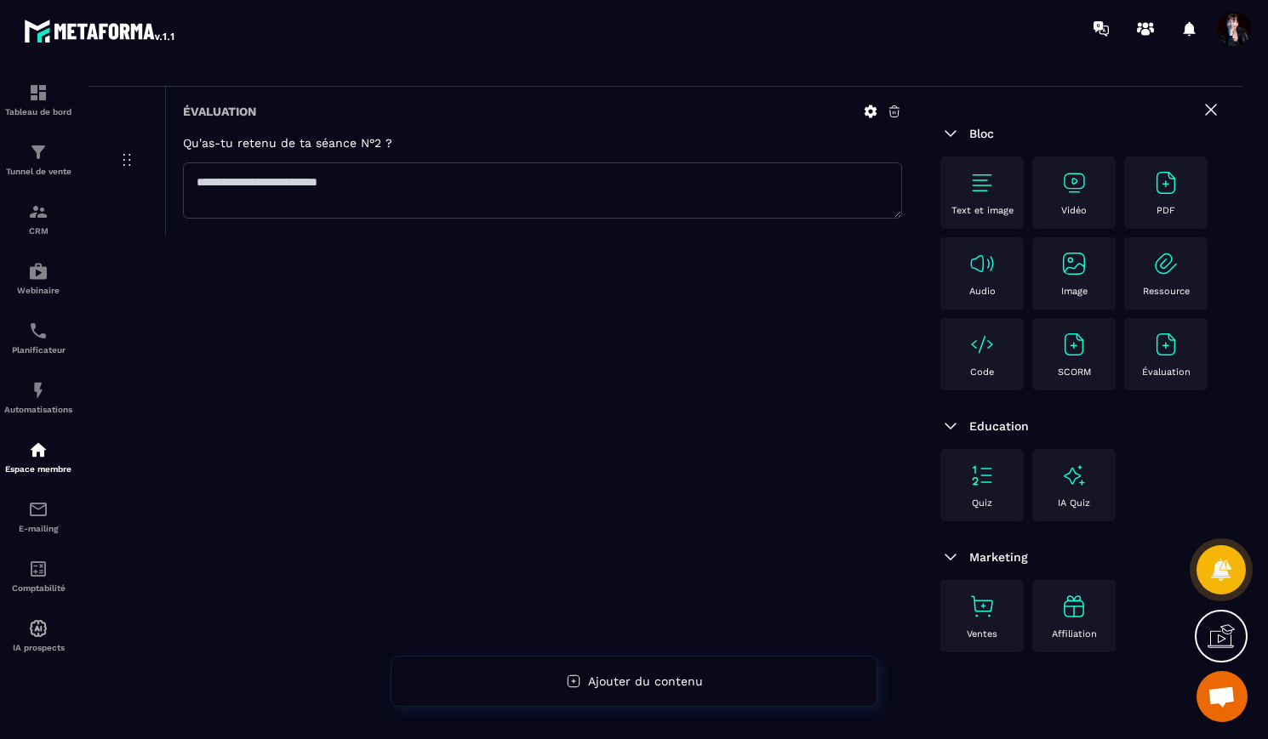
click at [1226, 701] on span "Ouvrir le chat" at bounding box center [1221, 699] width 28 height 24
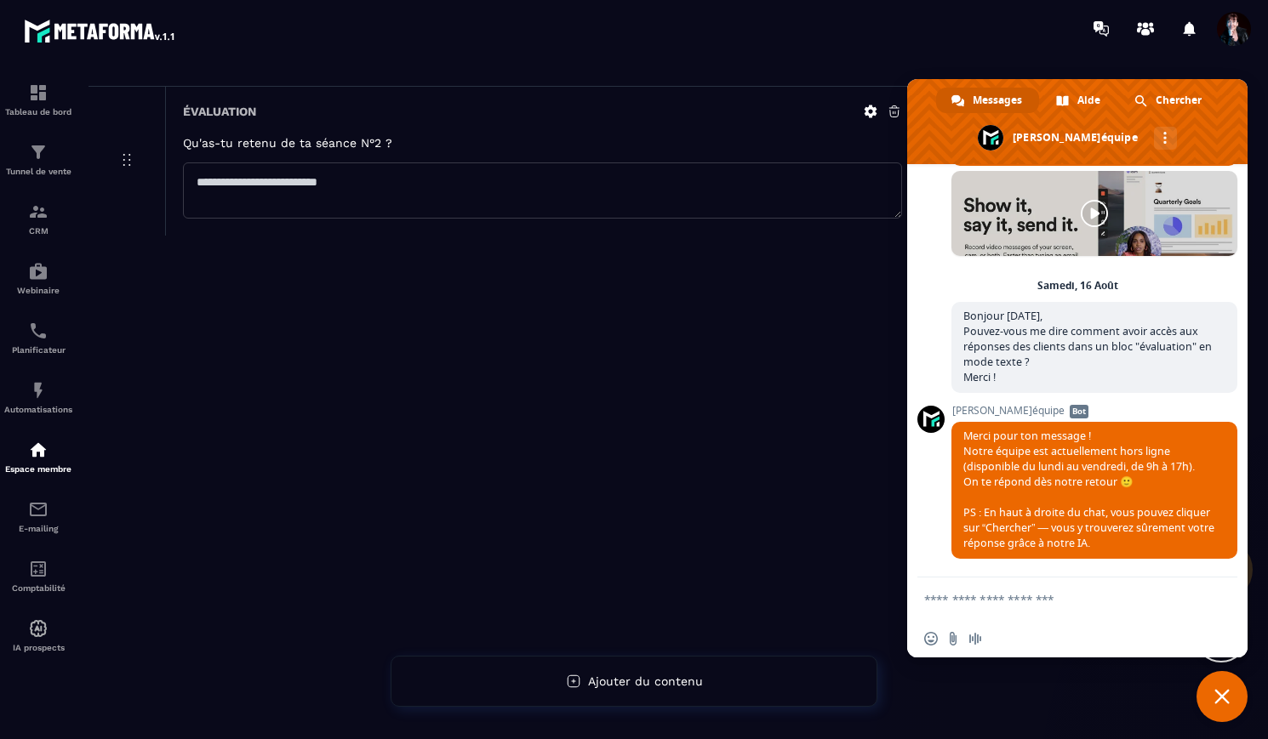
click at [1226, 704] on span "Fermer le chat" at bounding box center [1221, 696] width 15 height 15
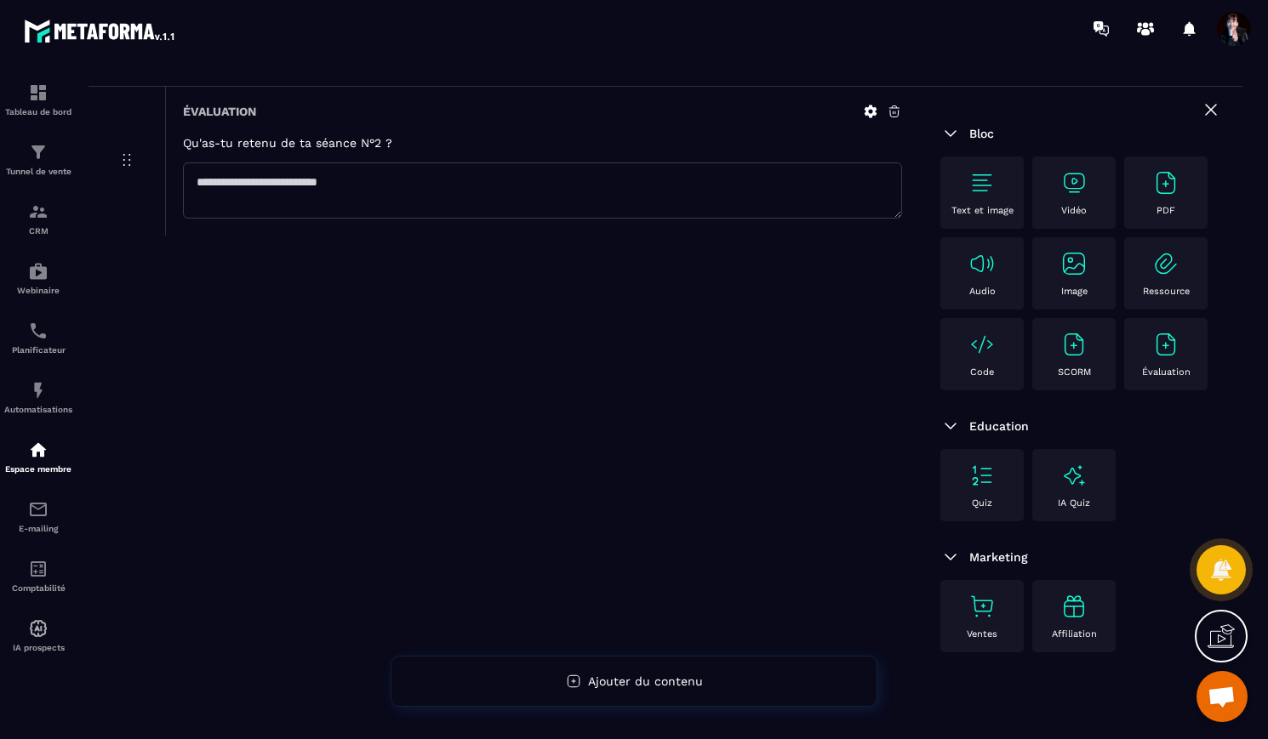
scroll to position [0, 0]
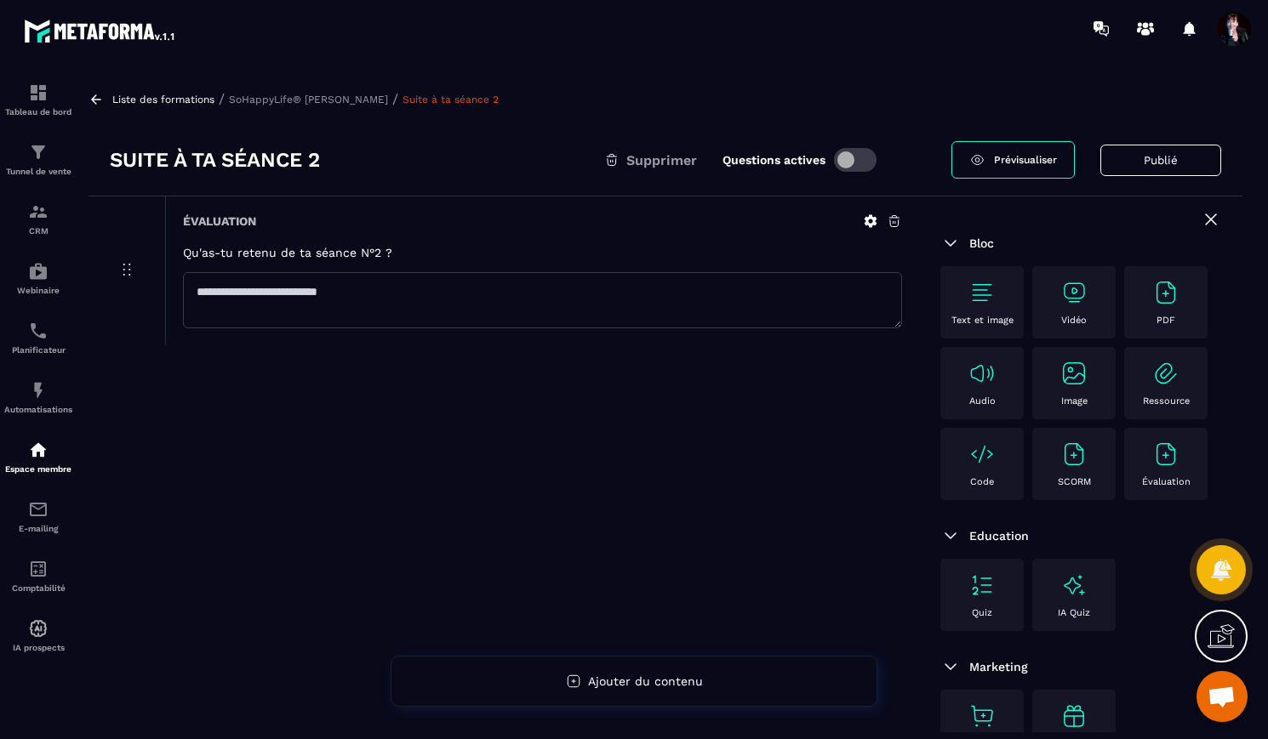
click at [315, 100] on p "SoHappyLife® [PERSON_NAME]" at bounding box center [308, 100] width 159 height 12
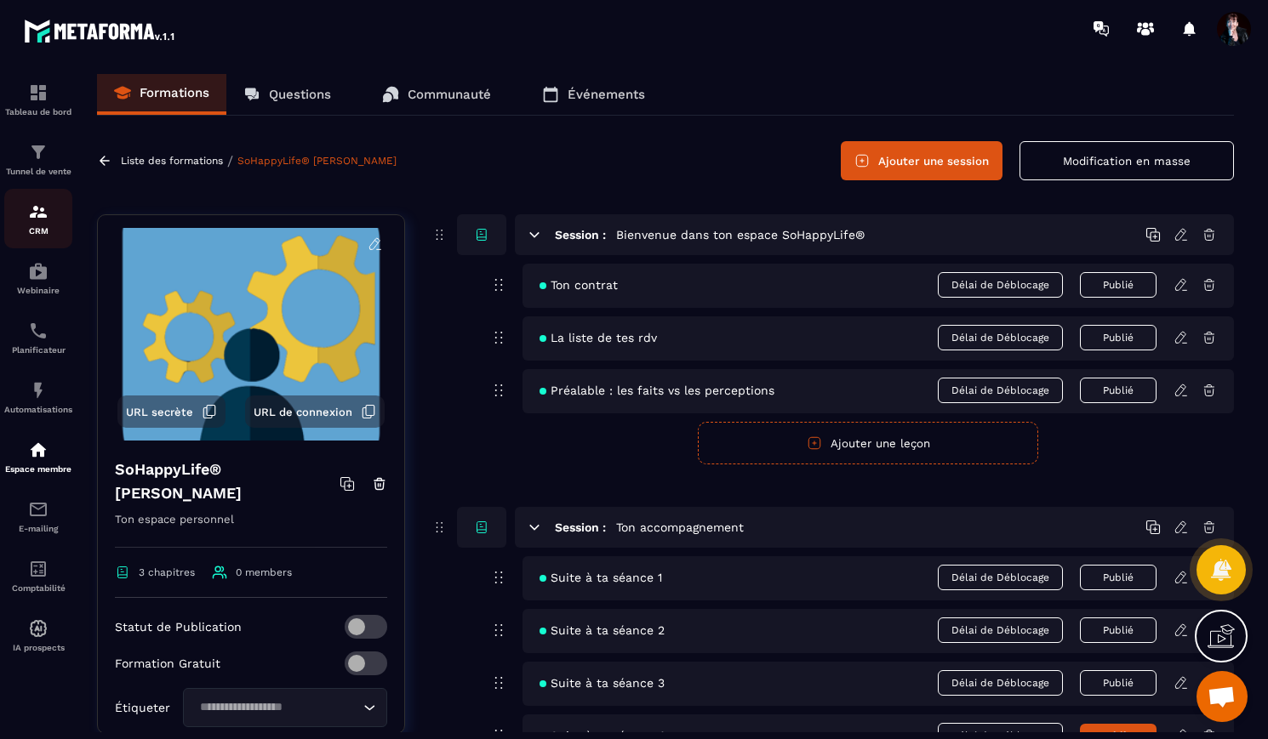
click at [42, 216] on img at bounding box center [38, 212] width 20 height 20
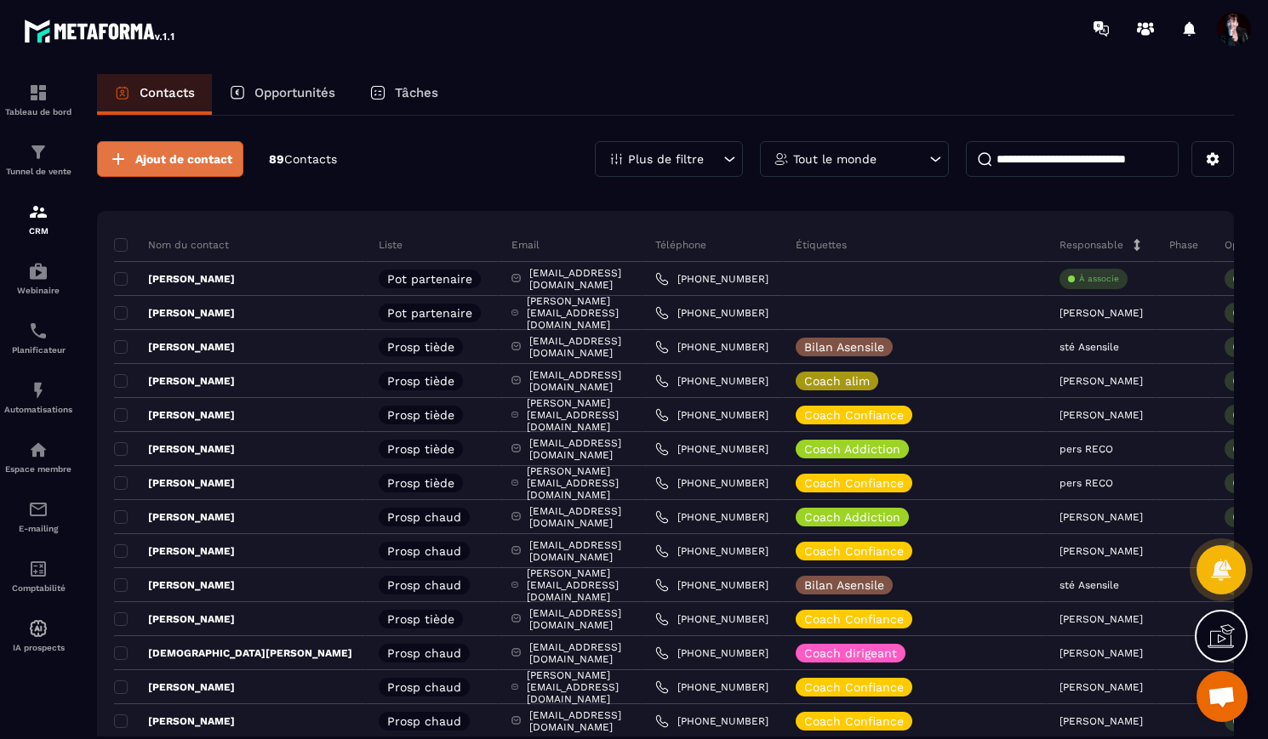
click at [206, 166] on span "Ajout de contact" at bounding box center [183, 159] width 97 height 17
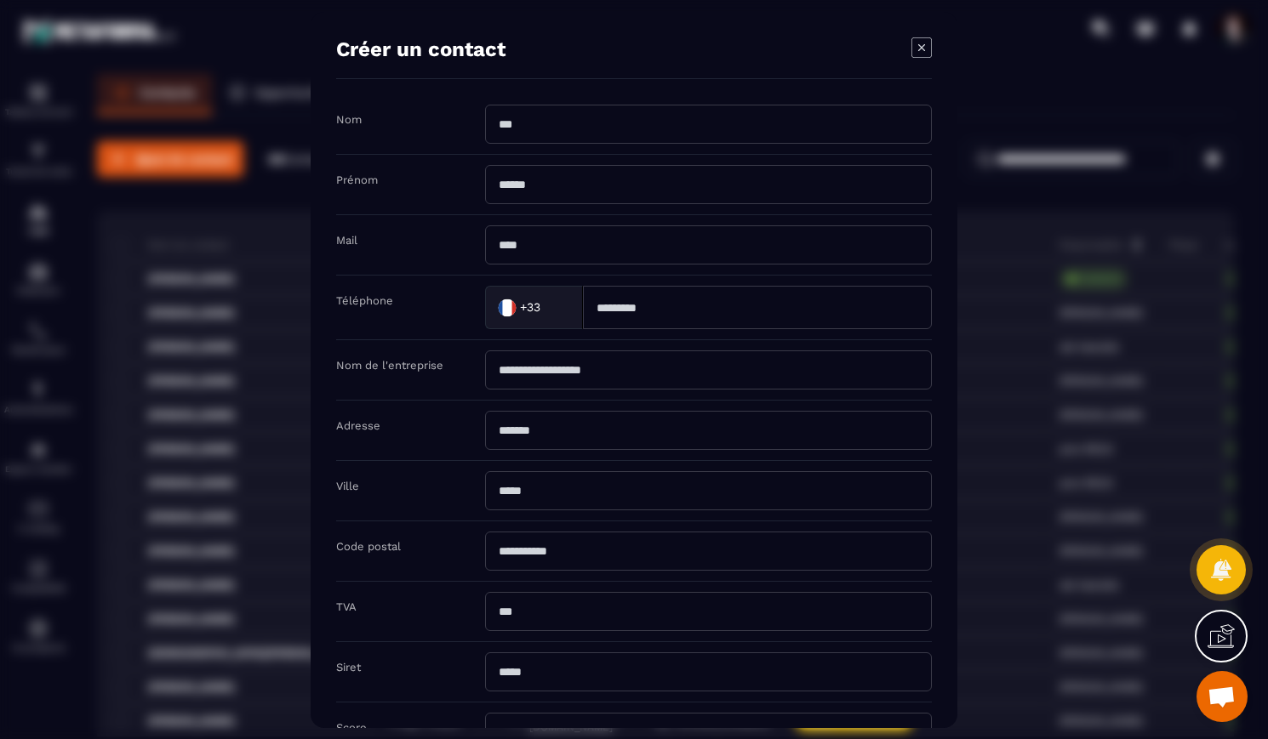
click at [533, 125] on input "Modal window" at bounding box center [708, 123] width 447 height 39
type input "*******"
click at [516, 187] on input "Modal window" at bounding box center [708, 183] width 447 height 39
type input "********"
click at [516, 248] on input "Modal window" at bounding box center [708, 244] width 447 height 39
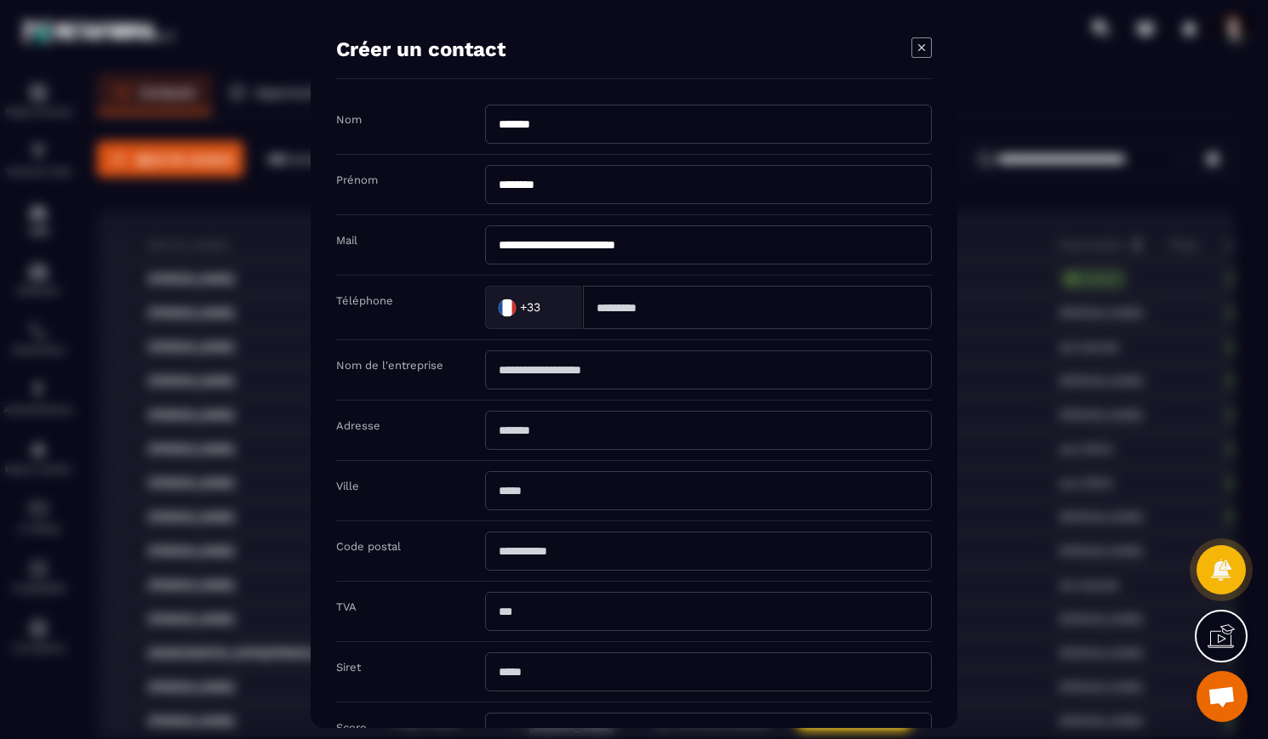
type input "**********"
click at [621, 322] on input "Modal window" at bounding box center [757, 306] width 349 height 43
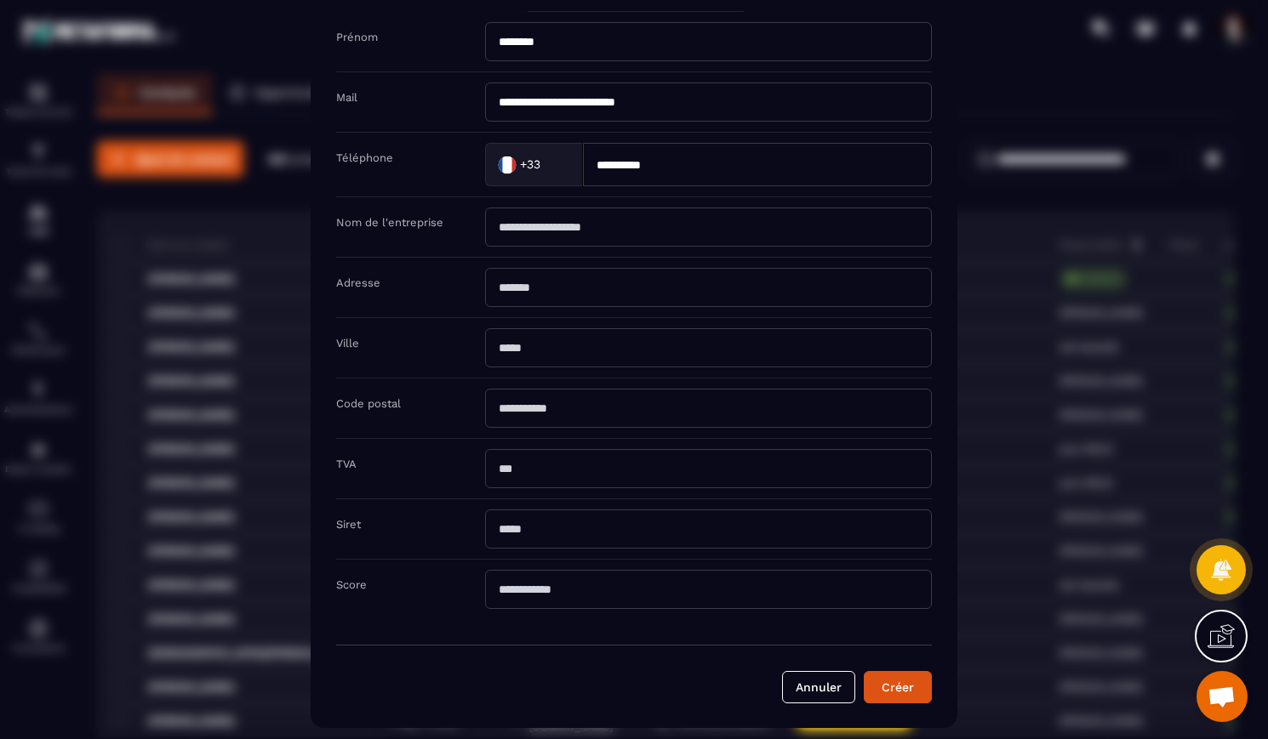
scroll to position [144, 0]
type input "**********"
click at [555, 343] on input "Modal window" at bounding box center [708, 346] width 447 height 39
type input "**********"
click at [893, 687] on button "Créer" at bounding box center [898, 686] width 68 height 32
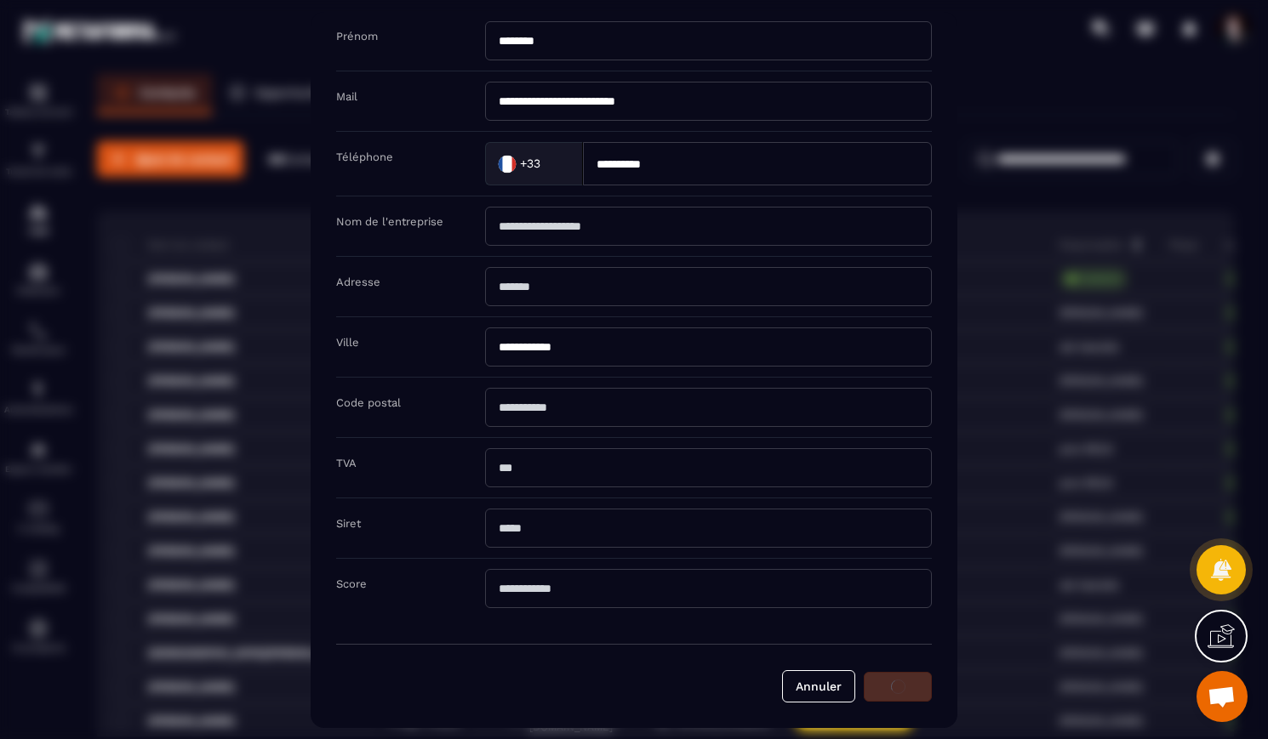
scroll to position [143, 0]
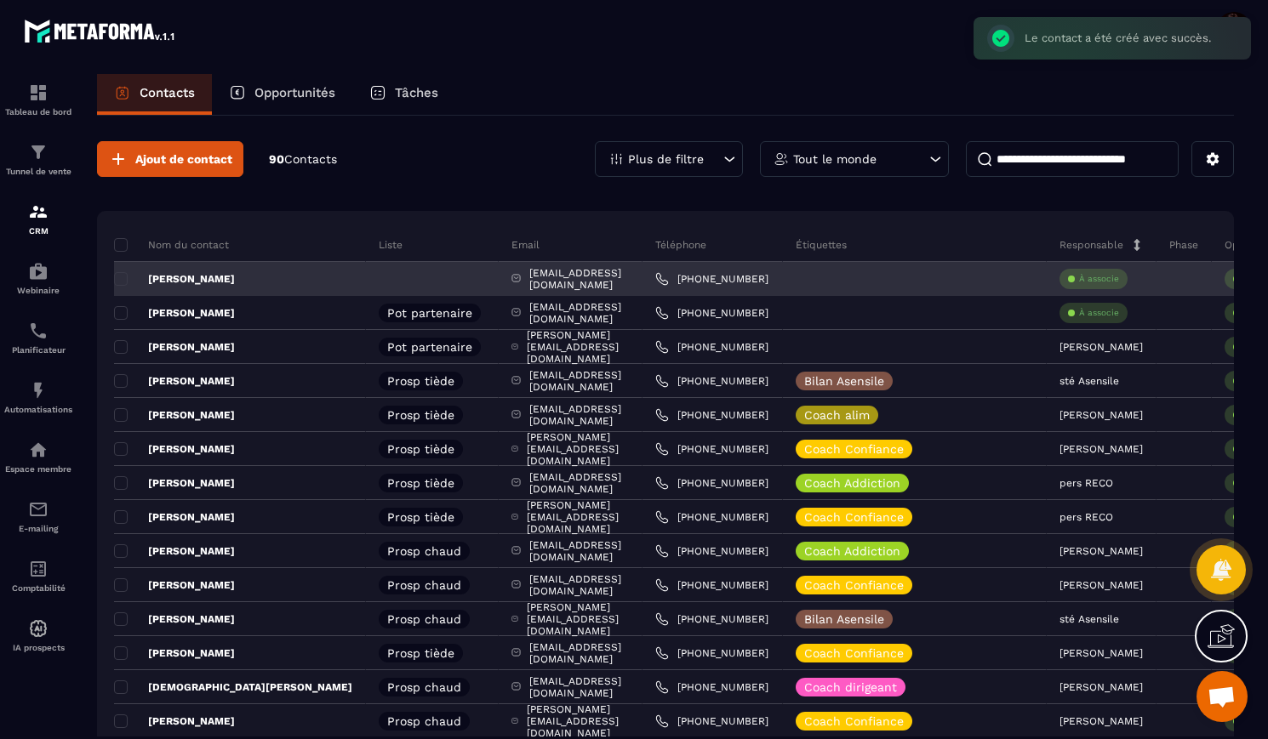
click at [205, 277] on p "[PERSON_NAME]" at bounding box center [174, 279] width 121 height 14
